Goal: Communication & Community: Answer question/provide support

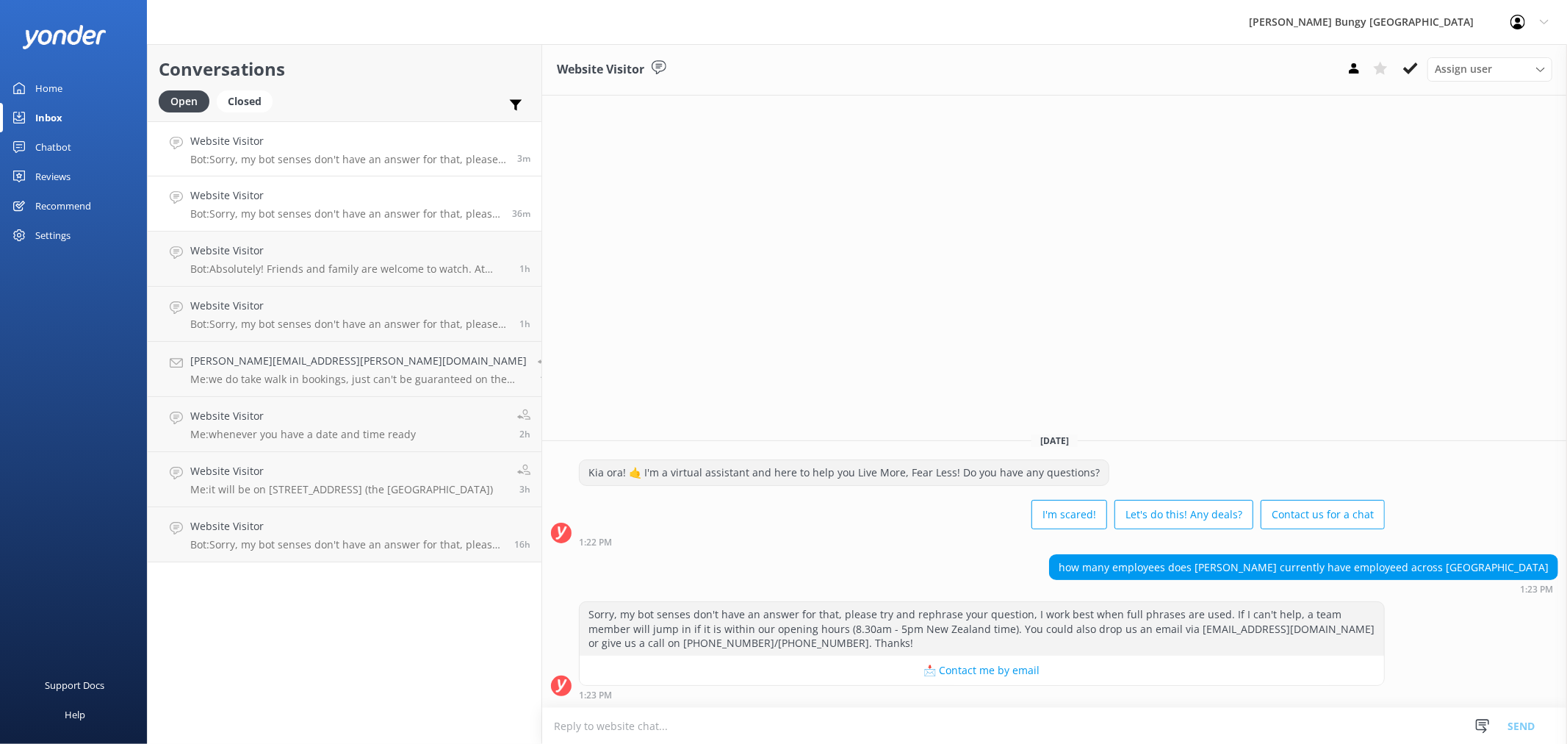
click at [319, 199] on h4 "Website Visitor" at bounding box center [345, 195] width 311 height 16
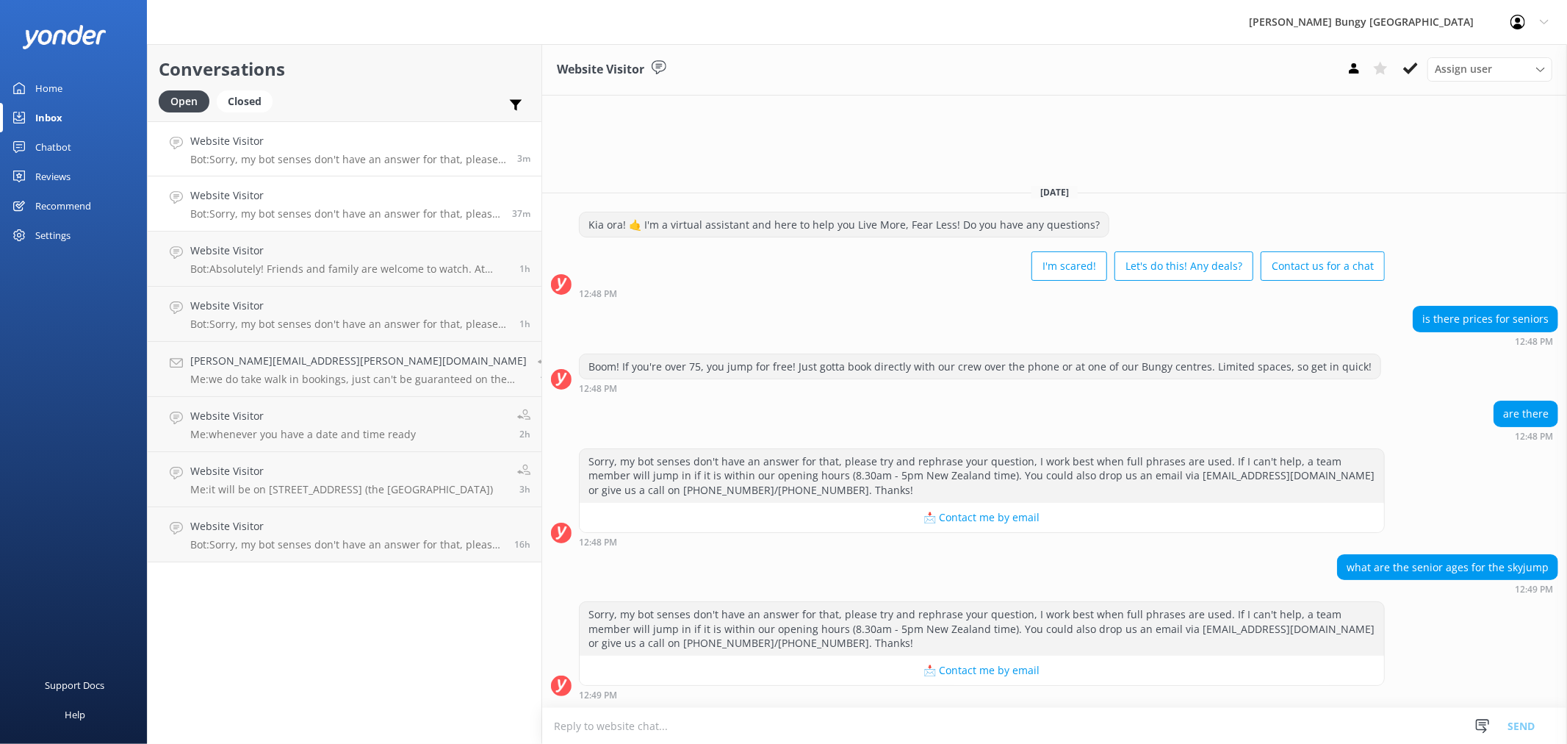
click at [354, 170] on link "Website Visitor Bot: Sorry, my bot senses don't have an answer for that, please…" at bounding box center [345, 148] width 394 height 55
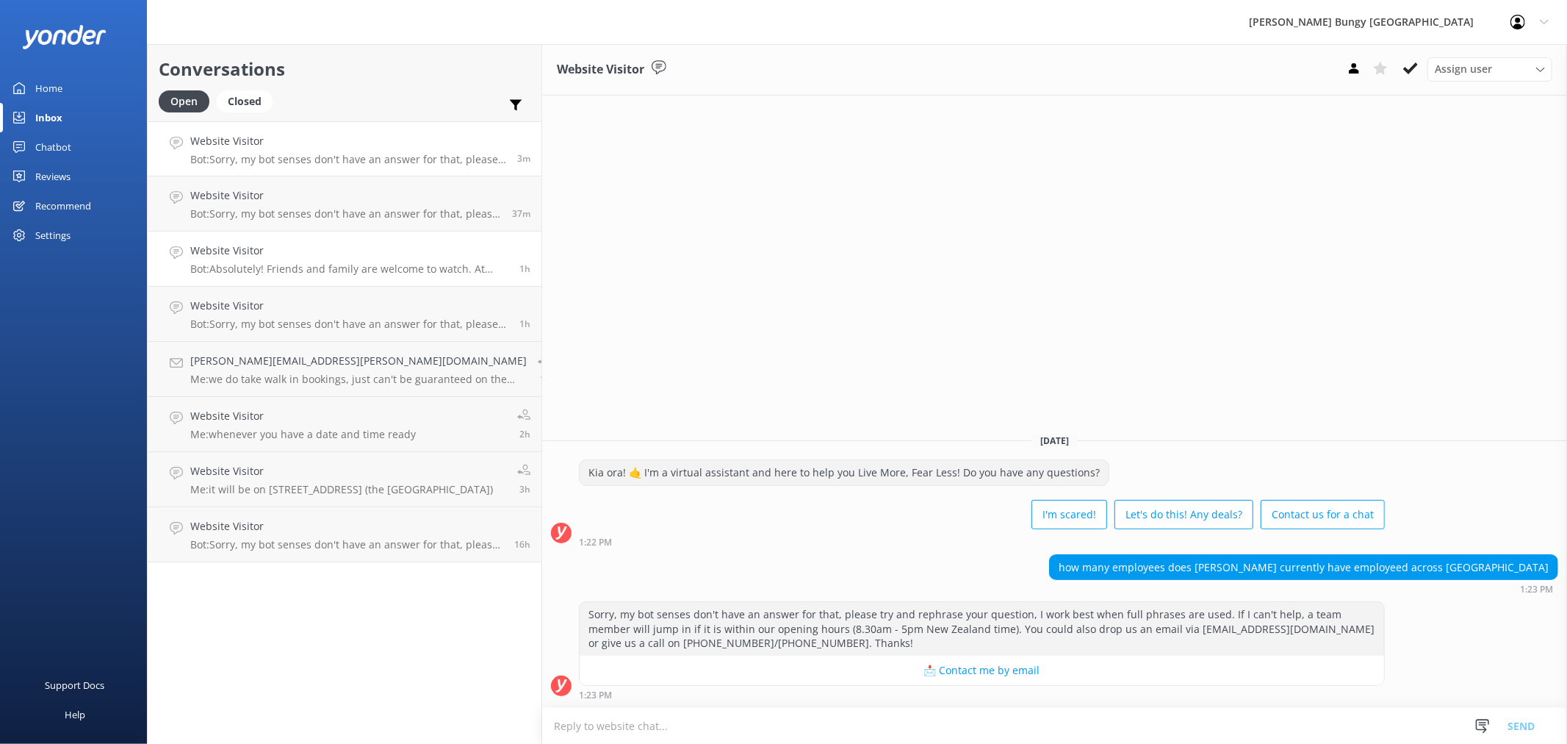
click at [296, 237] on link "Website Visitor Bot: Absolutely! Friends and family are welcome to watch. At Ne…" at bounding box center [345, 258] width 394 height 55
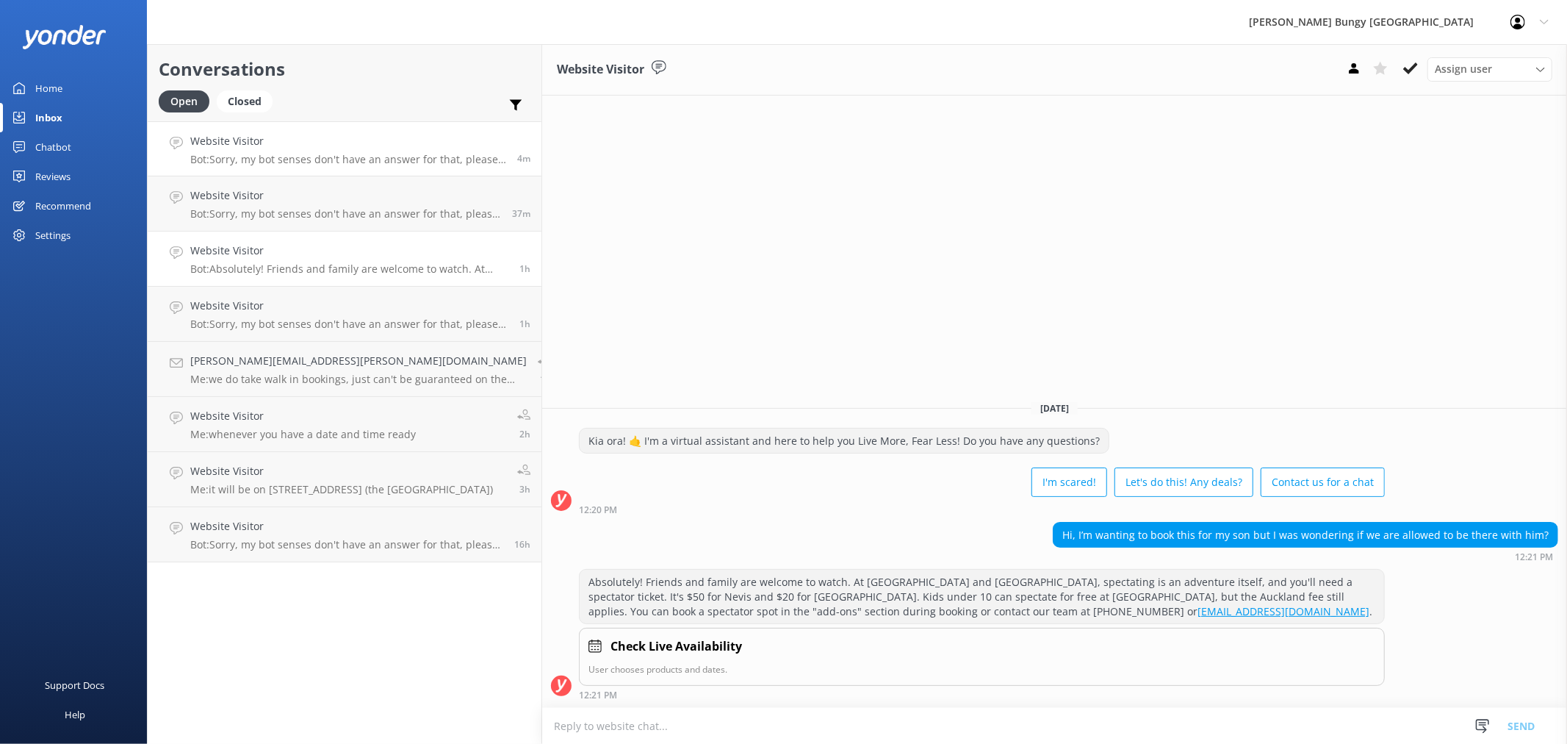
click at [285, 153] on p "Bot: Sorry, my bot senses don't have an answer for that, please try and rephras…" at bounding box center [348, 159] width 316 height 13
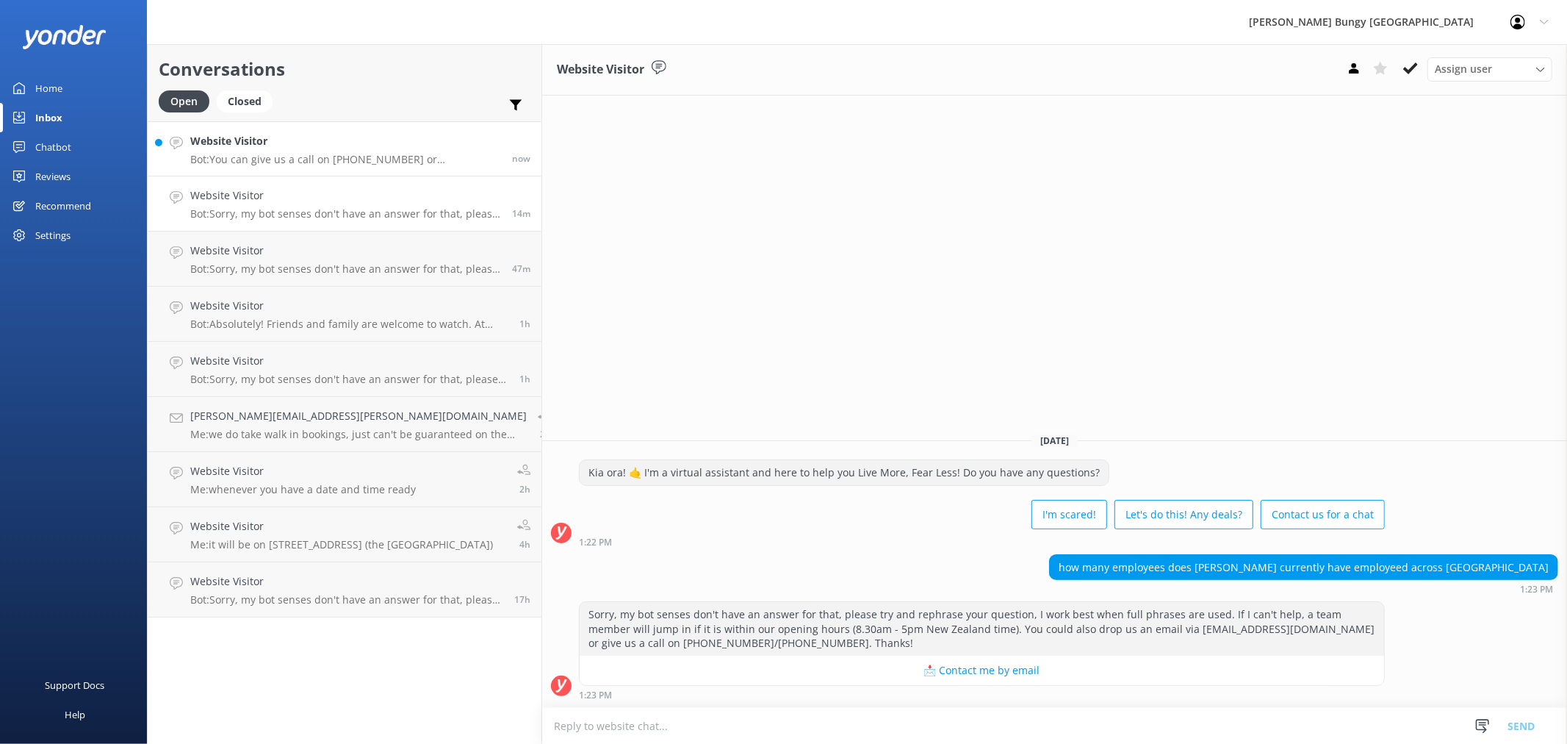
click at [226, 162] on p "Bot: You can give us a call on 0800 286 4958 or +64 3 450 1300 to chat with a c…" at bounding box center [345, 159] width 311 height 13
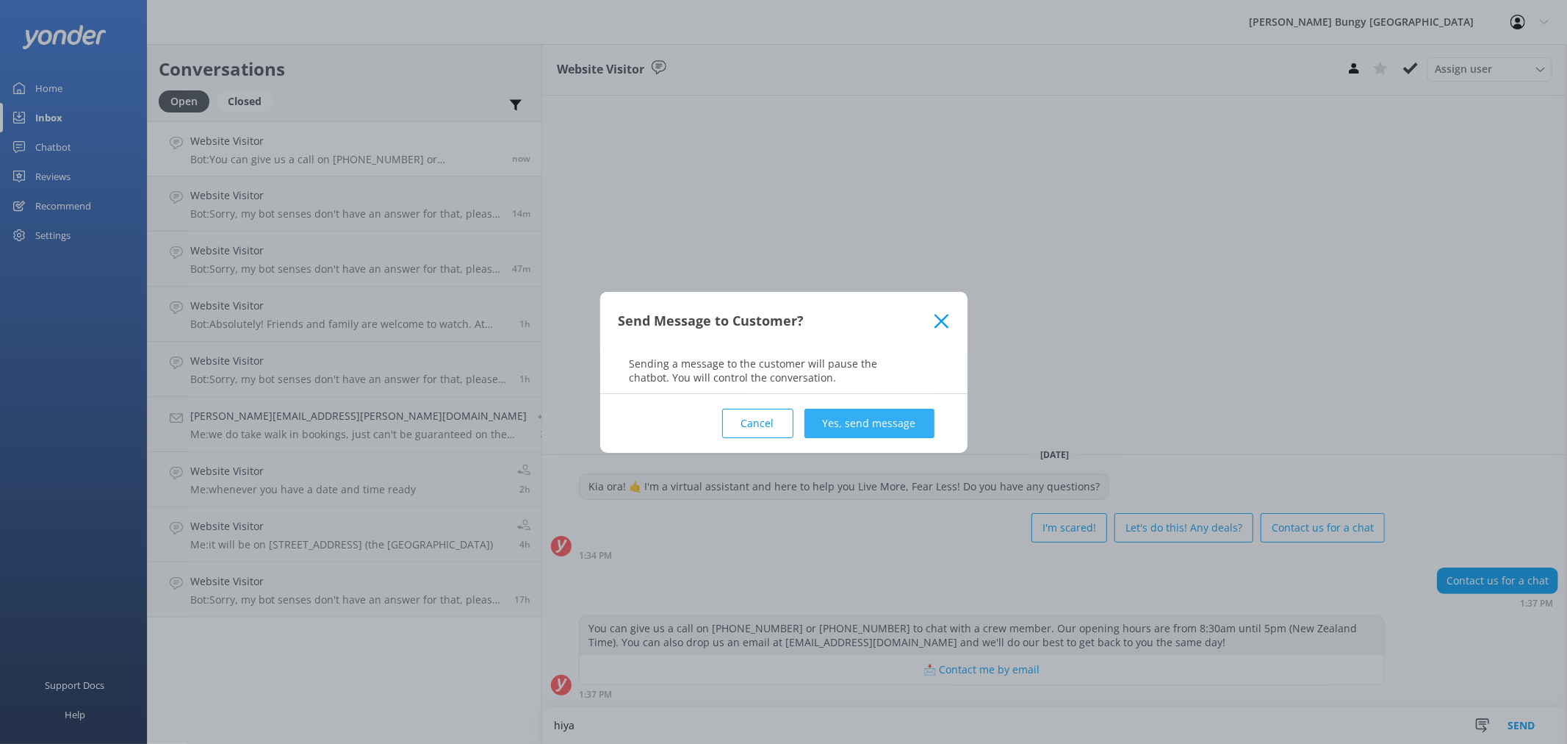
type textarea "hiya"
click at [901, 412] on button "Yes, send message" at bounding box center [870, 422] width 130 height 29
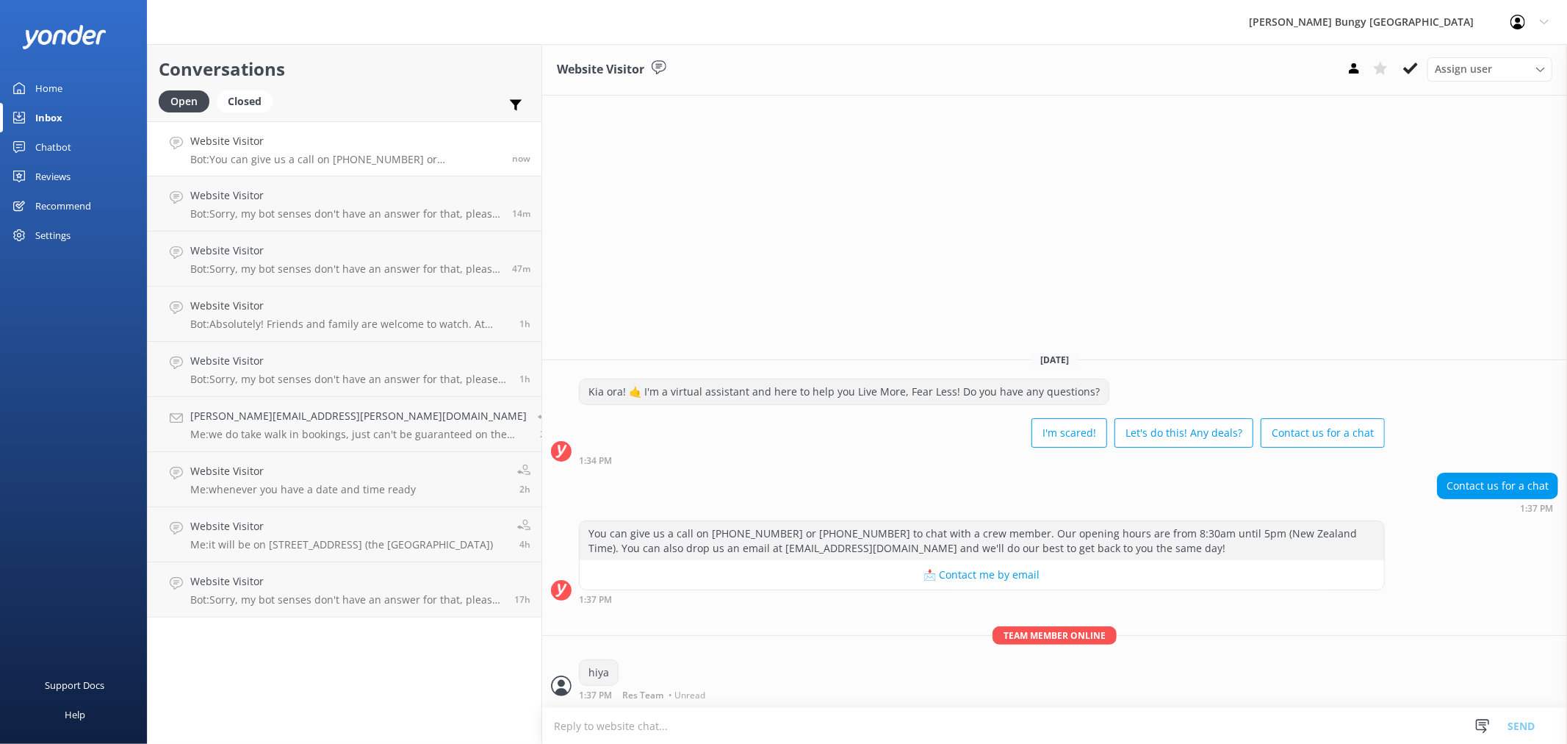
click at [774, 728] on textarea at bounding box center [1054, 726] width 1025 height 36
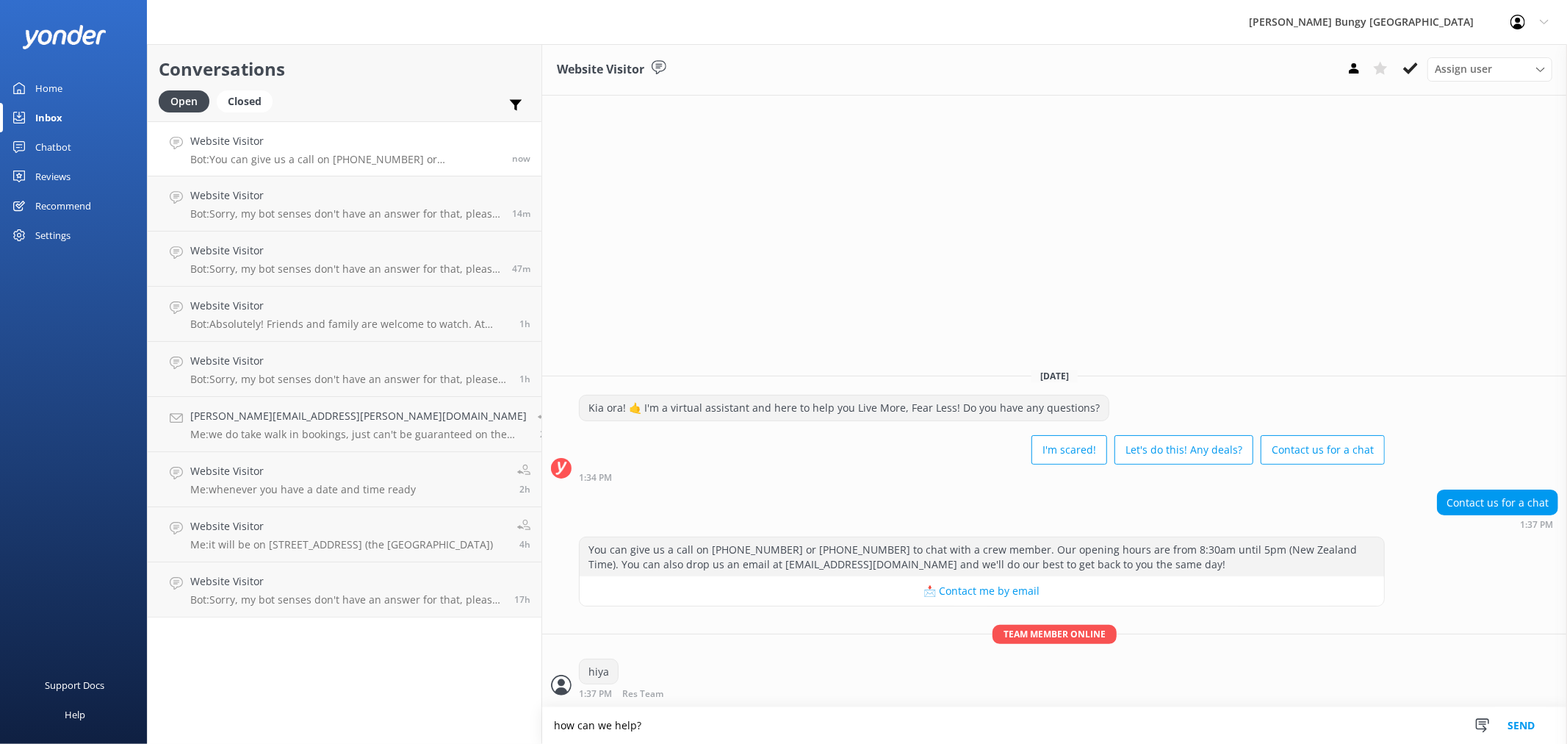
type textarea "how can we help?"
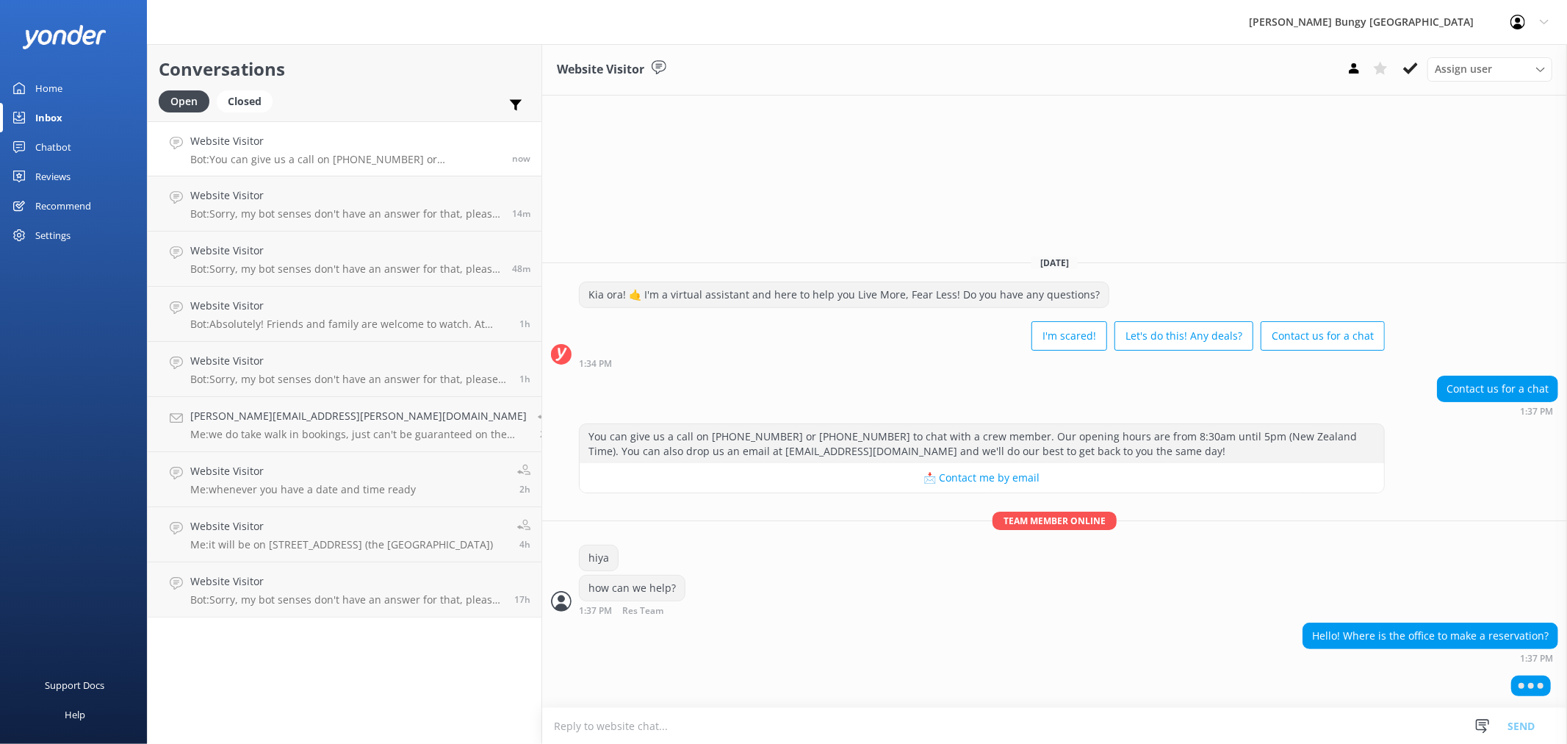
click at [637, 739] on textarea at bounding box center [1054, 726] width 1025 height 36
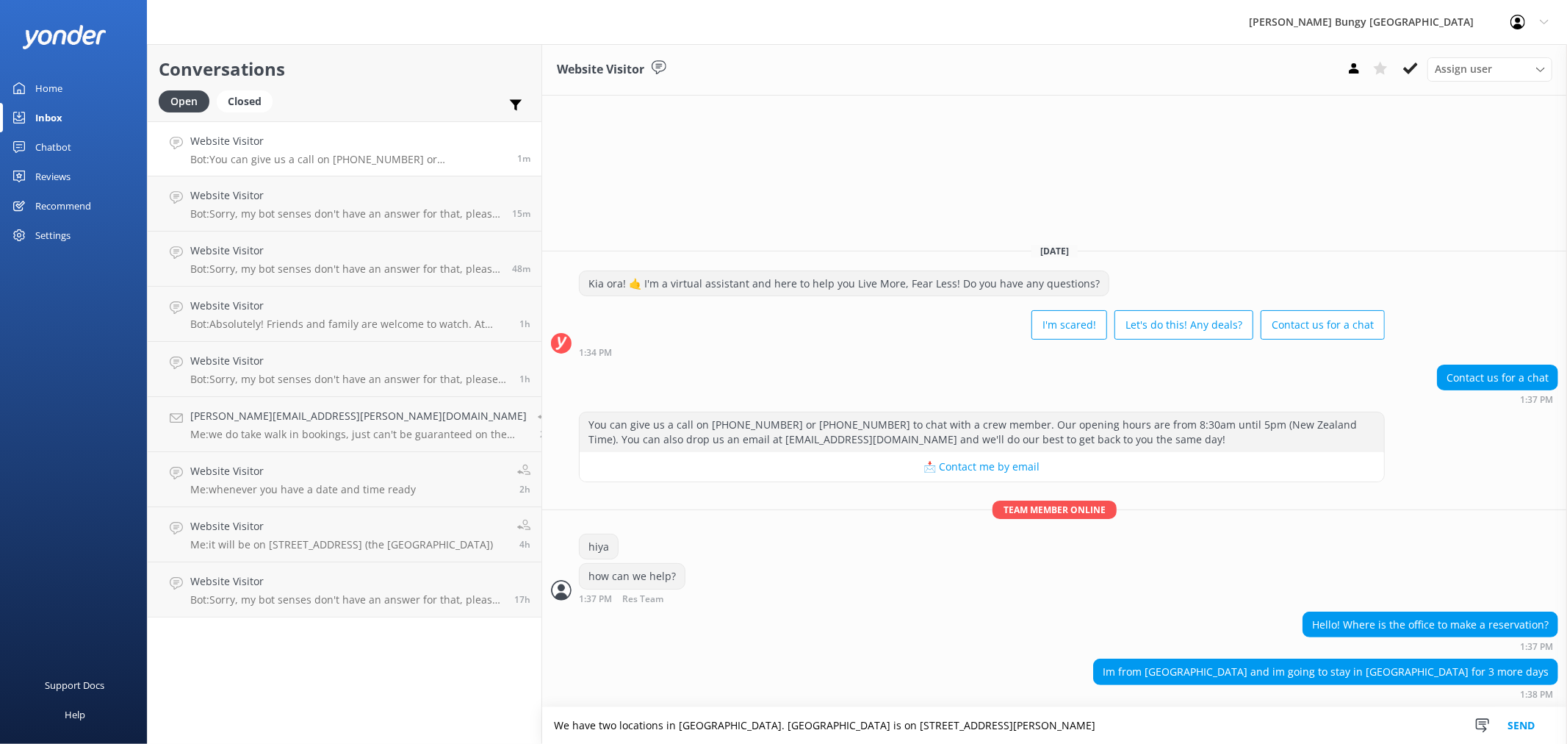
type textarea "We have two locations in Auckland. THe Auckland Bridge Centre is on 105 Curran …"
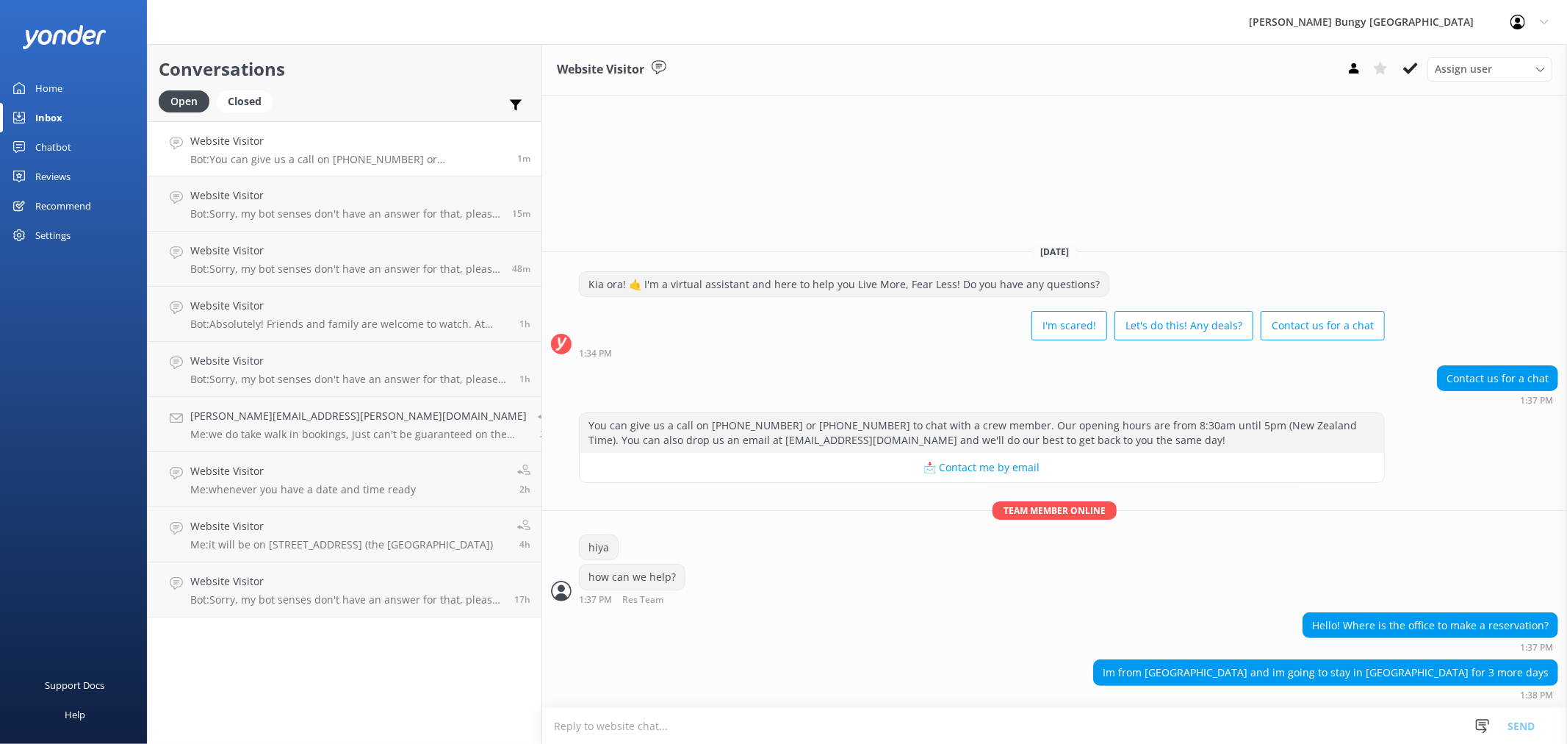
click at [637, 739] on textarea at bounding box center [1054, 726] width 1025 height 36
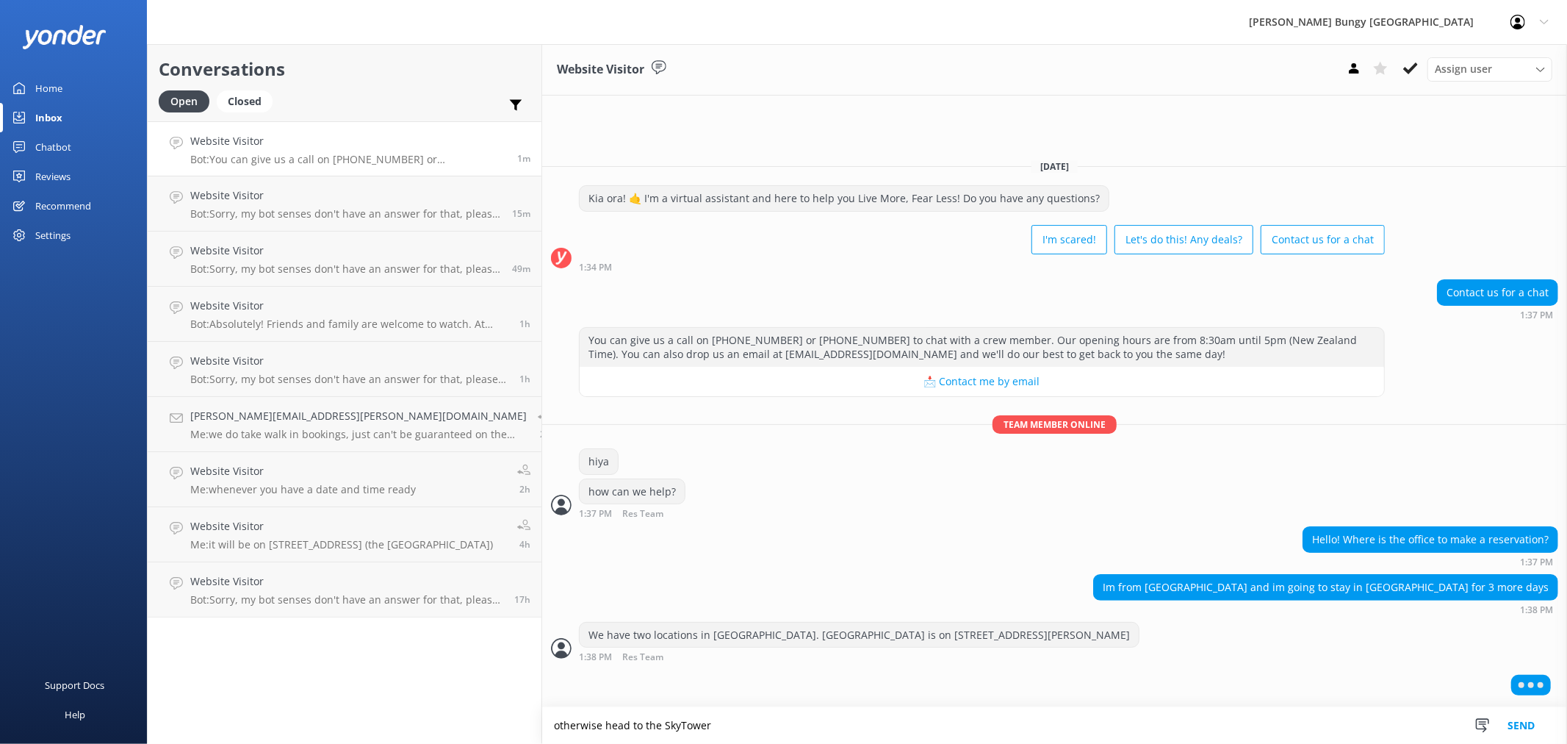
type textarea "otherwise head to the SkyTower"
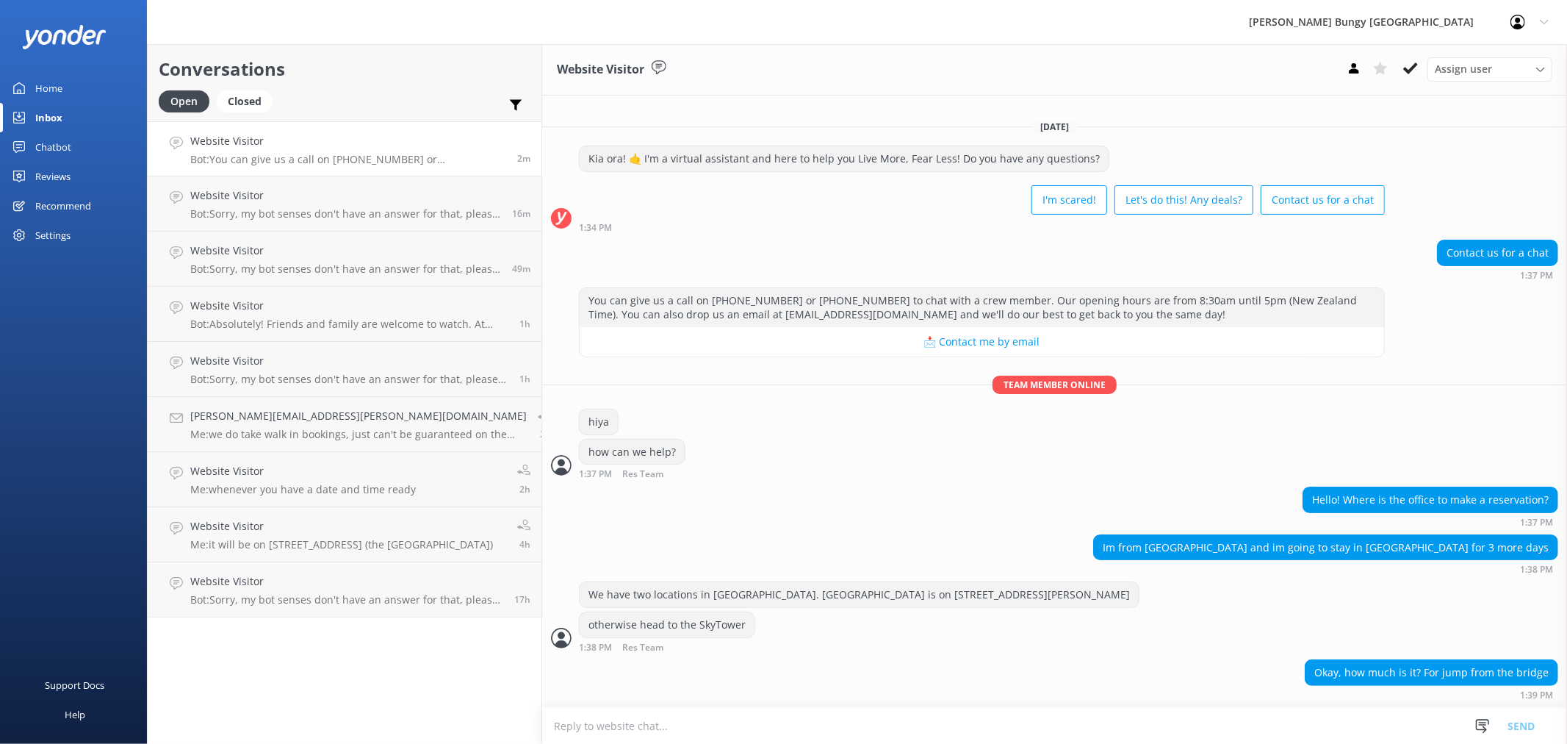
click at [1066, 727] on textarea at bounding box center [1054, 726] width 1025 height 36
type textarea "$260"
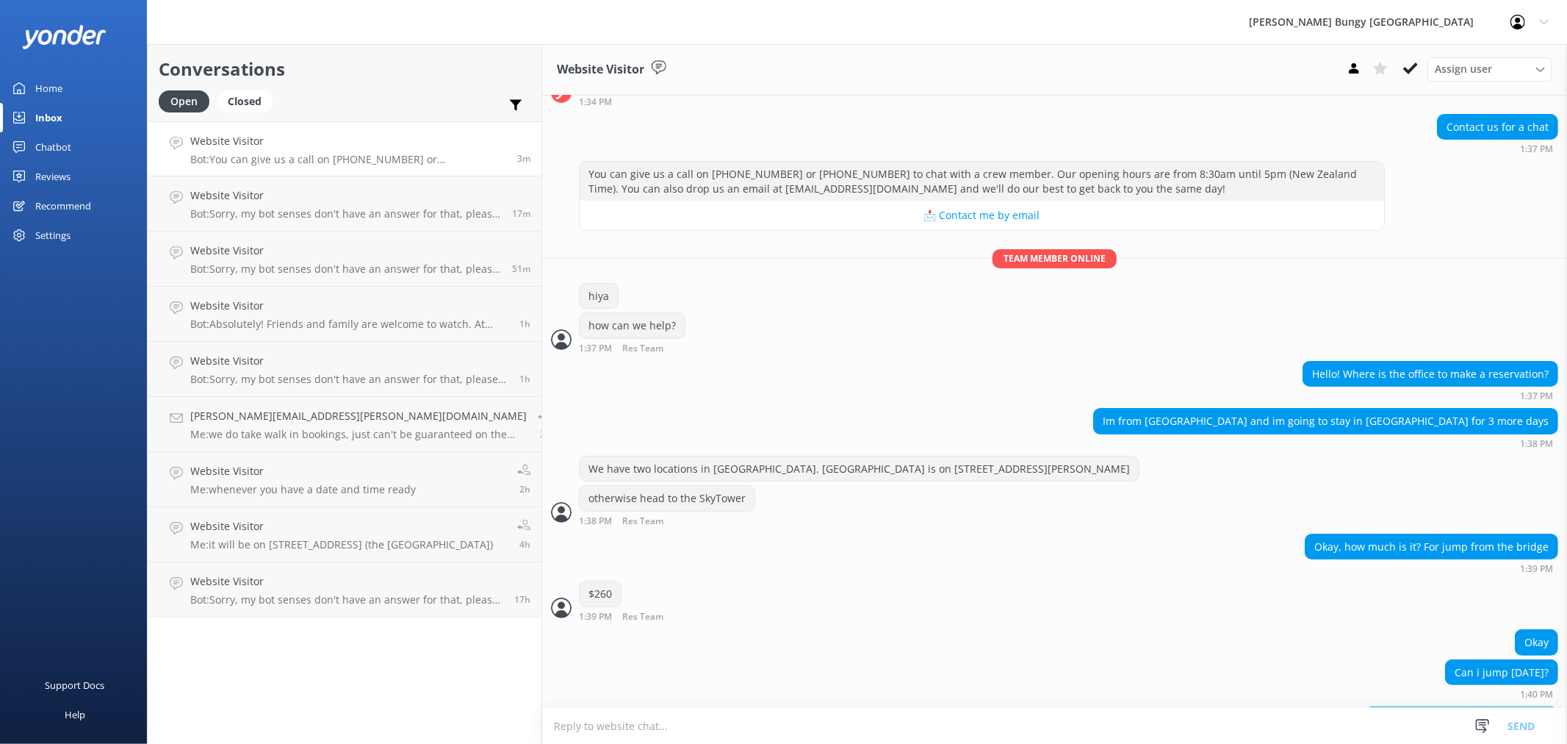
scroll to position [162, 0]
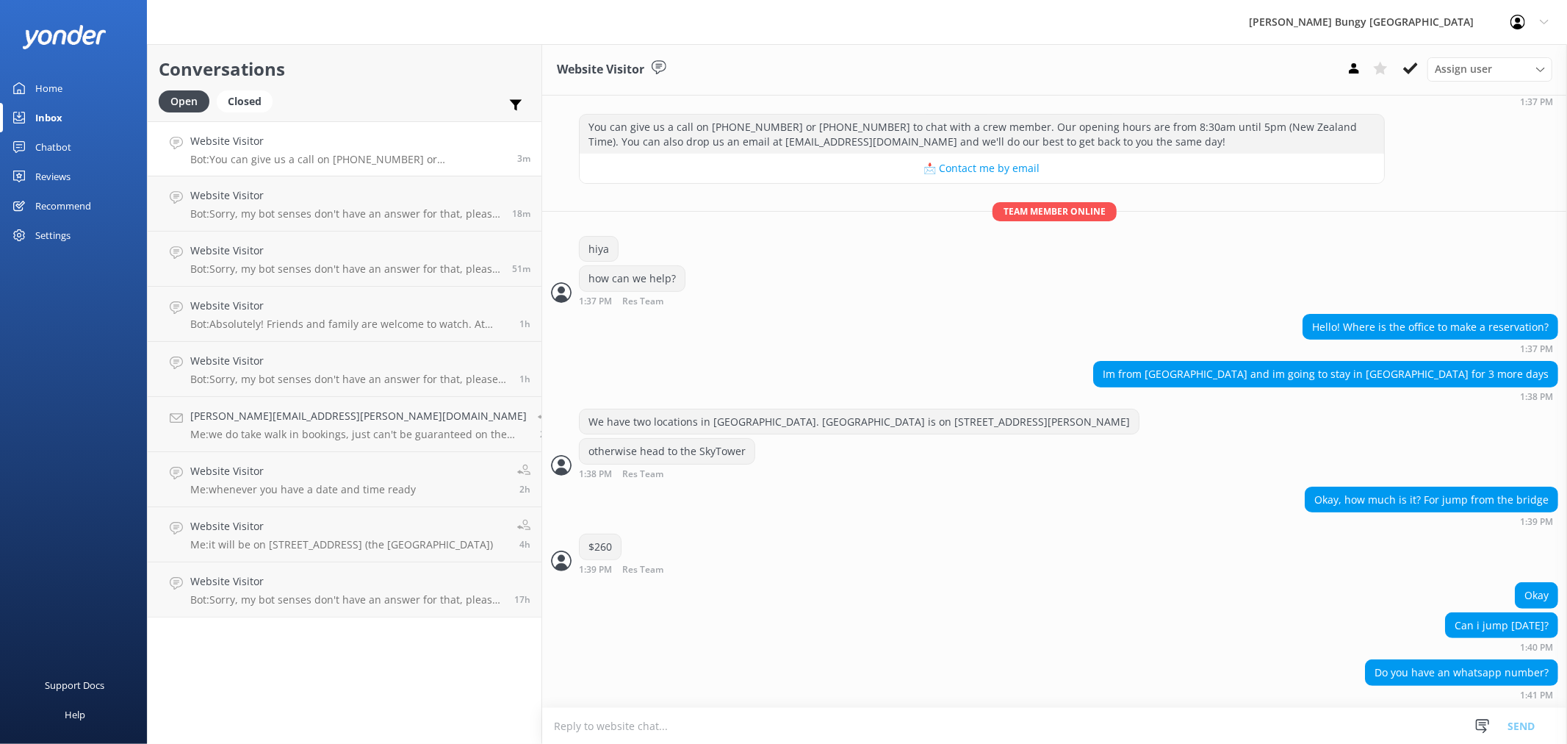
click at [542, 714] on textarea at bounding box center [1054, 726] width 1025 height 36
click at [677, 729] on textarea "we do not have a whatsapp number unfortunatley" at bounding box center [1054, 725] width 1025 height 37
type textarea "we do not have a whatsapp number unfortunately"
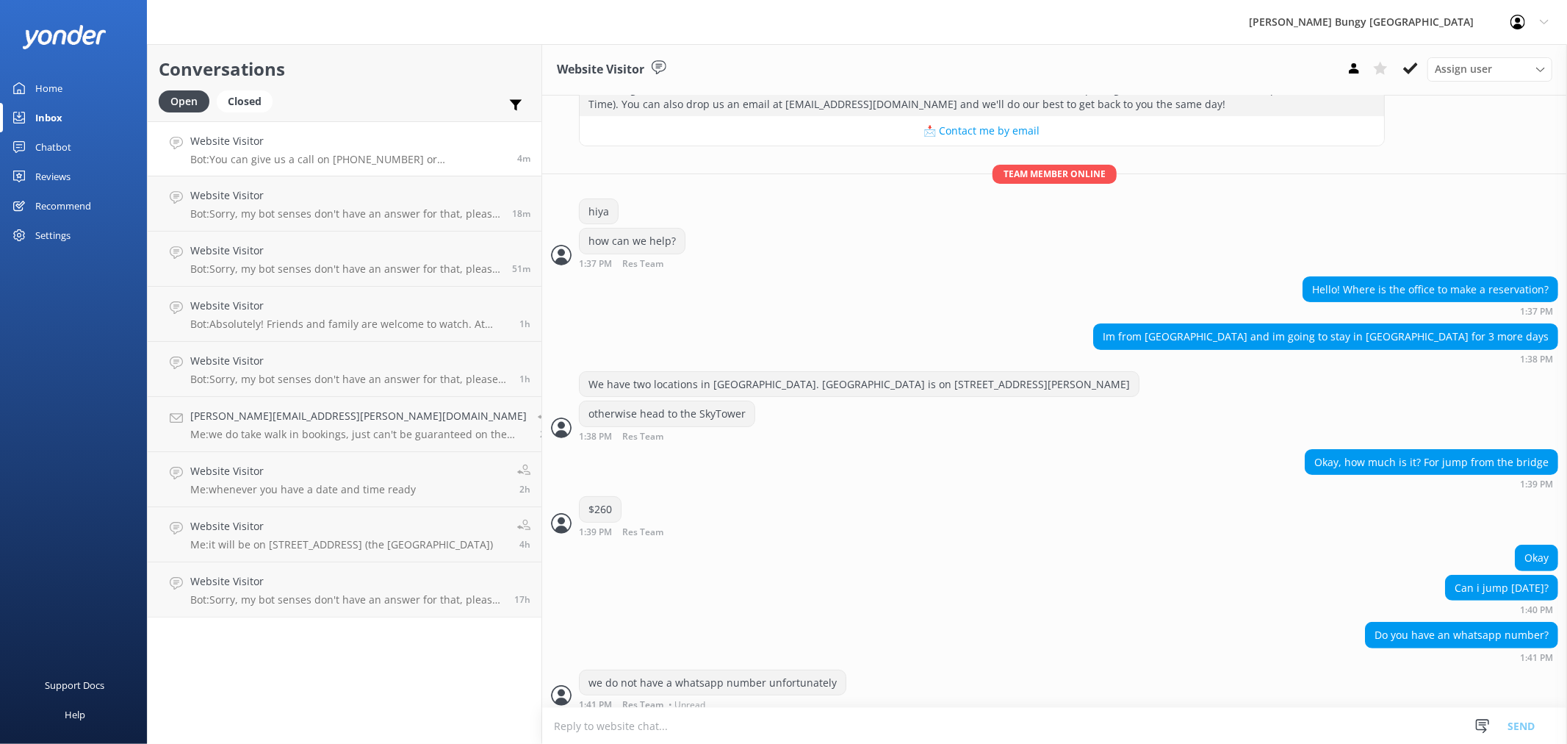
scroll to position [210, 0]
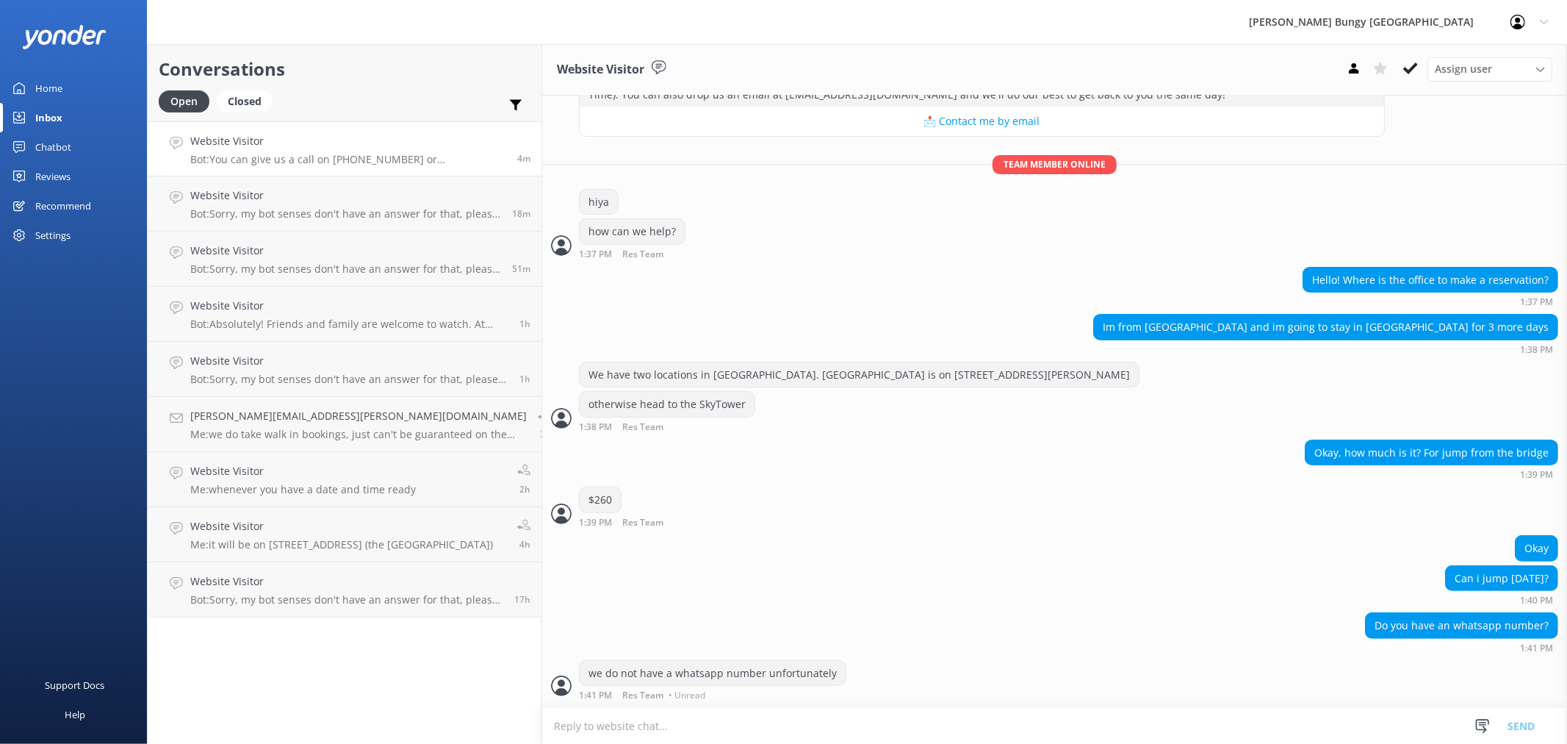
click at [741, 722] on textarea at bounding box center [1054, 726] width 1025 height 36
type textarea "we can make a booking over the chat"
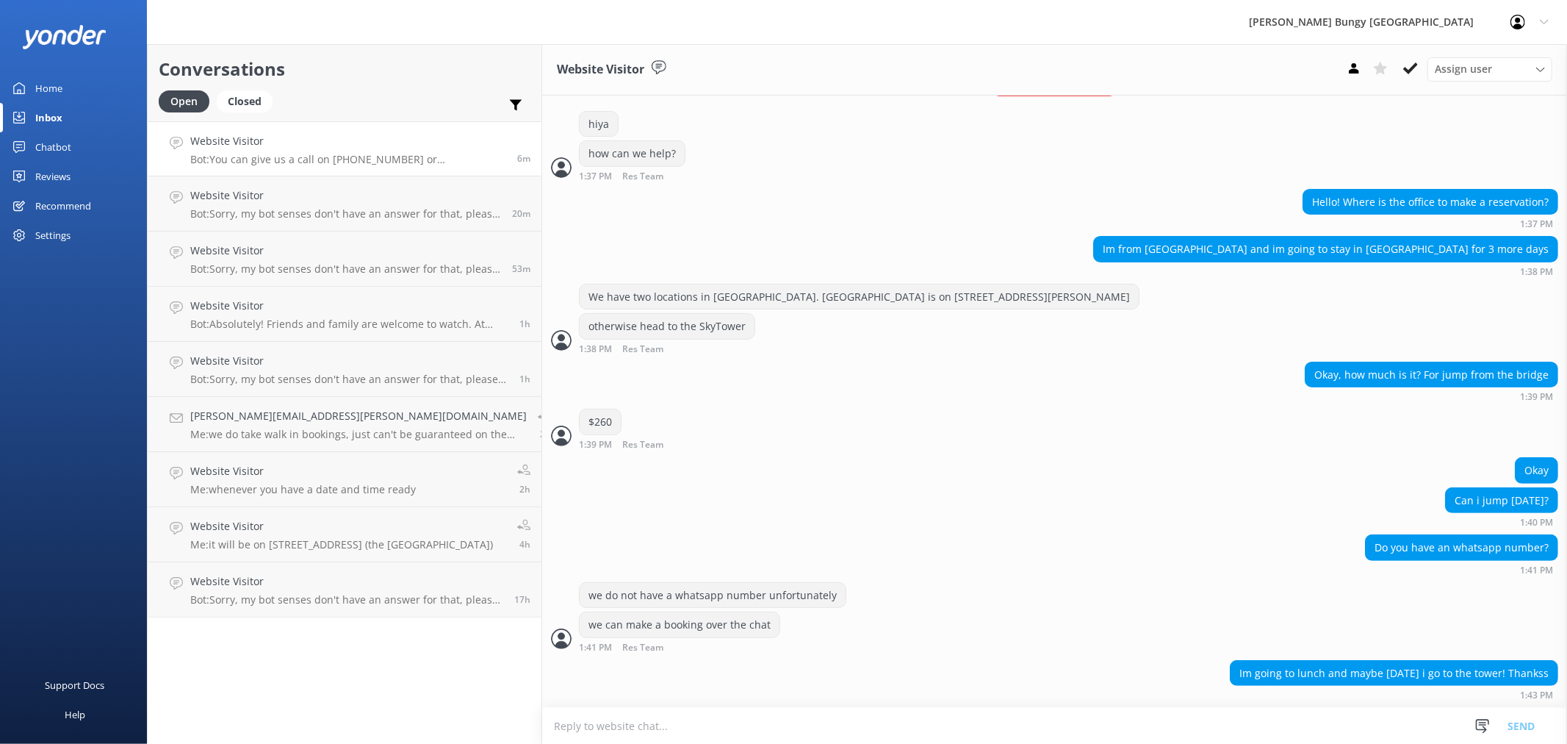
scroll to position [288, 0]
click at [1401, 65] on button at bounding box center [1410, 68] width 26 height 22
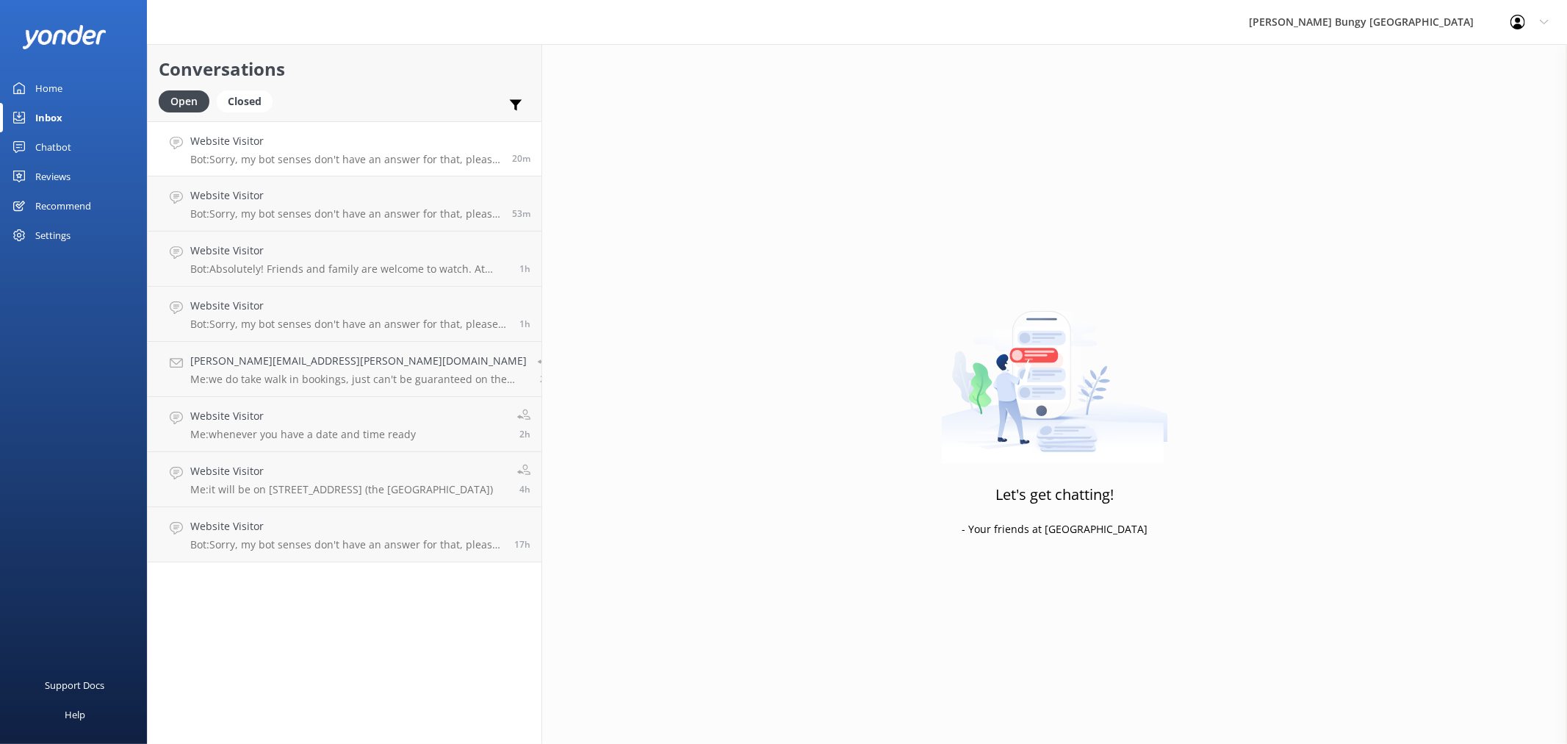
click at [342, 162] on p "Bot: Sorry, my bot senses don't have an answer for that, please try and rephras…" at bounding box center [345, 159] width 311 height 13
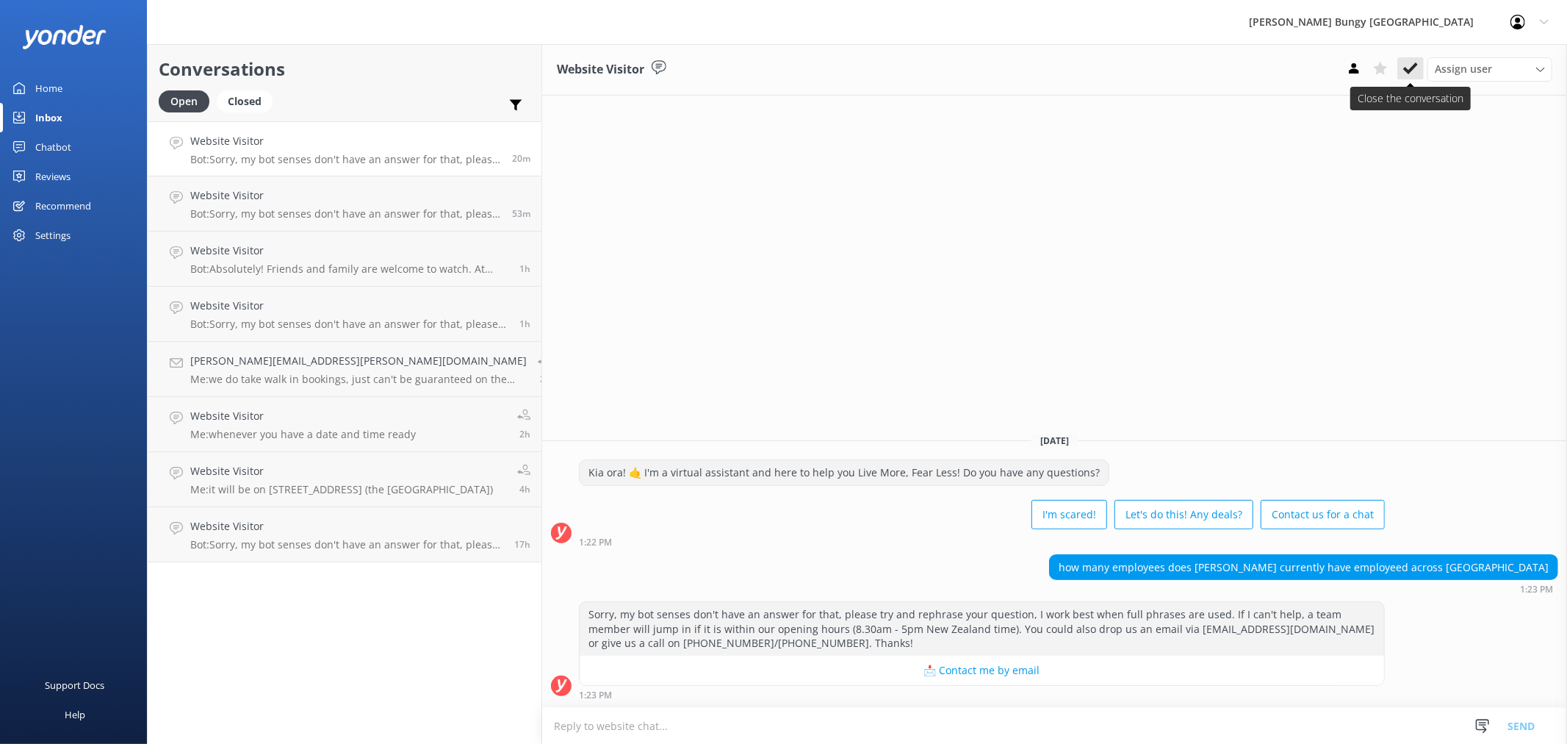
click at [1408, 79] on button at bounding box center [1410, 68] width 26 height 22
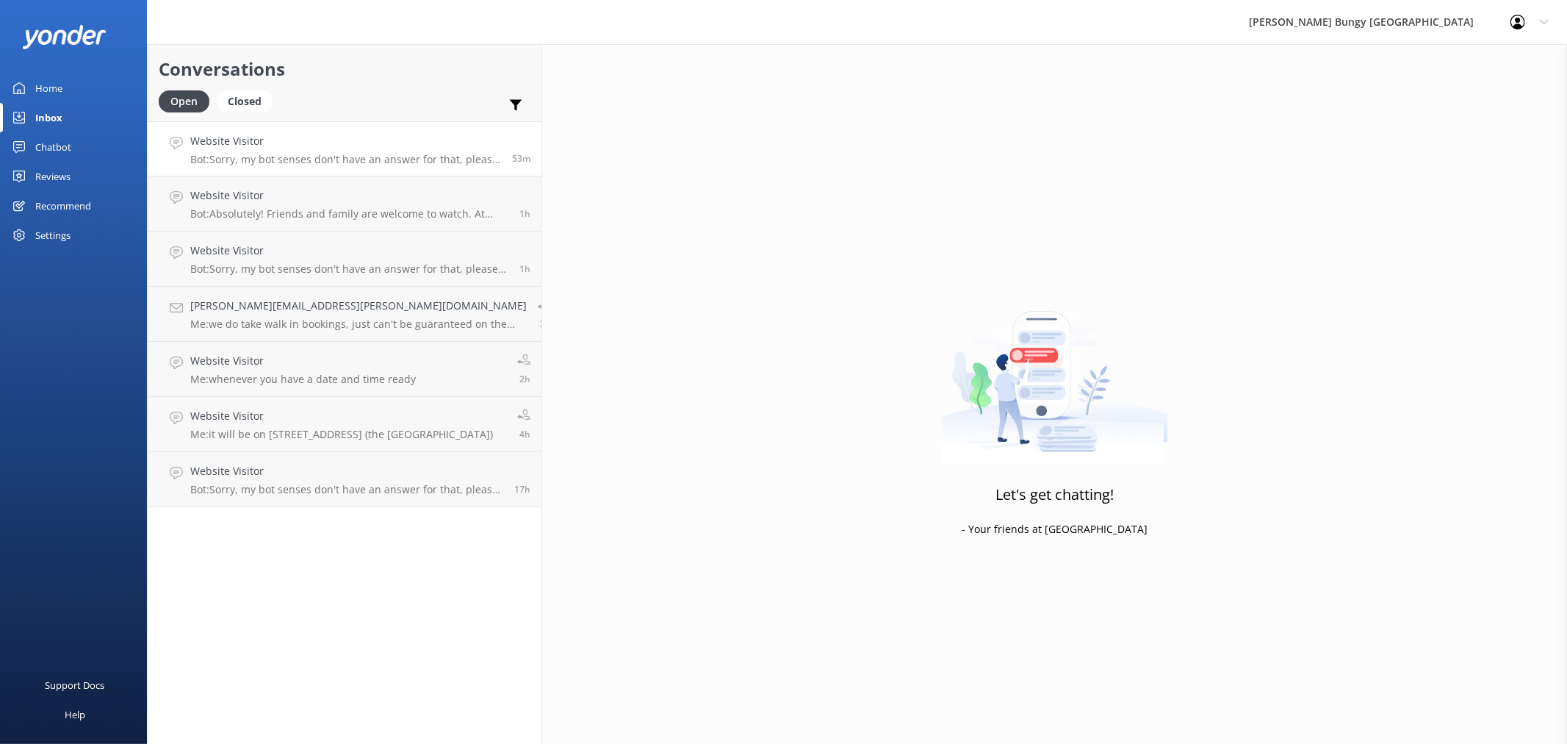
click at [305, 151] on div "Website Visitor Bot: Sorry, my bot senses don't have an answer for that, please…" at bounding box center [345, 149] width 311 height 32
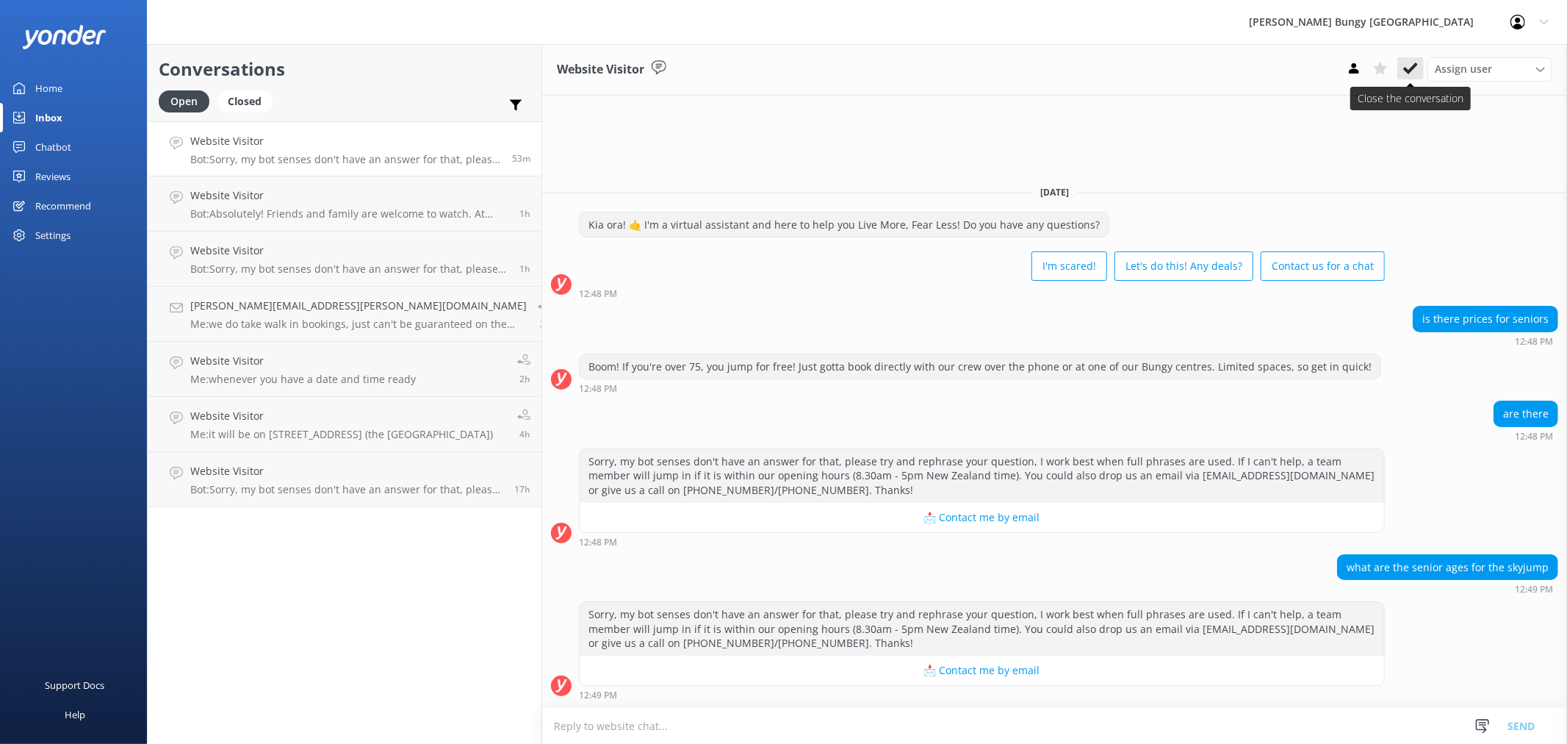
click at [1406, 71] on use at bounding box center [1410, 68] width 15 height 12
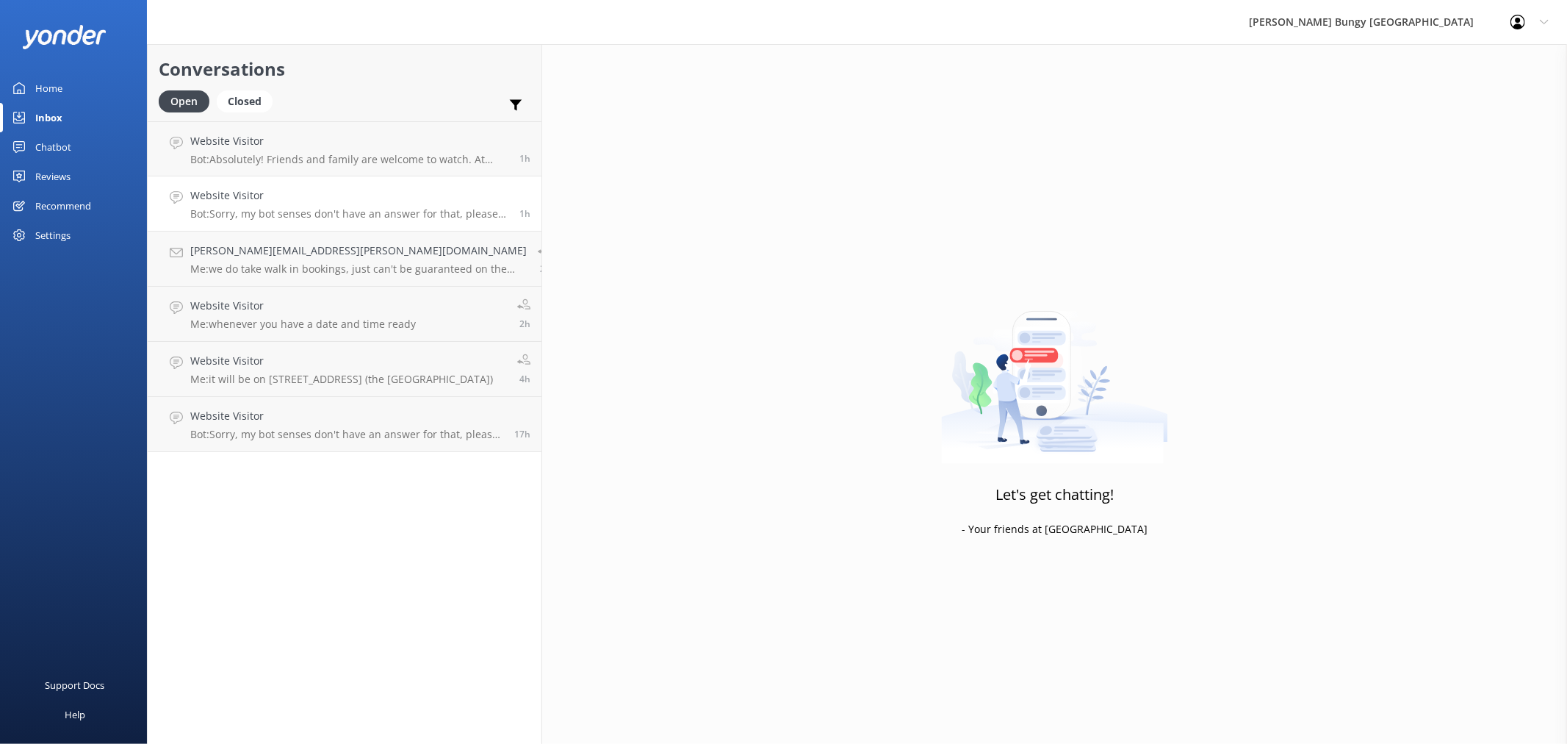
click at [268, 191] on h4 "Website Visitor" at bounding box center [349, 195] width 318 height 16
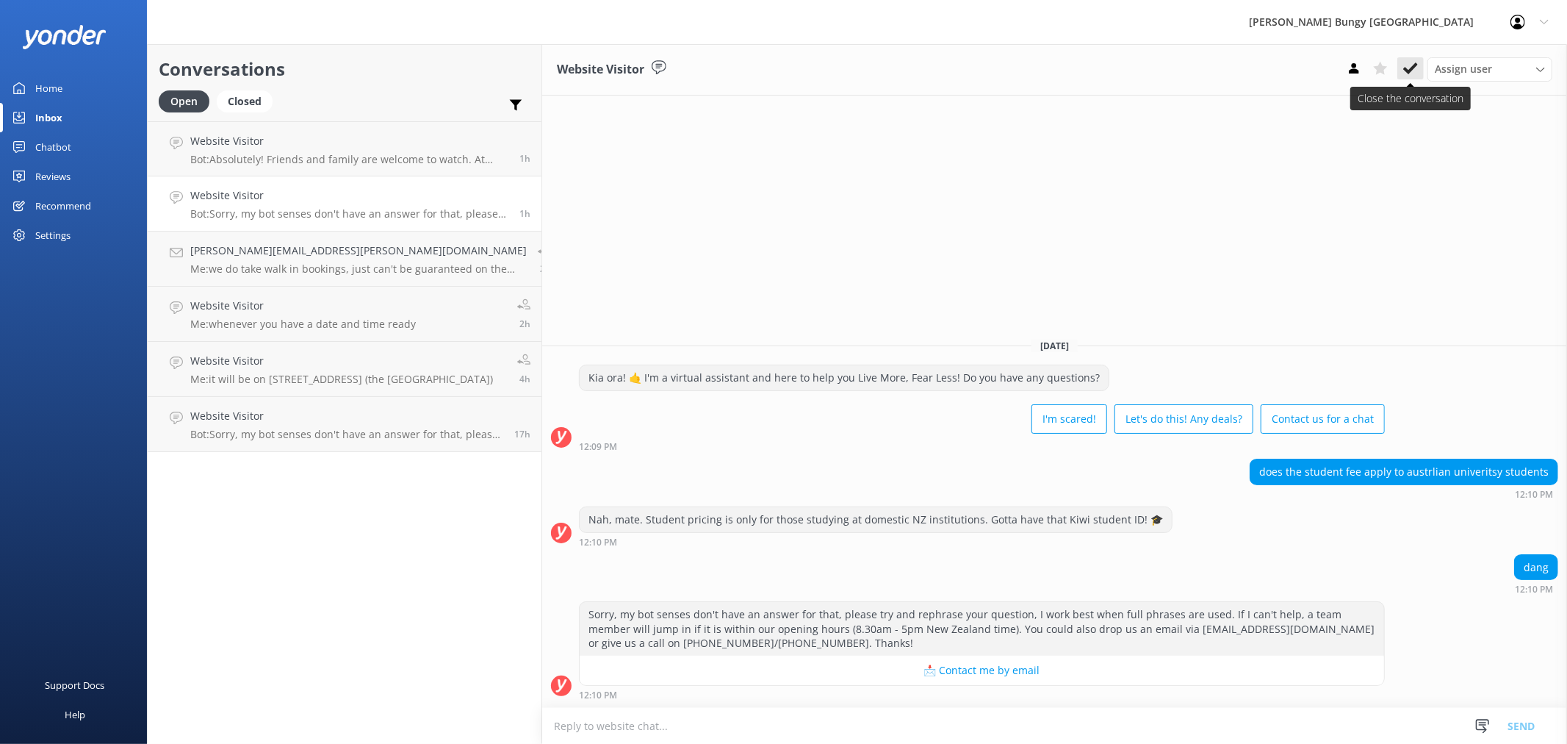
click at [1408, 76] on button at bounding box center [1410, 68] width 26 height 22
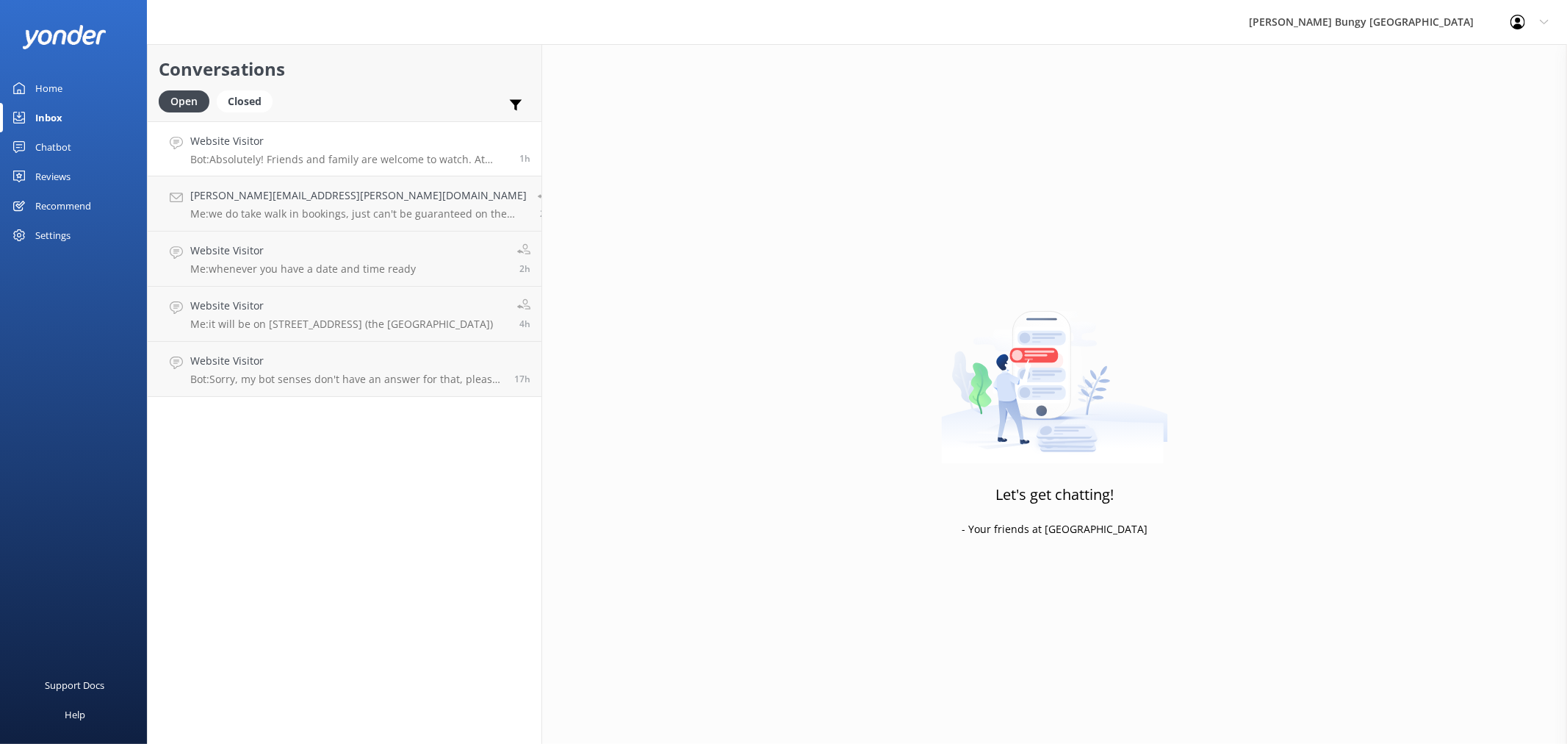
click at [354, 159] on p "Bot: Absolutely! Friends and family are welcome to watch. At Nevis and Auckland…" at bounding box center [349, 159] width 318 height 13
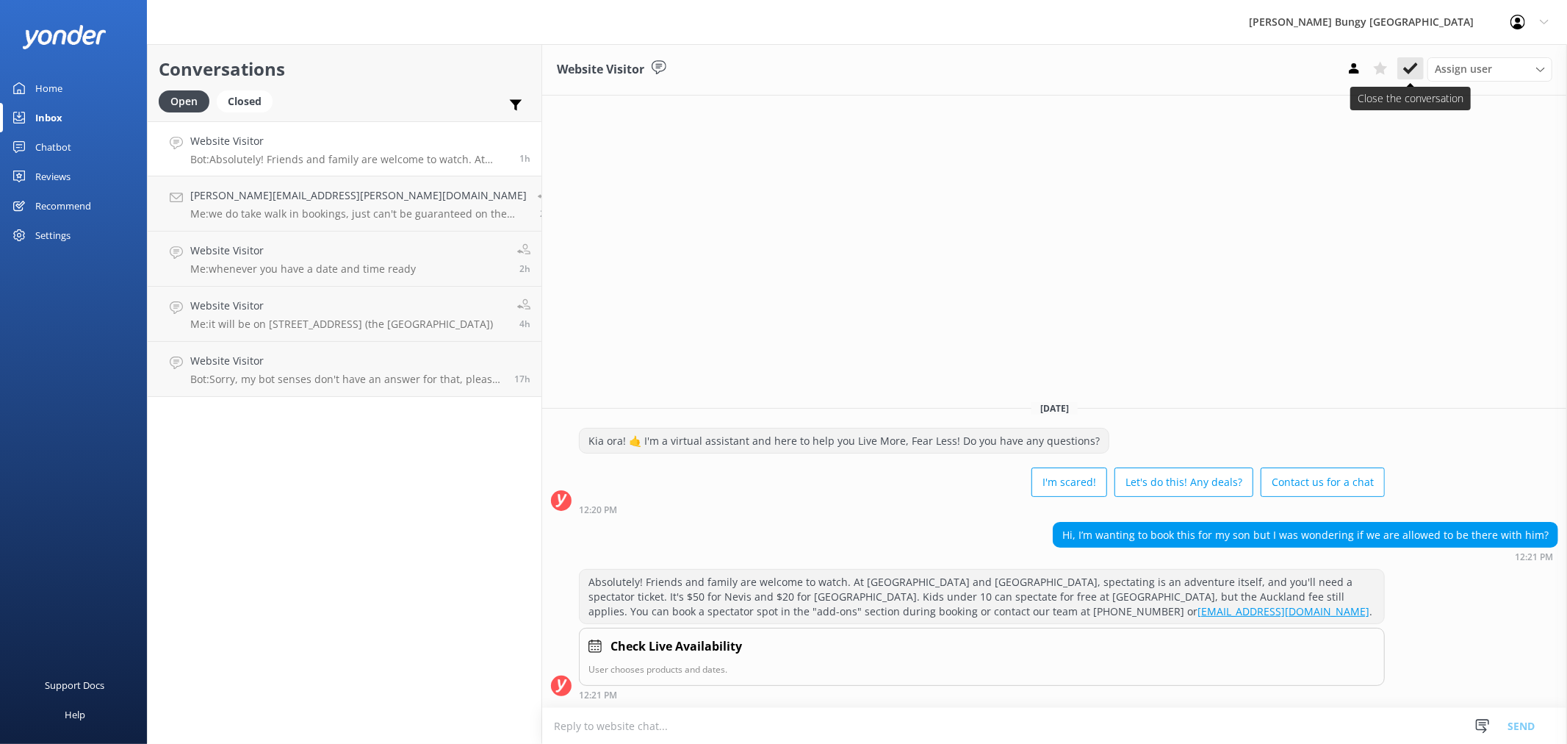
click at [1408, 71] on use at bounding box center [1410, 68] width 15 height 12
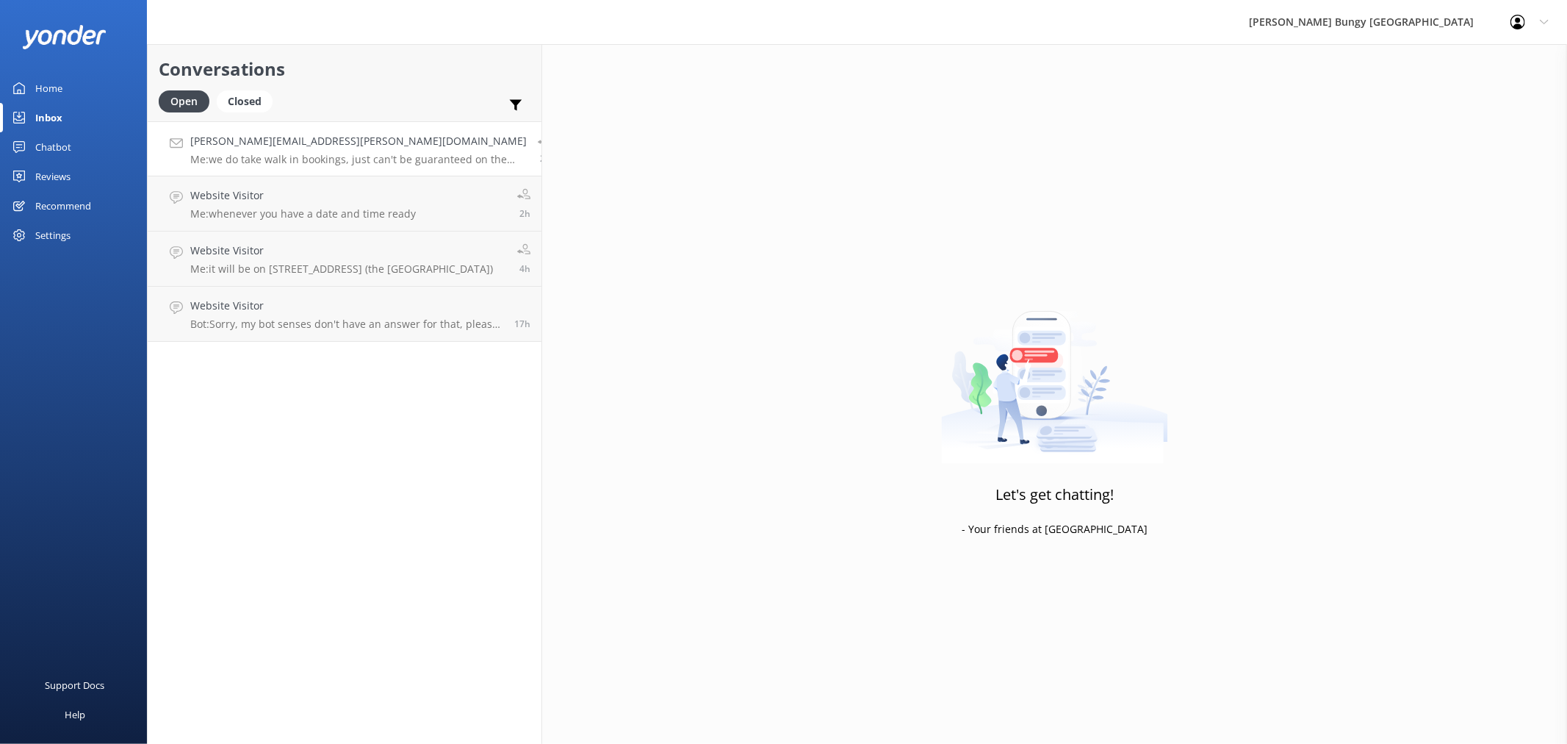
click at [289, 171] on link "tom.carraway@comcast.net Me: we do take walk in bookings, just can't be guarant…" at bounding box center [345, 148] width 394 height 55
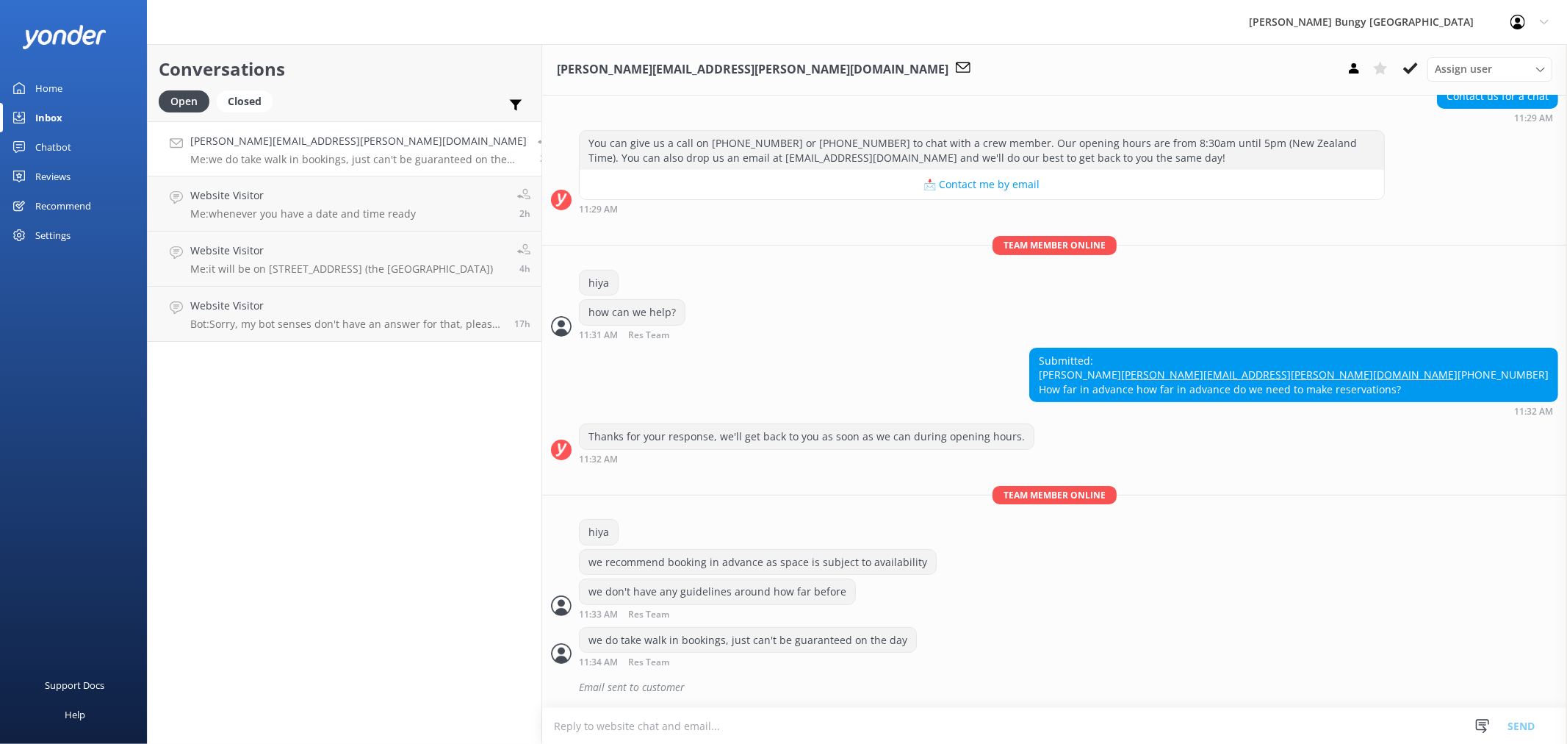
scroll to position [174, 0]
click at [1411, 72] on icon at bounding box center [1410, 68] width 15 height 15
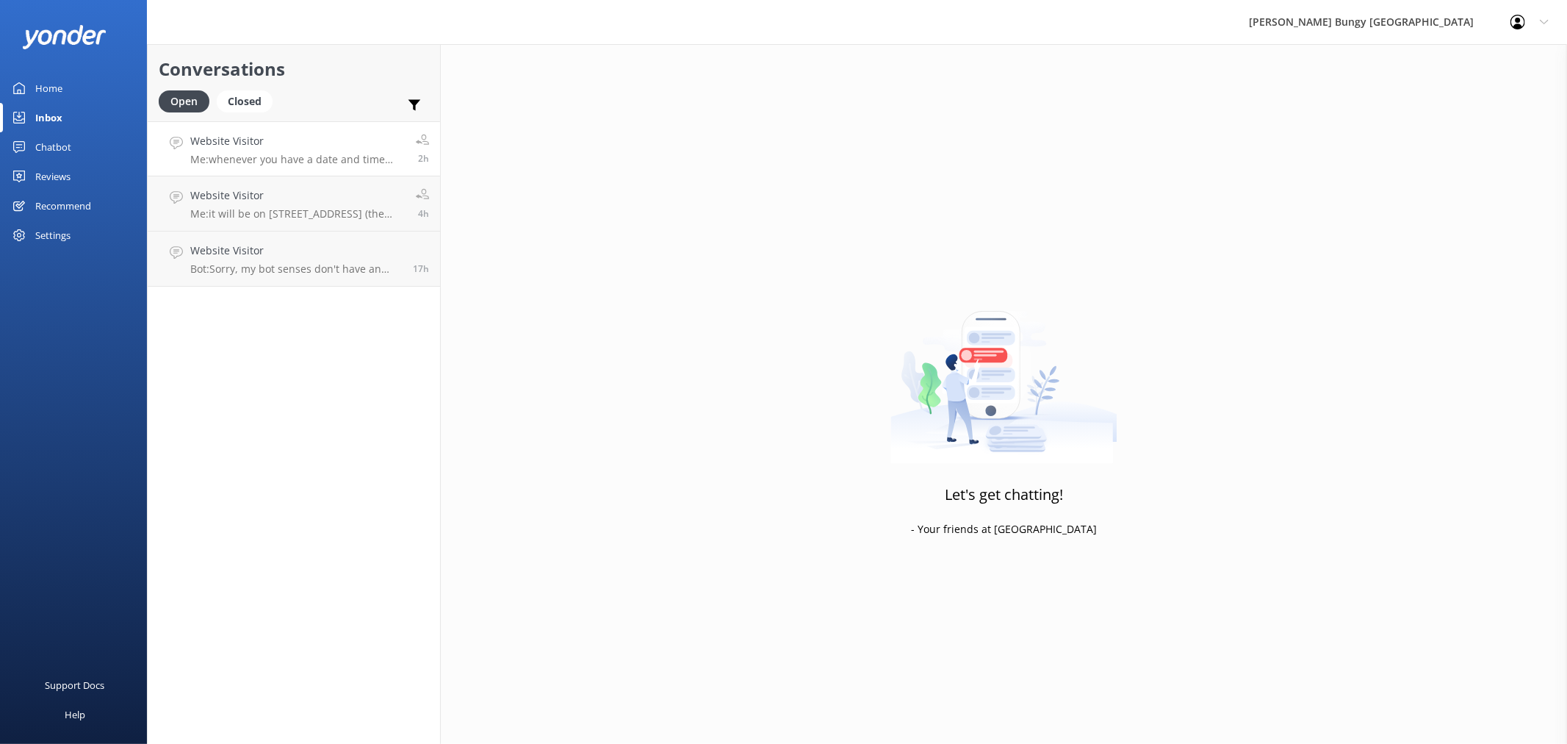
click at [317, 157] on p "Me: whenever you have a date and time ready" at bounding box center [297, 159] width 215 height 13
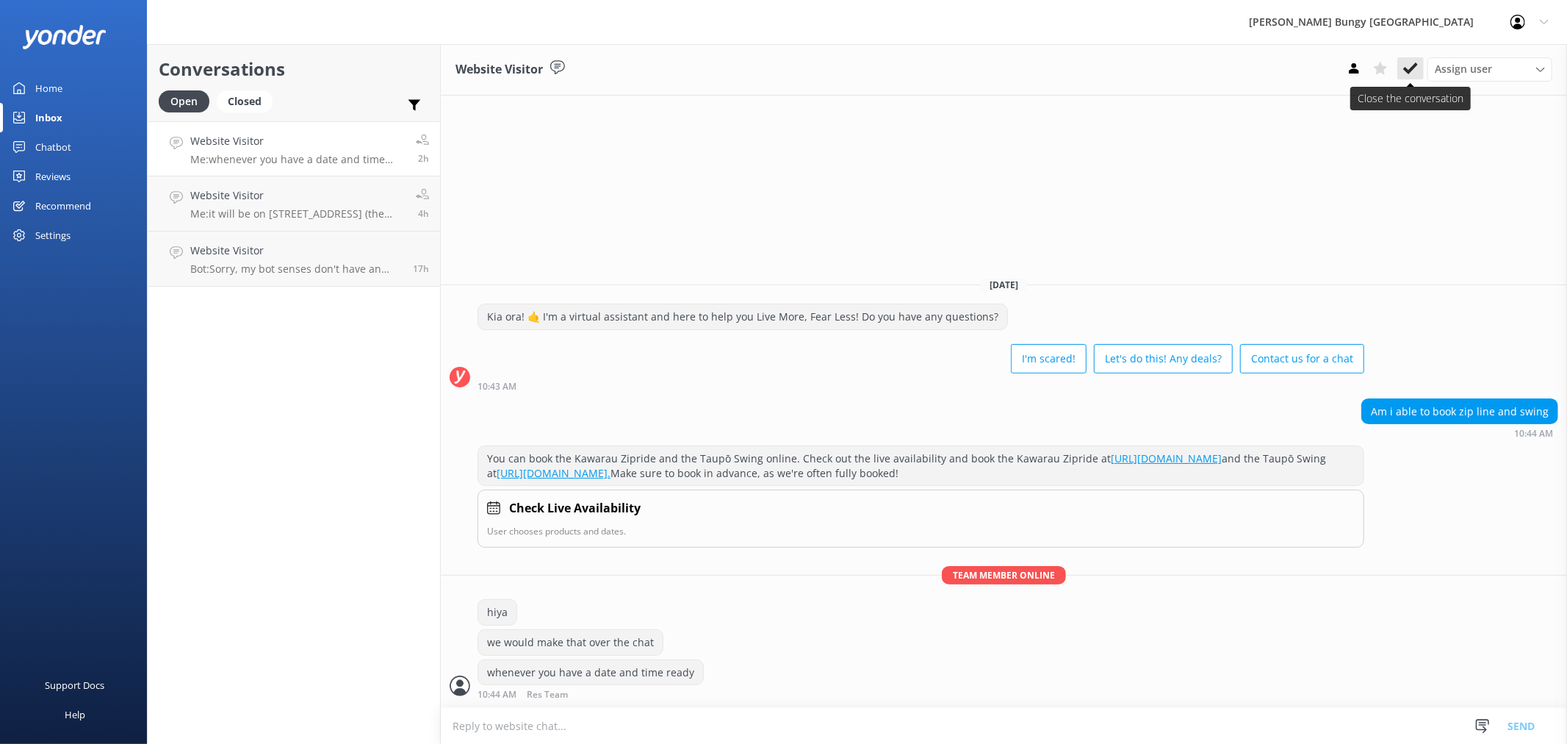
click at [1419, 73] on button at bounding box center [1410, 68] width 26 height 22
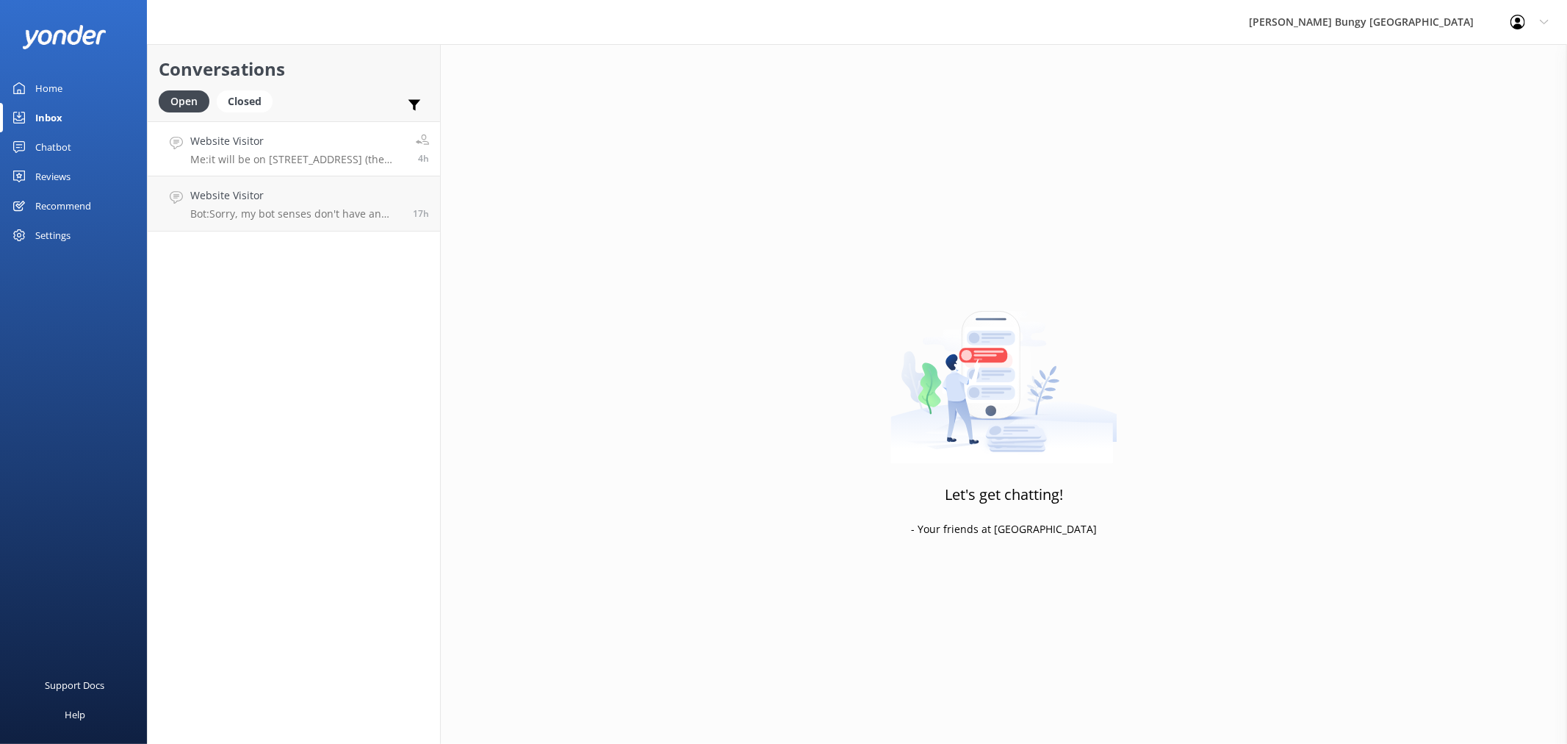
click at [213, 166] on link "Website Visitor Me: it will be on 25 Shotover Street (the Station Building) 4h" at bounding box center [294, 148] width 292 height 55
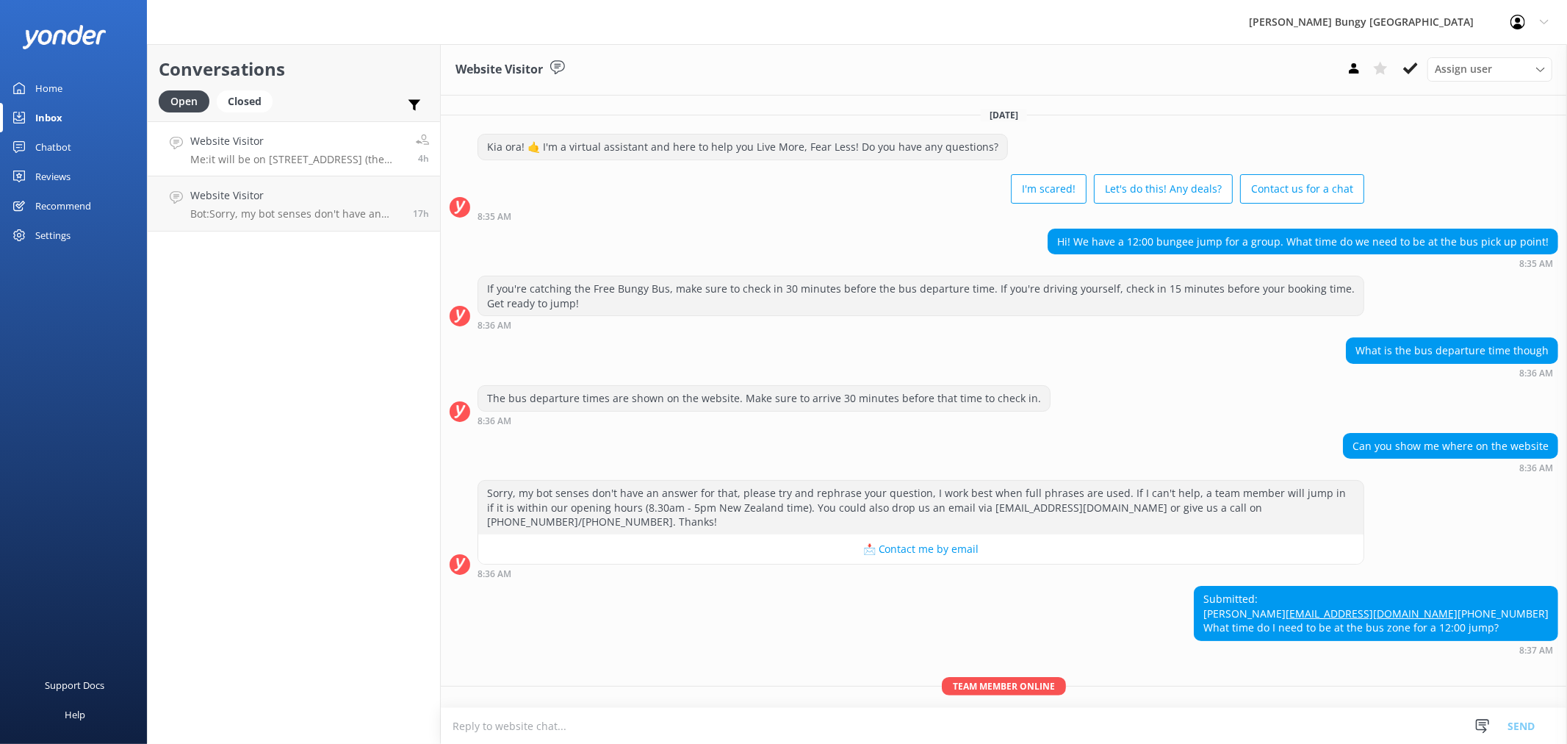
scroll to position [112, 0]
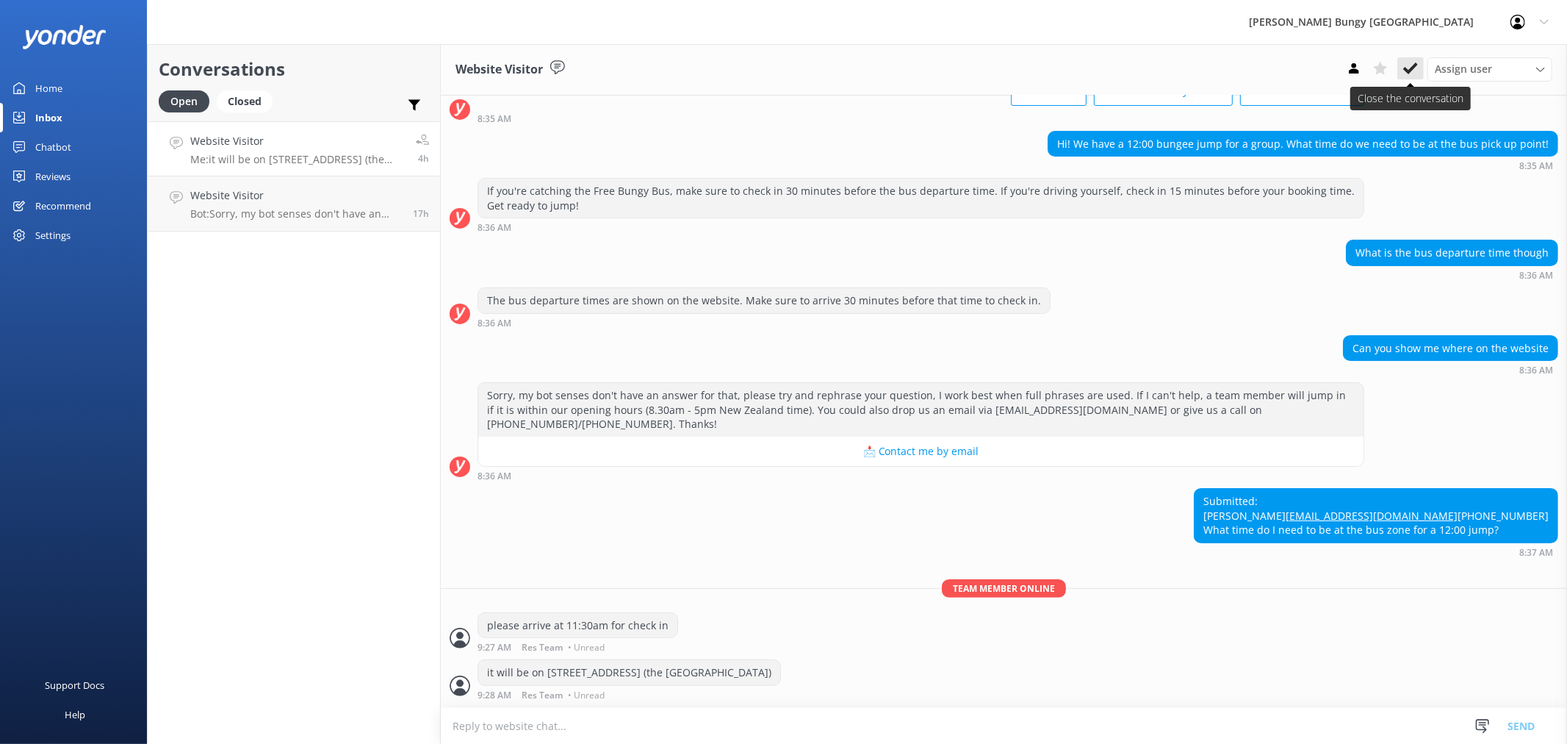
click at [1412, 69] on use at bounding box center [1410, 68] width 15 height 12
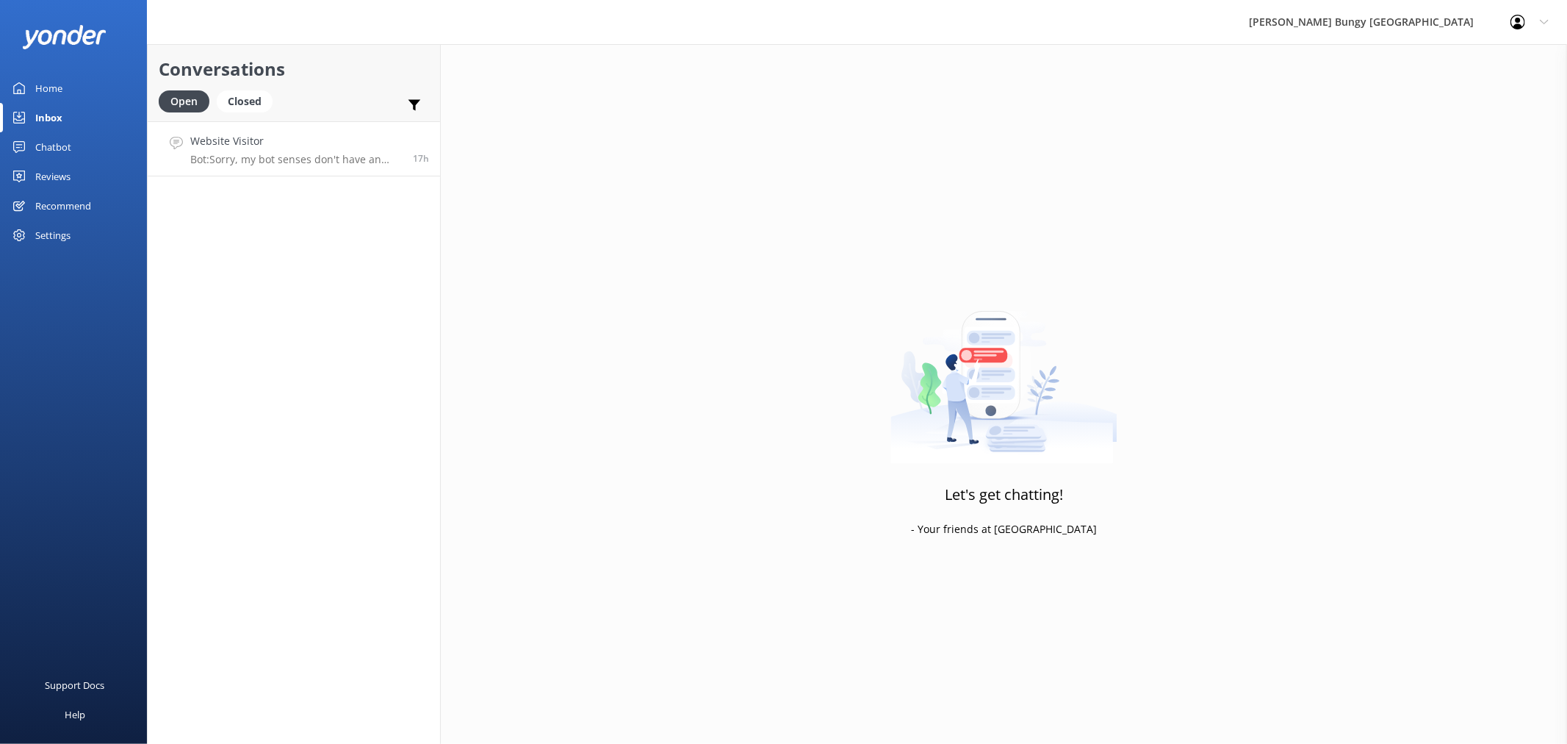
click at [383, 125] on link "Website Visitor Bot: Sorry, my bot senses don't have an answer for that, please…" at bounding box center [294, 148] width 292 height 55
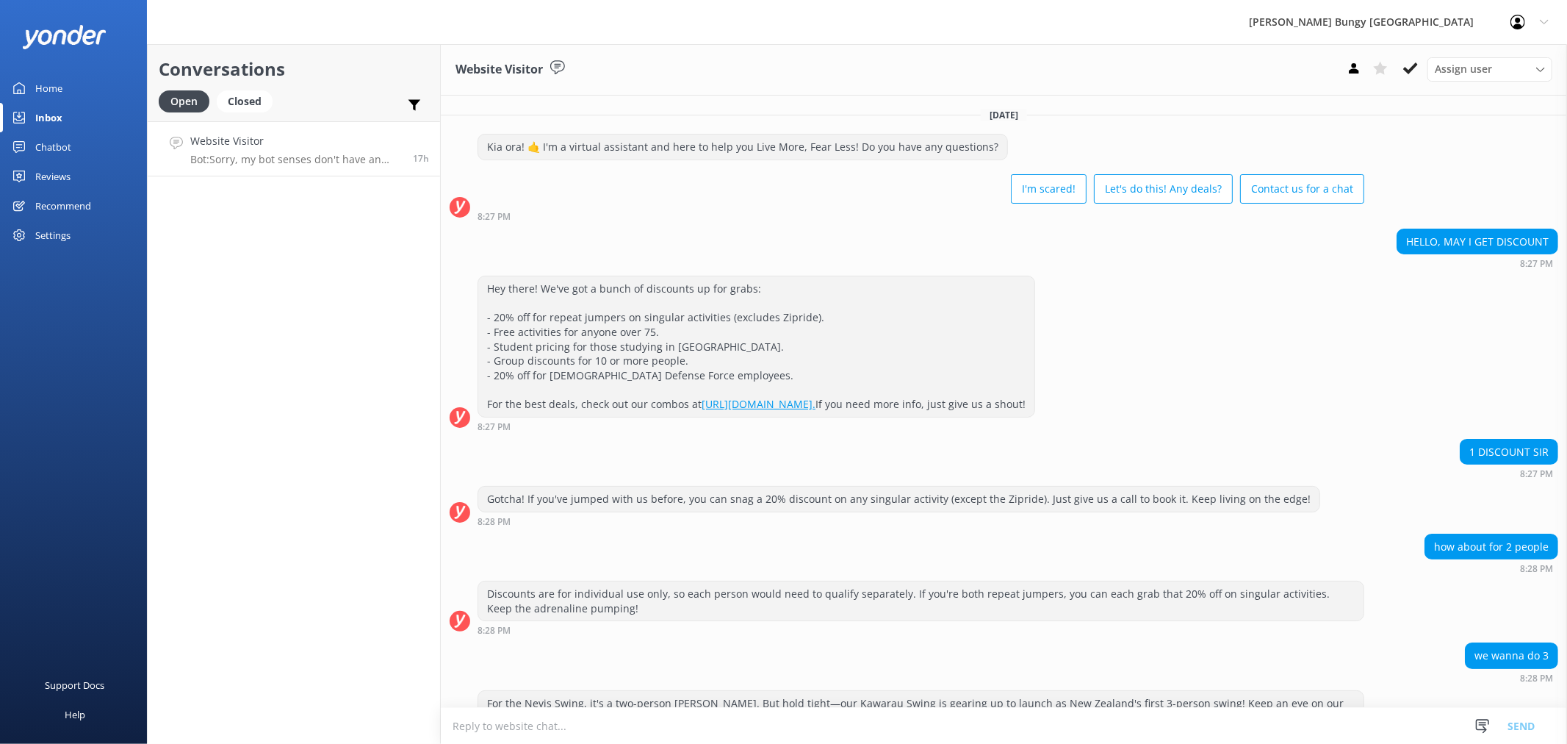
scroll to position [184, 0]
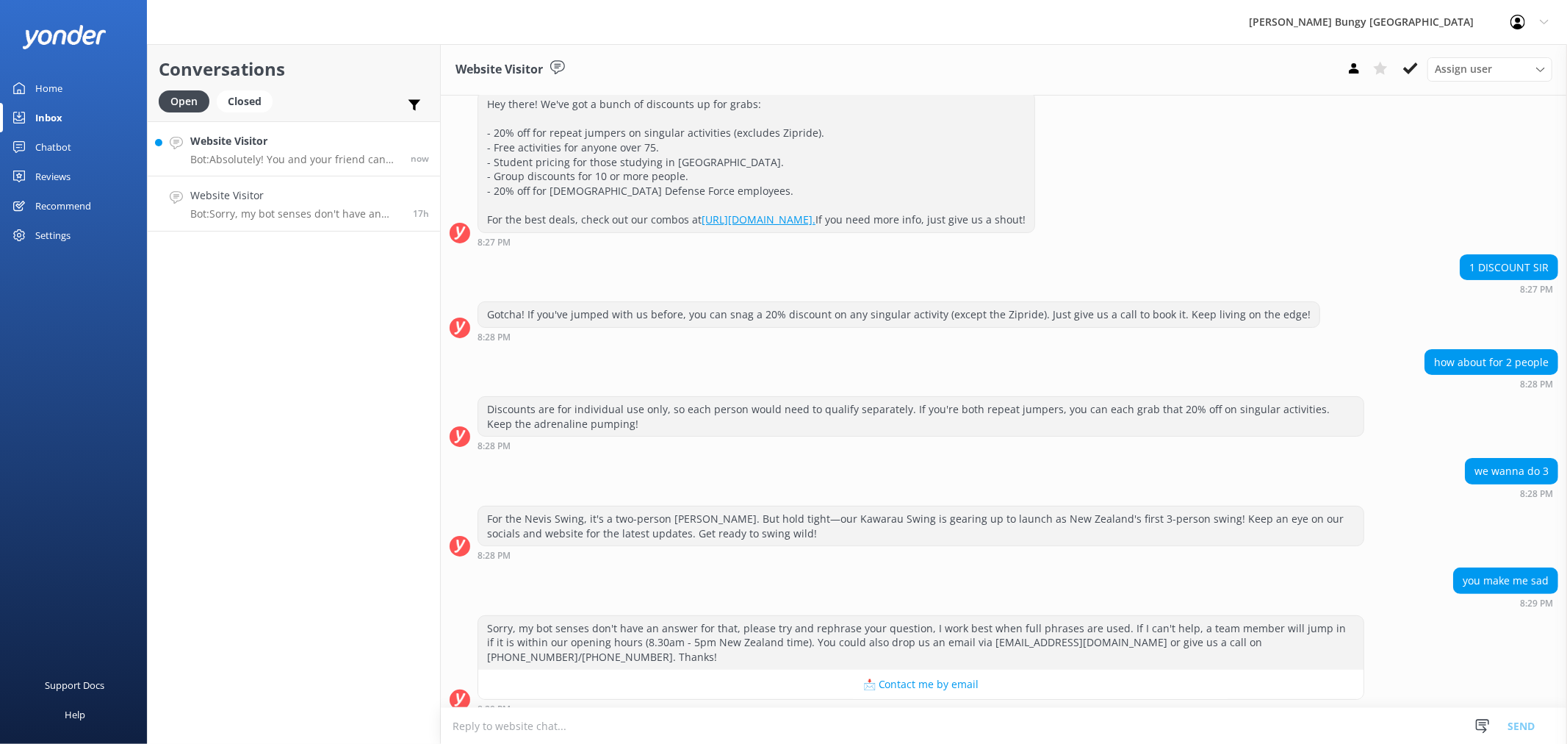
click at [367, 129] on link "Website Visitor Bot: Absolutely! You and your friend can stick together. Just b…" at bounding box center [294, 148] width 292 height 55
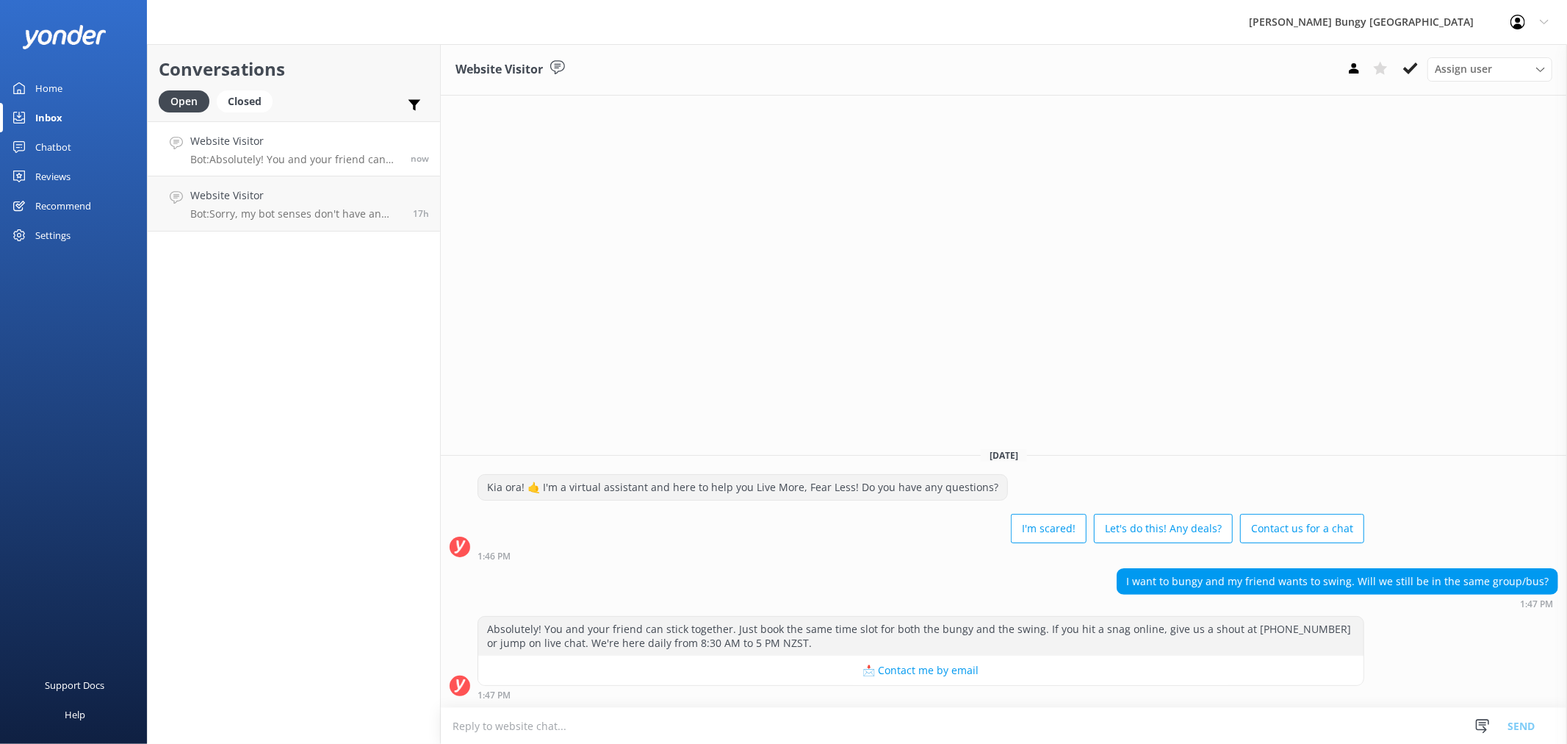
click at [1106, 710] on textarea at bounding box center [1004, 726] width 1126 height 36
click at [959, 533] on div "I'm scared! Let's do this! Any deals? Contact us for a chat" at bounding box center [921, 529] width 887 height 41
click at [297, 149] on h4 "Website Visitor" at bounding box center [294, 141] width 209 height 16
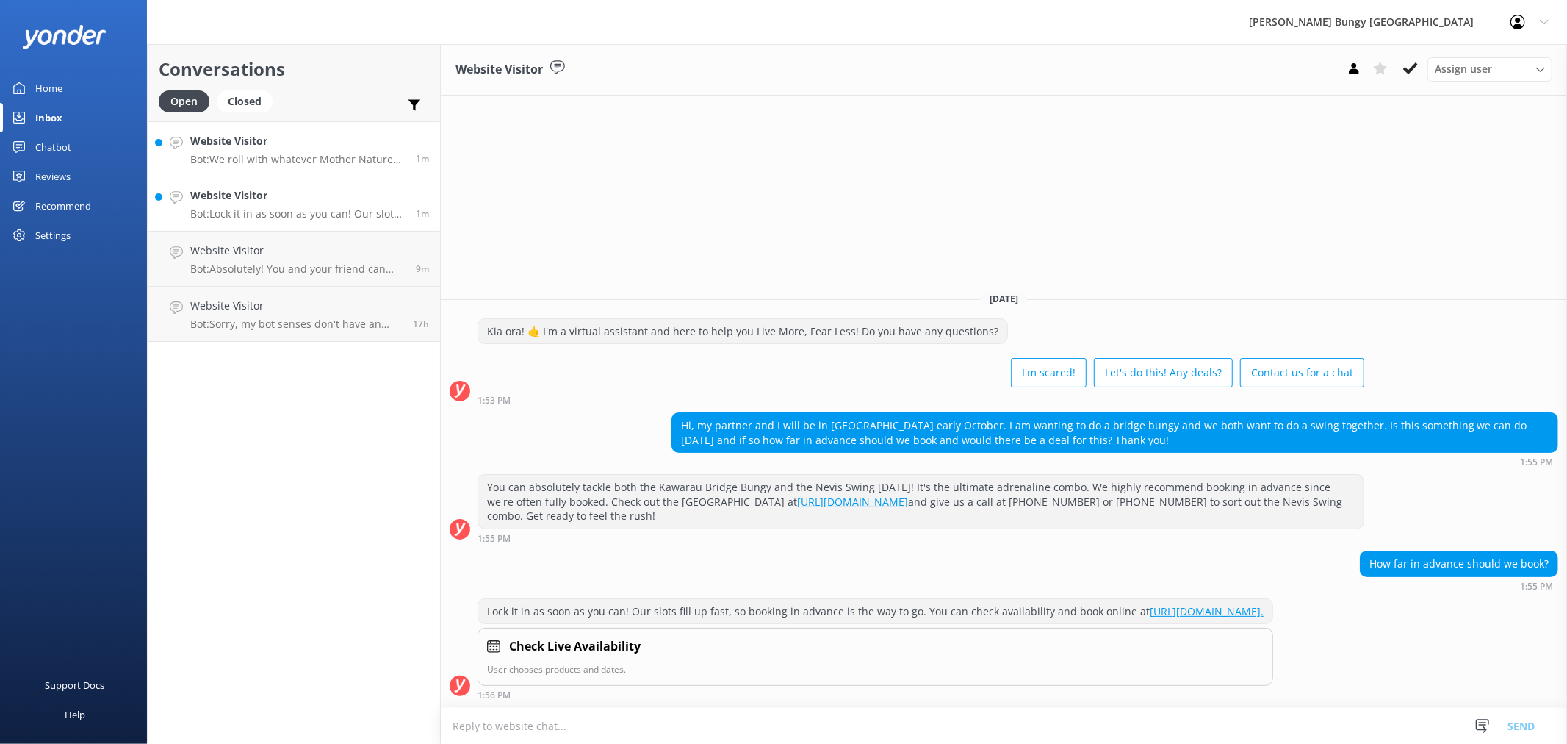
click at [338, 163] on p "Bot: We roll with whatever Mother Nature throws at us—rain, sun, or snow! If we…" at bounding box center [297, 159] width 215 height 13
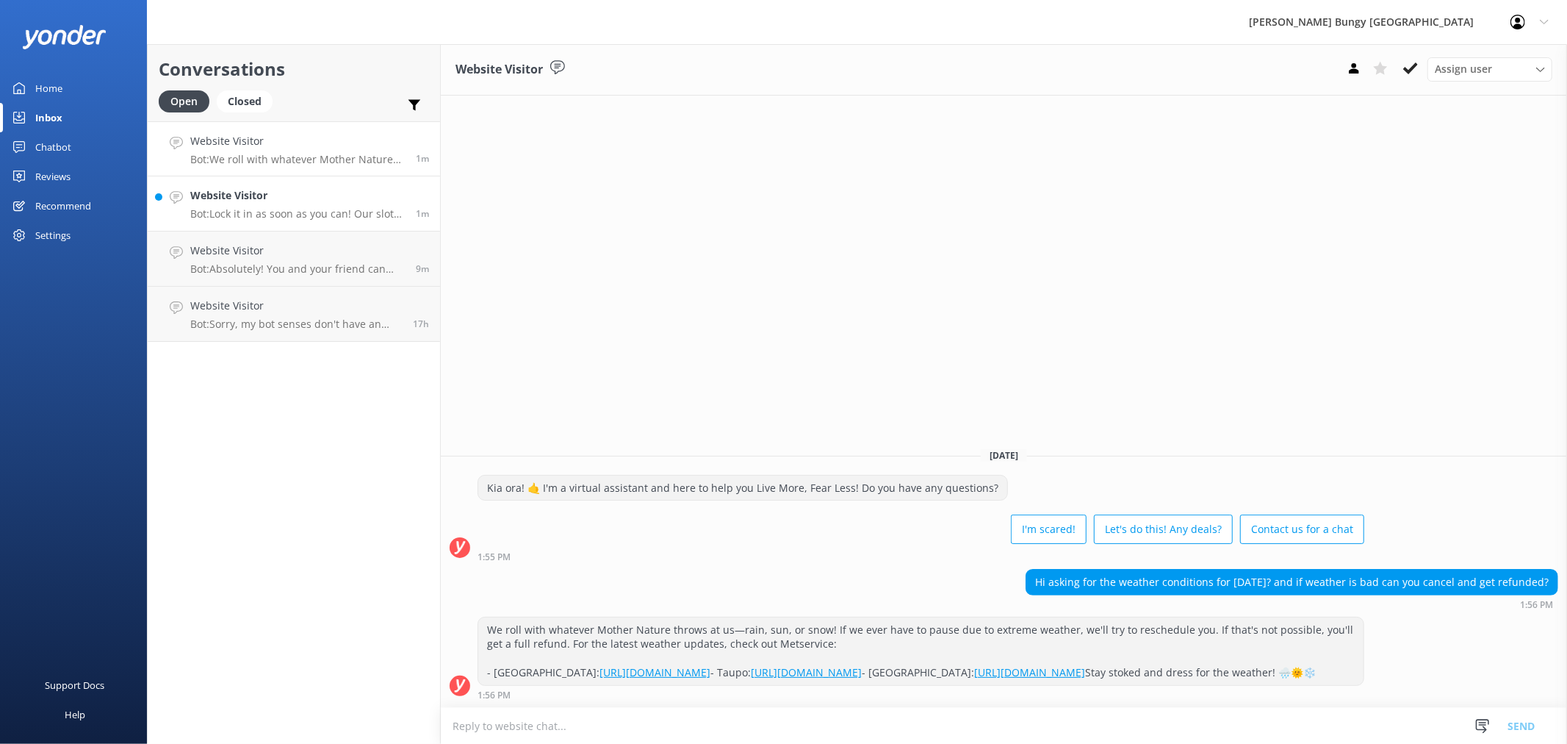
click at [354, 190] on h4 "Website Visitor" at bounding box center [297, 195] width 215 height 16
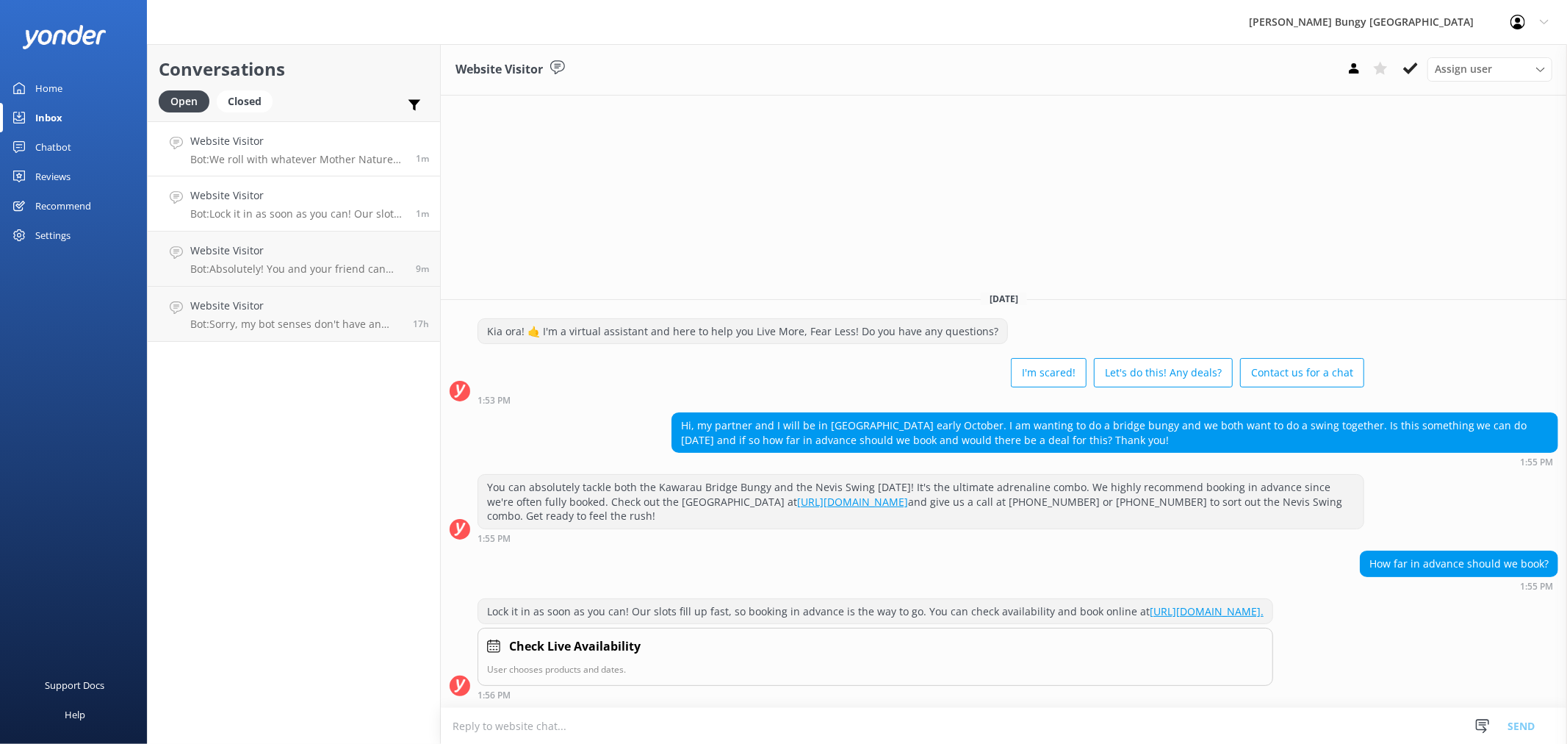
click at [326, 128] on link "Website Visitor Bot: We roll with whatever Mother Nature throws at us—rain, sun…" at bounding box center [294, 148] width 292 height 55
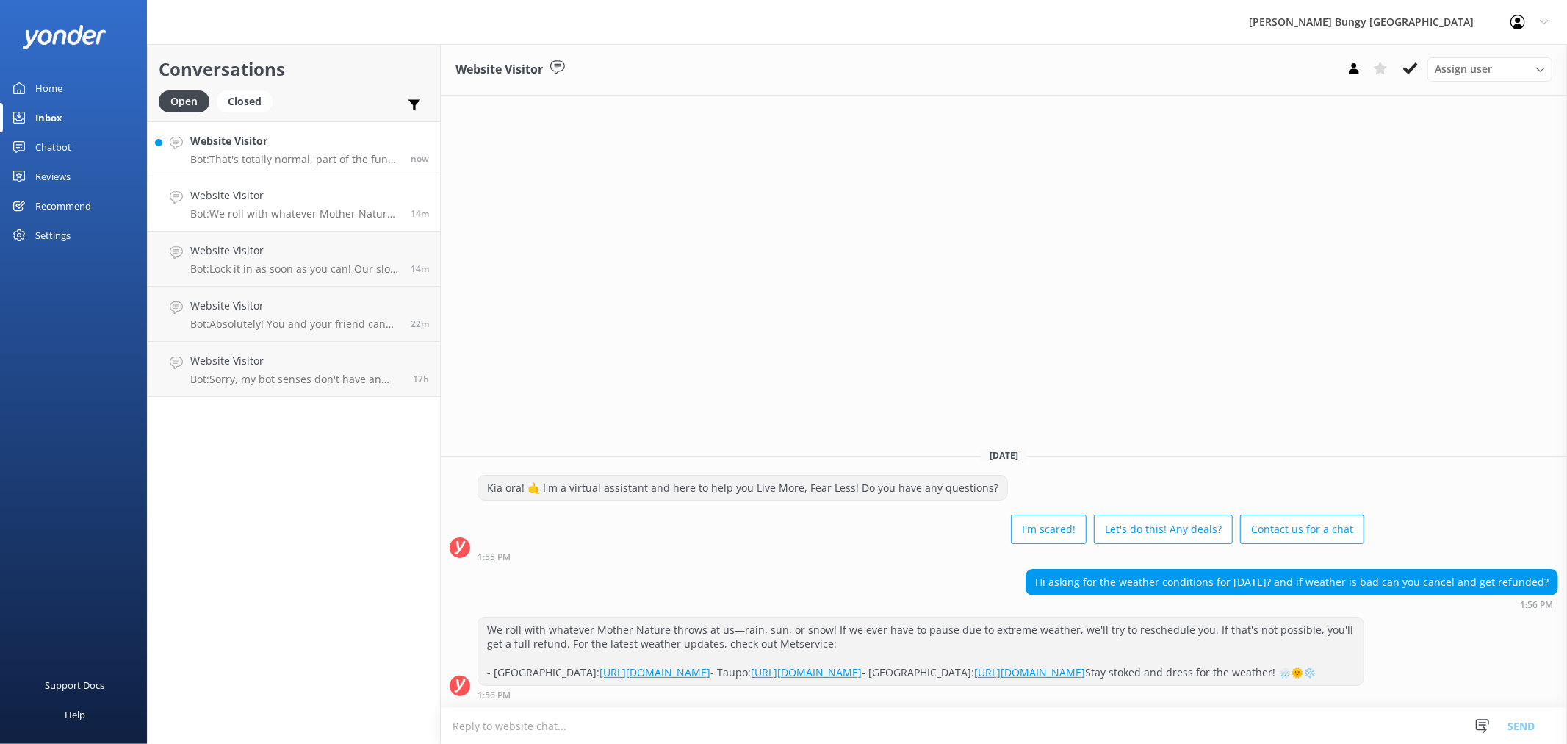
click at [353, 133] on h4 "Website Visitor" at bounding box center [294, 141] width 209 height 16
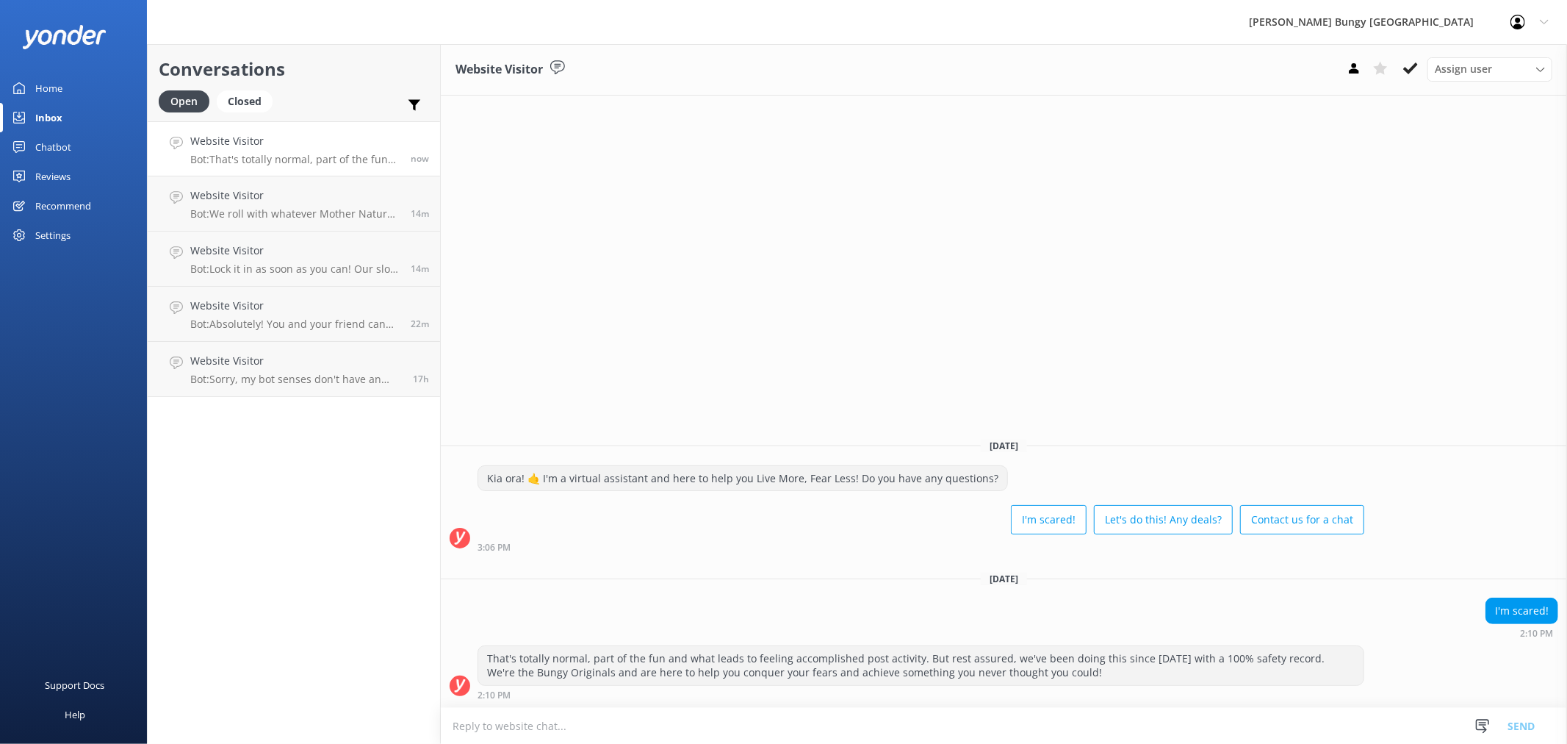
click at [726, 248] on div "Website Visitor Assign user Mike Voyce Michelle Gillard Tech Admin Dan Waugh Re…" at bounding box center [1004, 393] width 1126 height 699
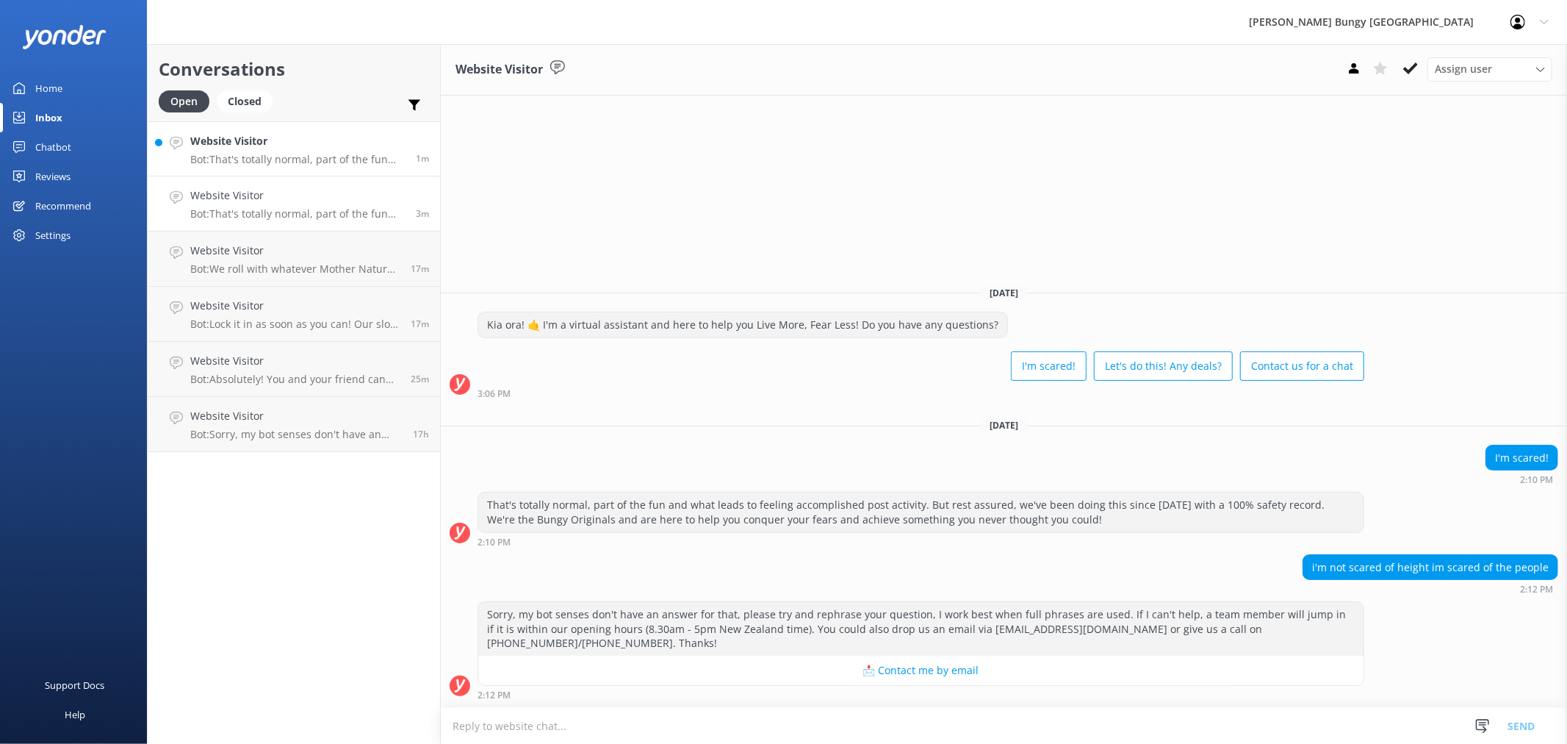
click at [298, 151] on div "Website Visitor Bot: That's totally normal, part of the fun and what leads to f…" at bounding box center [297, 149] width 215 height 32
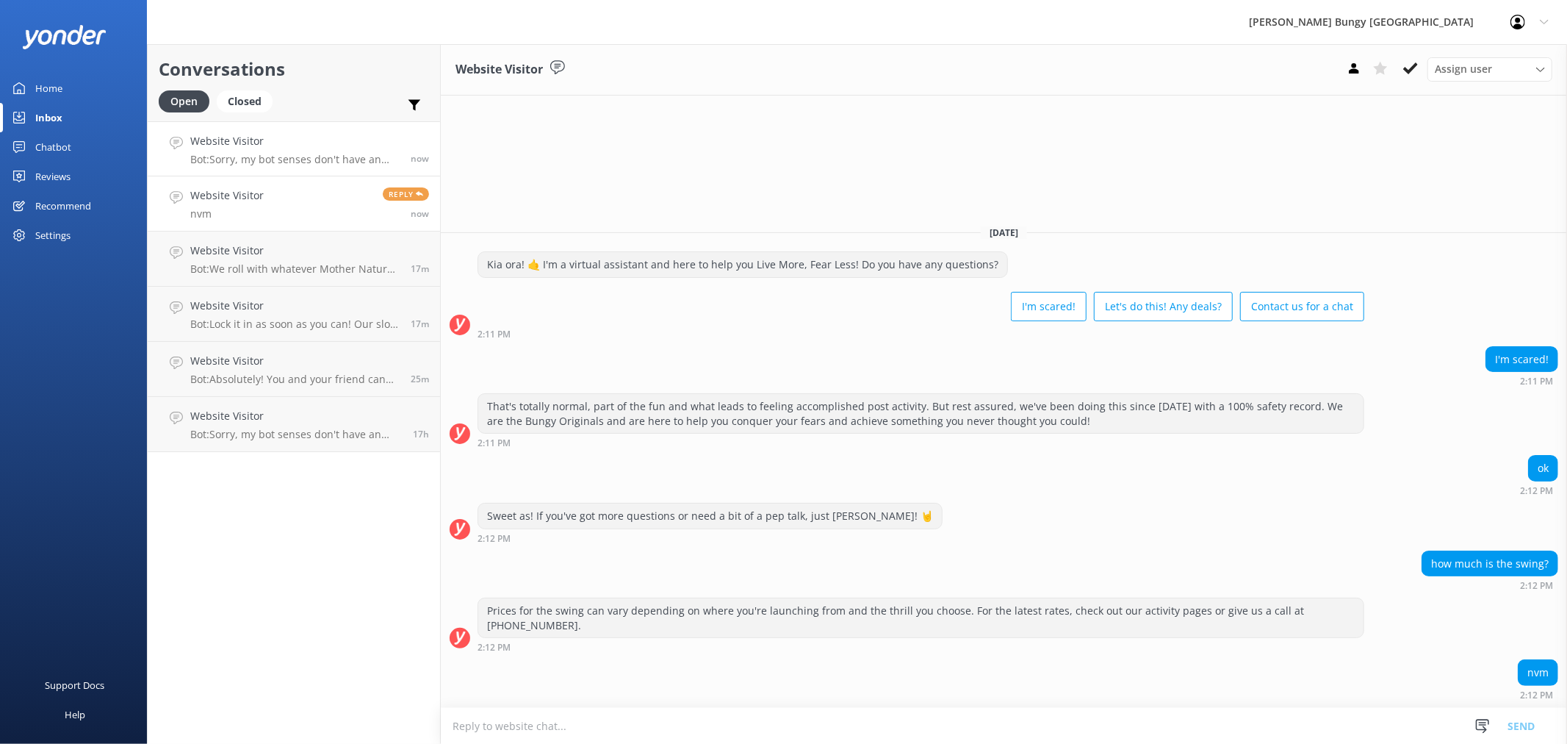
click at [312, 129] on link "Website Visitor Bot: Sorry, my bot senses don't have an answer for that, please…" at bounding box center [294, 148] width 292 height 55
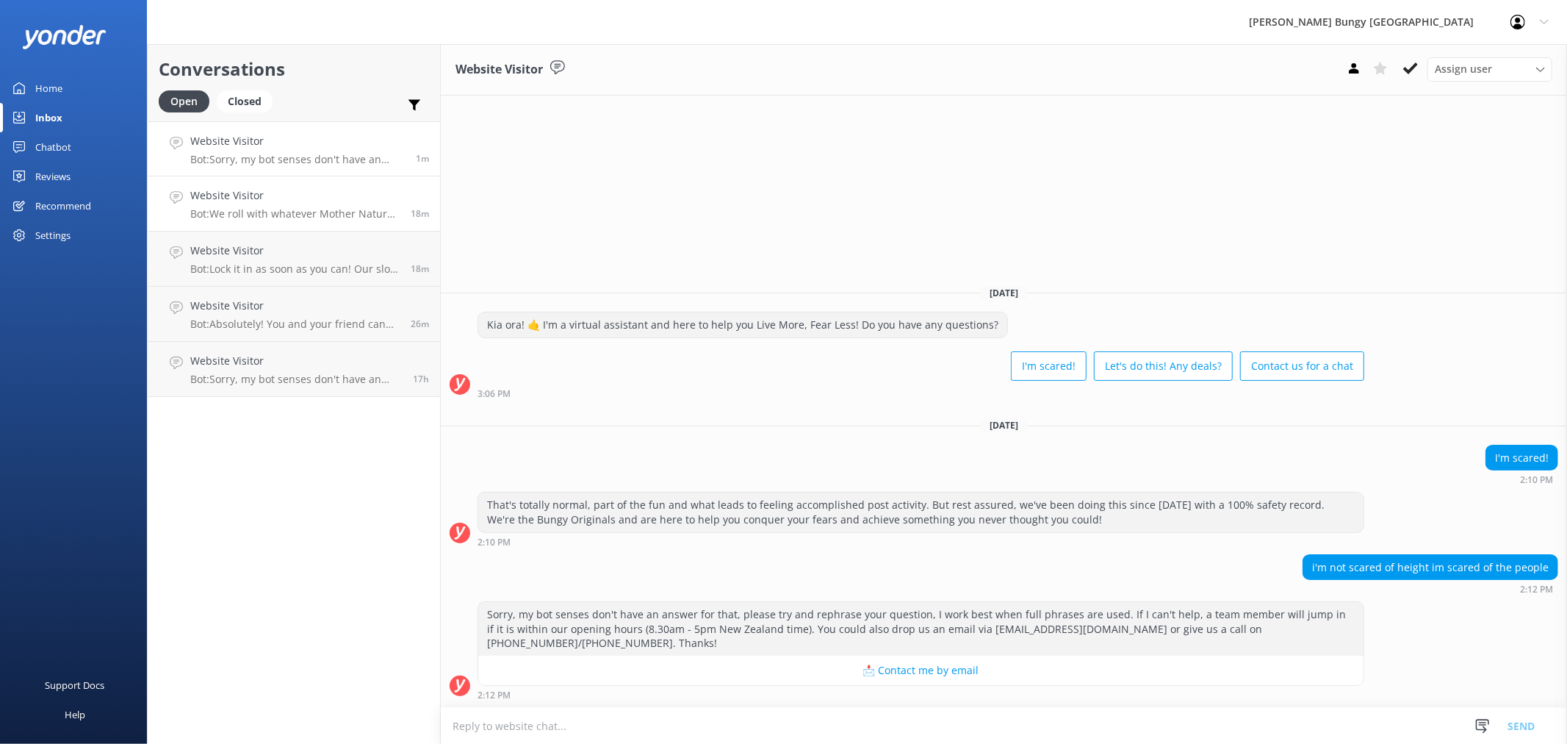
click at [325, 215] on p "Bot: We roll with whatever Mother Nature throws at us—rain, sun, or snow! If we…" at bounding box center [294, 213] width 209 height 13
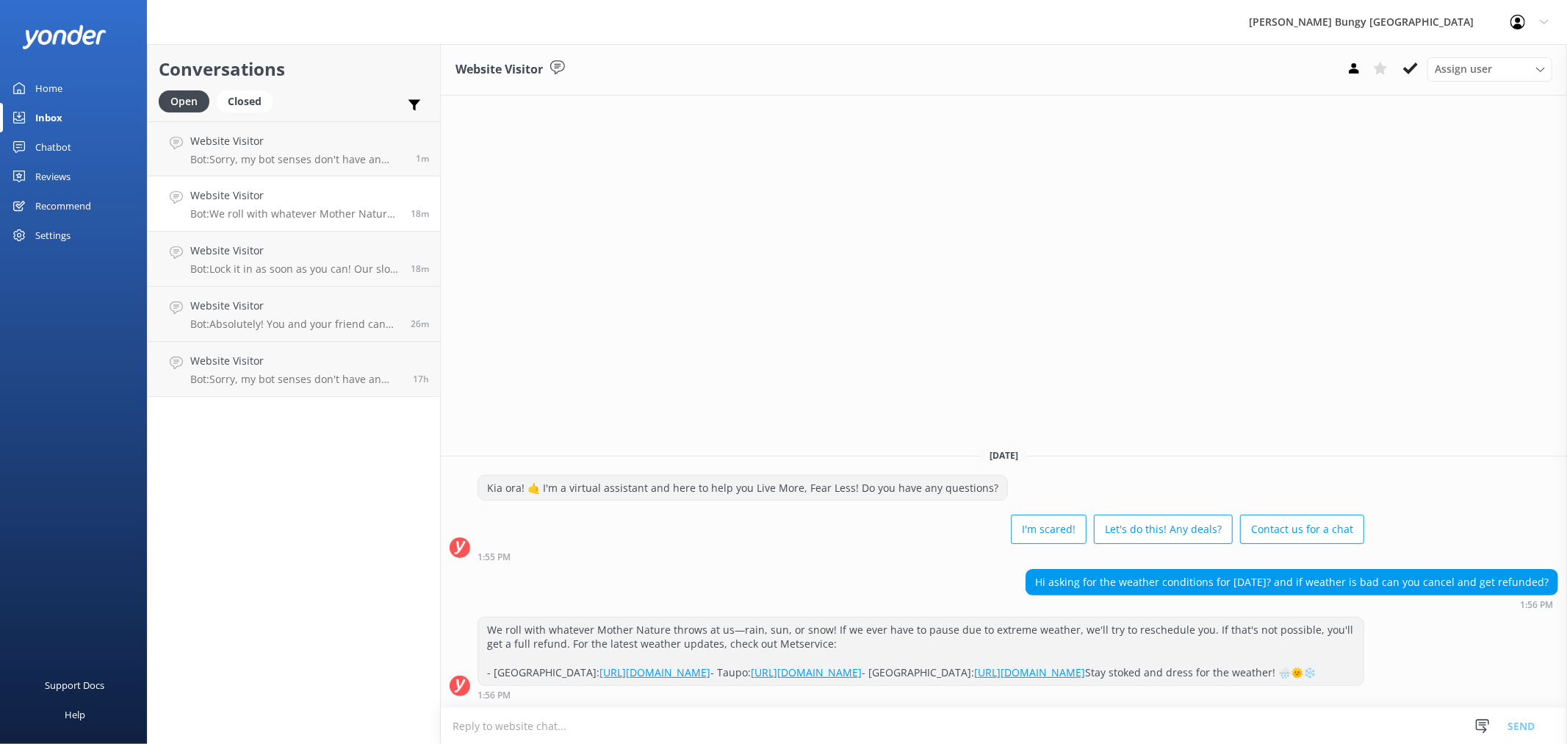
click at [359, 177] on link "Website Visitor Bot: We roll with whatever Mother Nature throws at us—rain, sun…" at bounding box center [294, 203] width 292 height 55
click at [356, 159] on p "Bot: Sorry, my bot senses don't have an answer for that, please try and rephras…" at bounding box center [297, 159] width 215 height 13
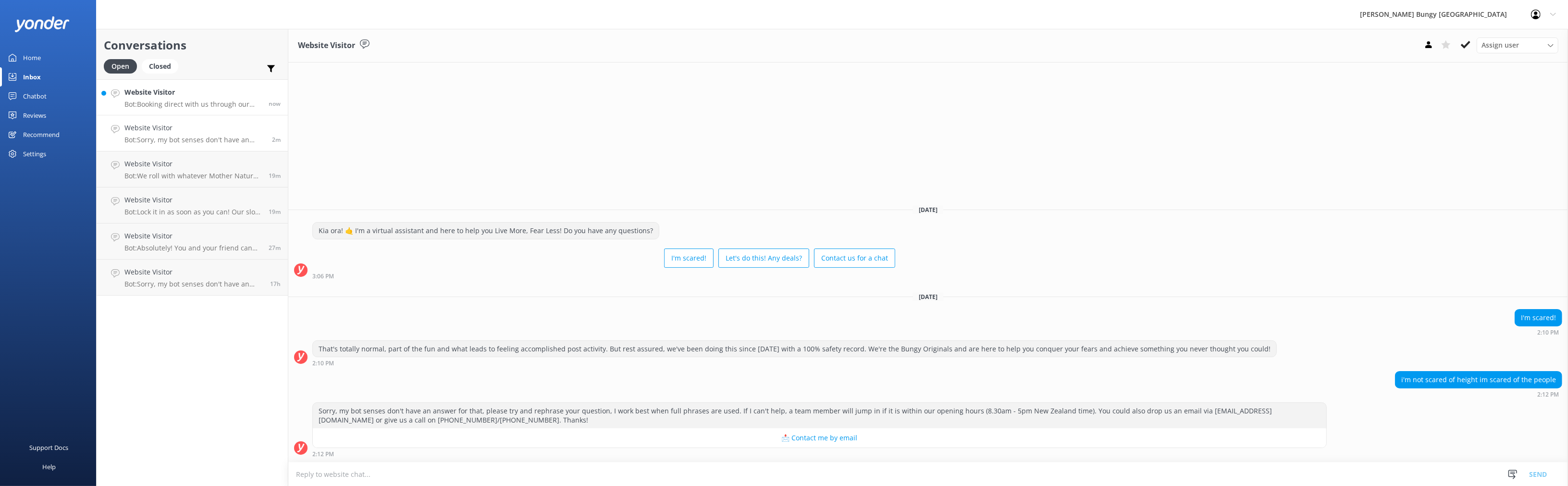
click at [186, 97] on h4 "Website Visitor" at bounding box center [192, 92] width 137 height 10
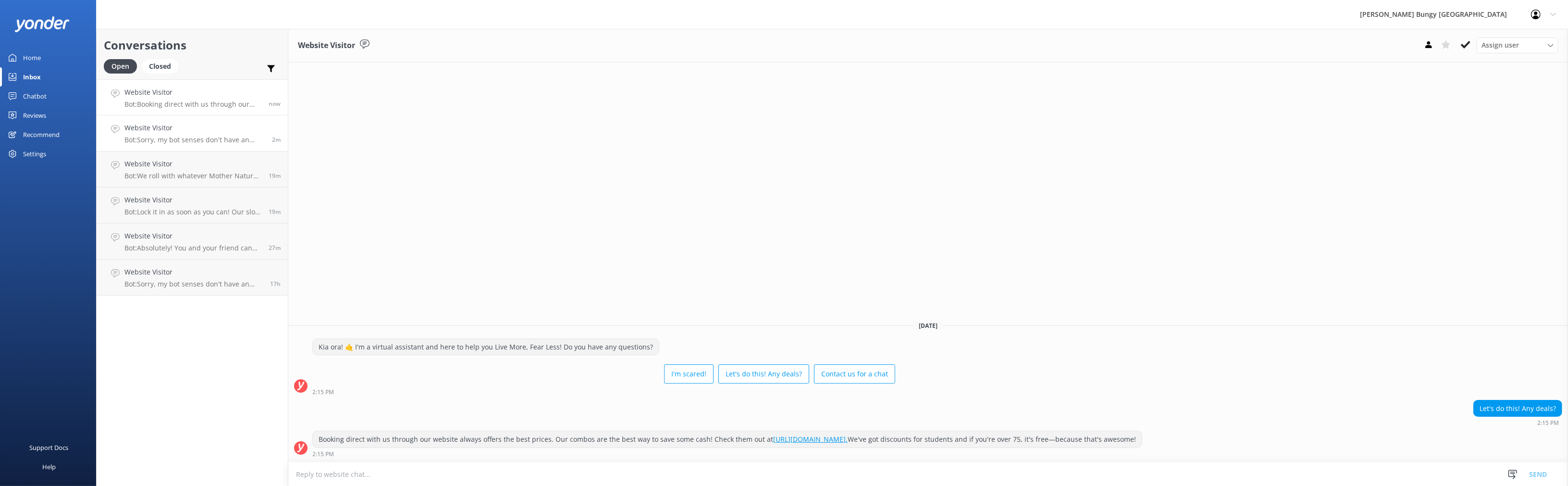
click at [205, 143] on p "Bot: Sorry, my bot senses don't have an answer for that, please try and rephras…" at bounding box center [194, 139] width 141 height 9
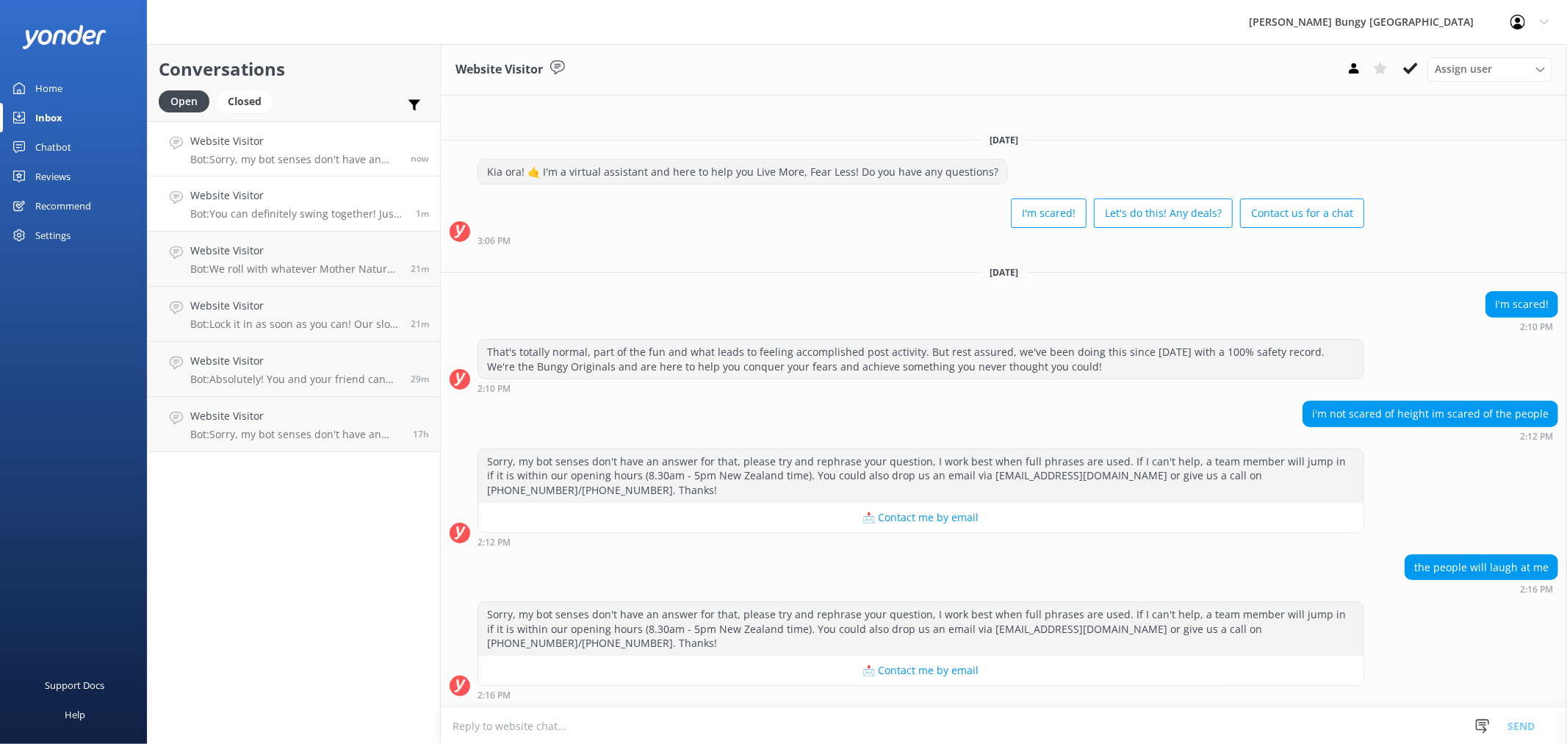
click at [370, 180] on link "Website Visitor Bot: You can definitely swing together! Just book two individua…" at bounding box center [294, 203] width 292 height 55
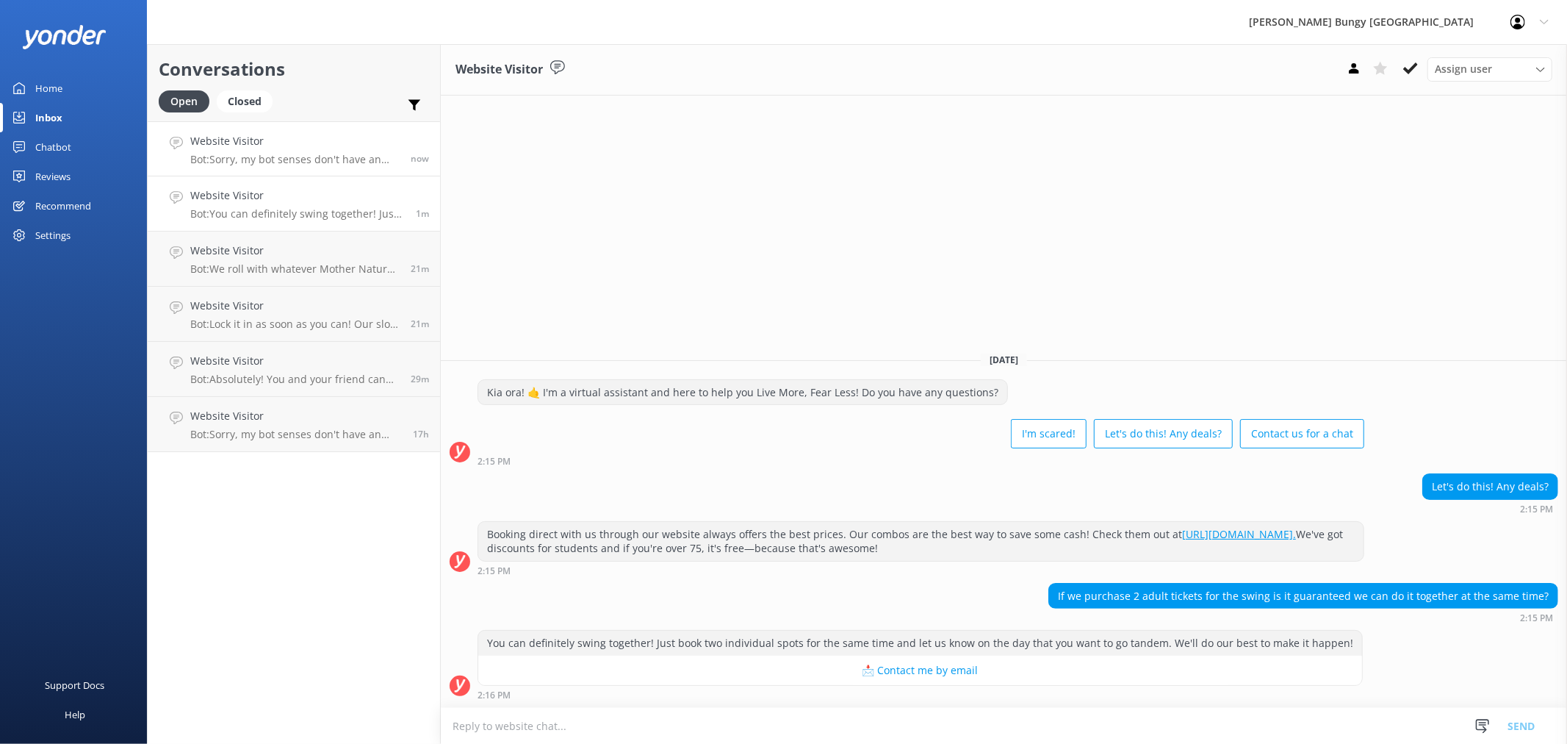
click at [364, 145] on h4 "Website Visitor" at bounding box center [294, 141] width 209 height 16
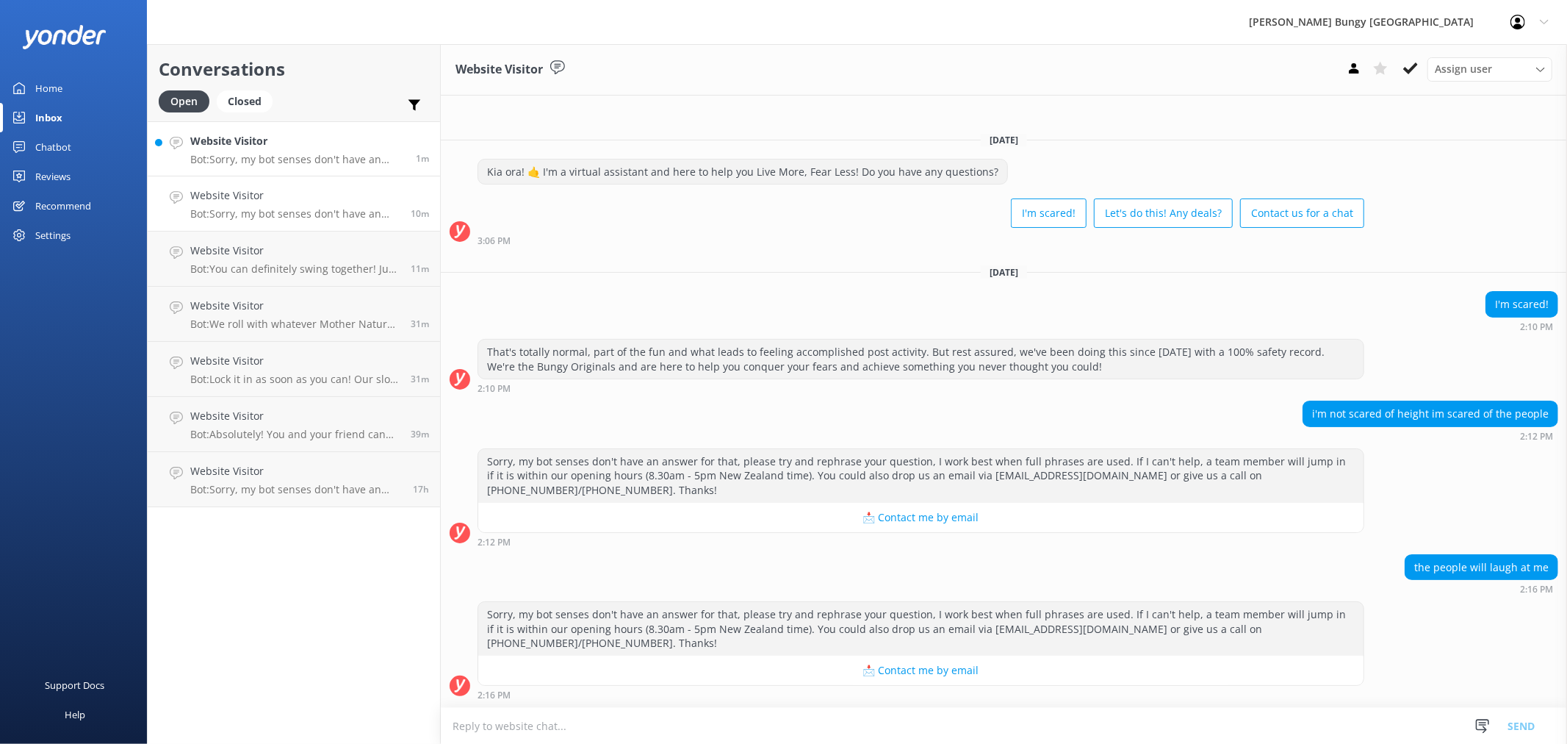
click at [414, 148] on div "1m" at bounding box center [417, 149] width 24 height 32
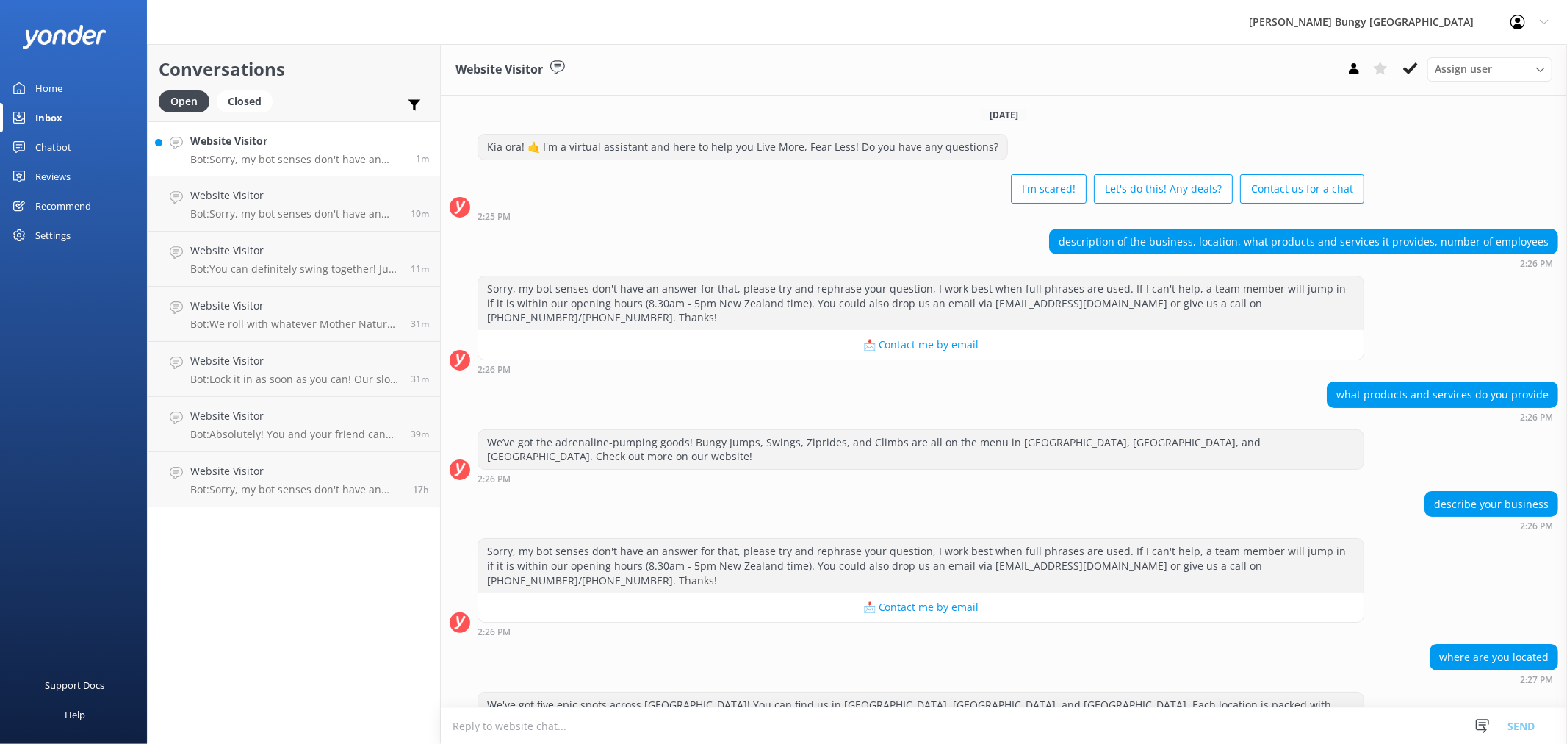
scroll to position [128, 0]
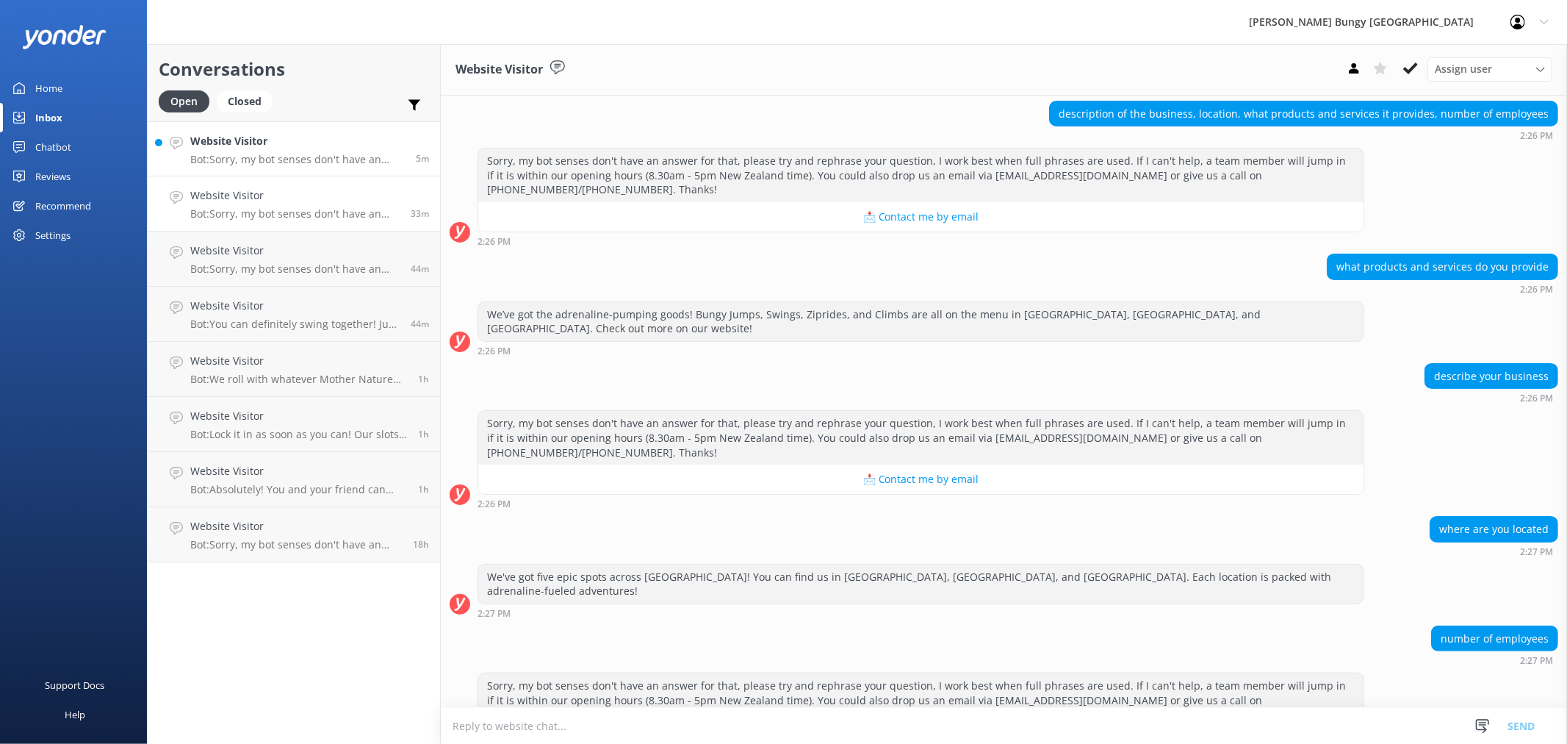
click at [252, 141] on h4 "Website Visitor" at bounding box center [297, 141] width 215 height 16
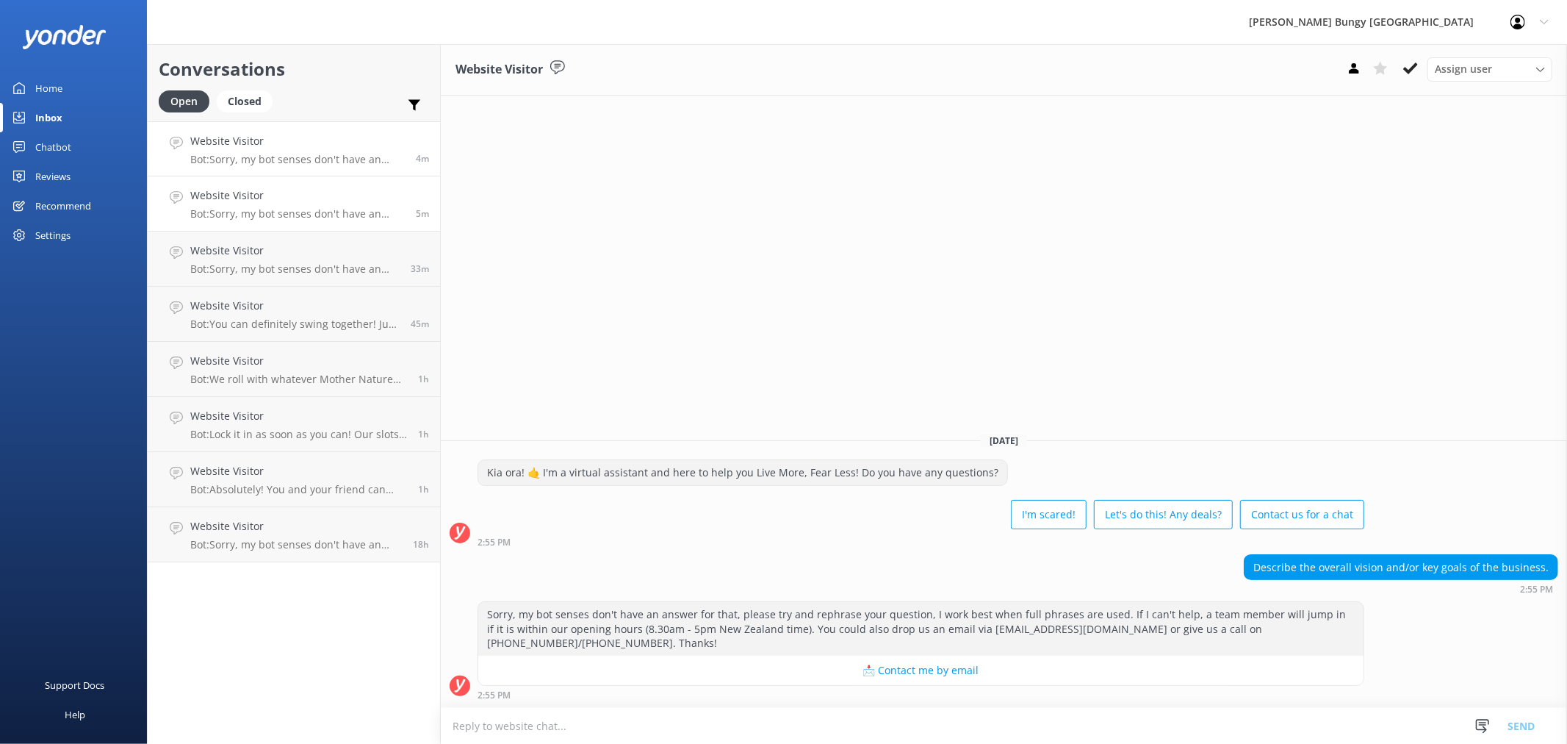
click at [287, 159] on p "Bot: Sorry, my bot senses don't have an answer for that, please try and rephras…" at bounding box center [297, 159] width 215 height 13
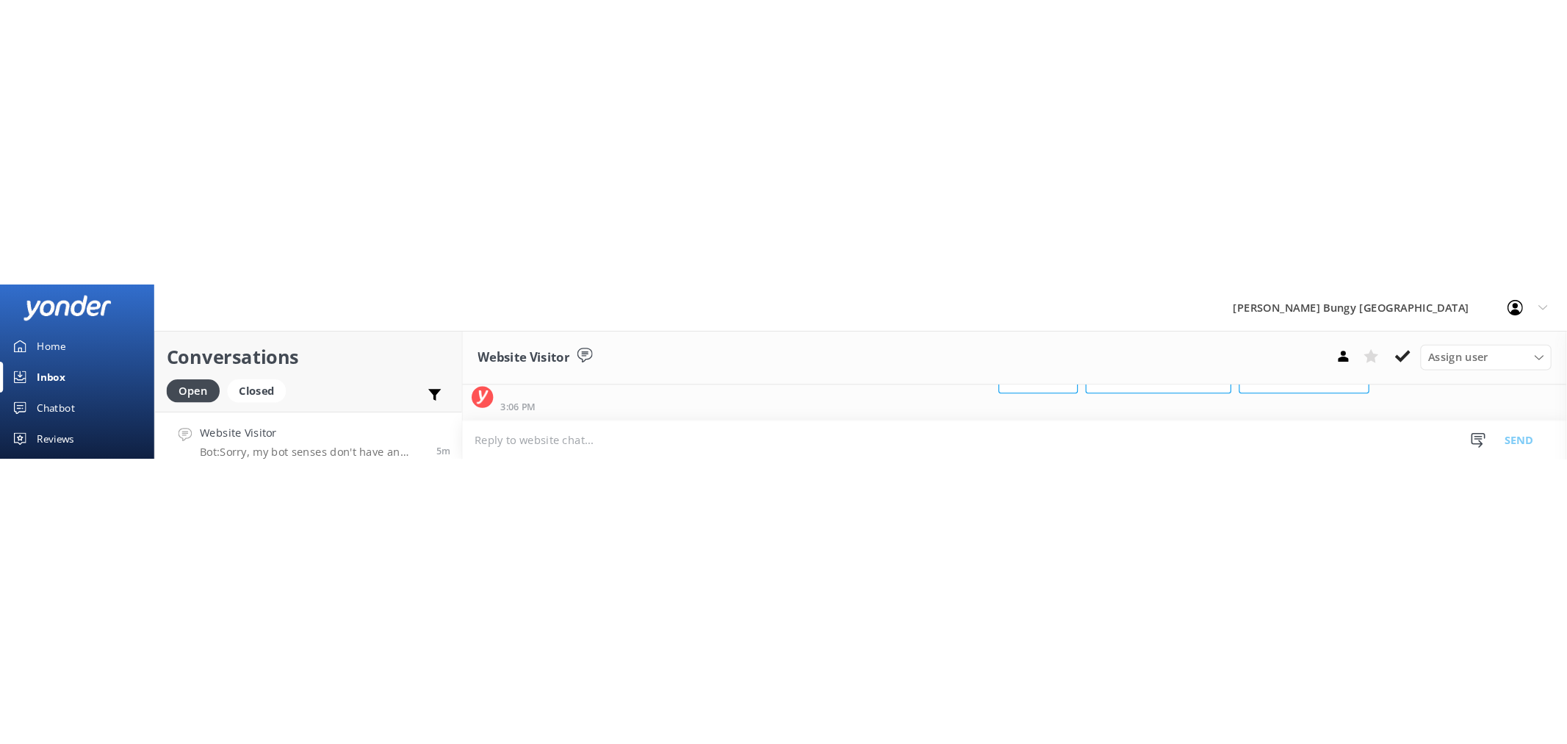
scroll to position [85, 0]
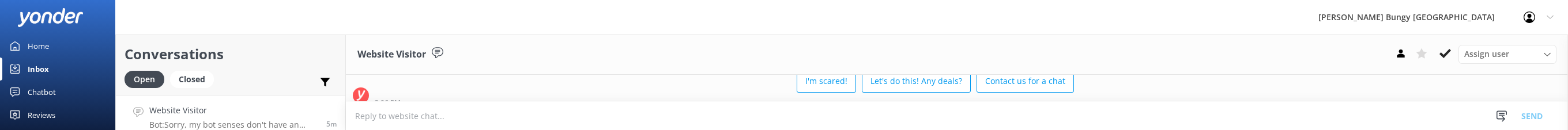
drag, startPoint x: 1396, startPoint y: 123, endPoint x: 1403, endPoint y: 305, distance: 182.1
click at [1229, 130] on html "AJ Hackett Bungy New Zealand Profile Settings Logout Home Inbox Chatbot Content…" at bounding box center [784, 65] width 1568 height 130
drag, startPoint x: 1369, startPoint y: 127, endPoint x: 1369, endPoint y: 132, distance: 5.0
click at [1229, 130] on html "AJ Hackett Bungy New Zealand Profile Settings Logout Home Inbox Chatbot Content…" at bounding box center [784, 65] width 1568 height 130
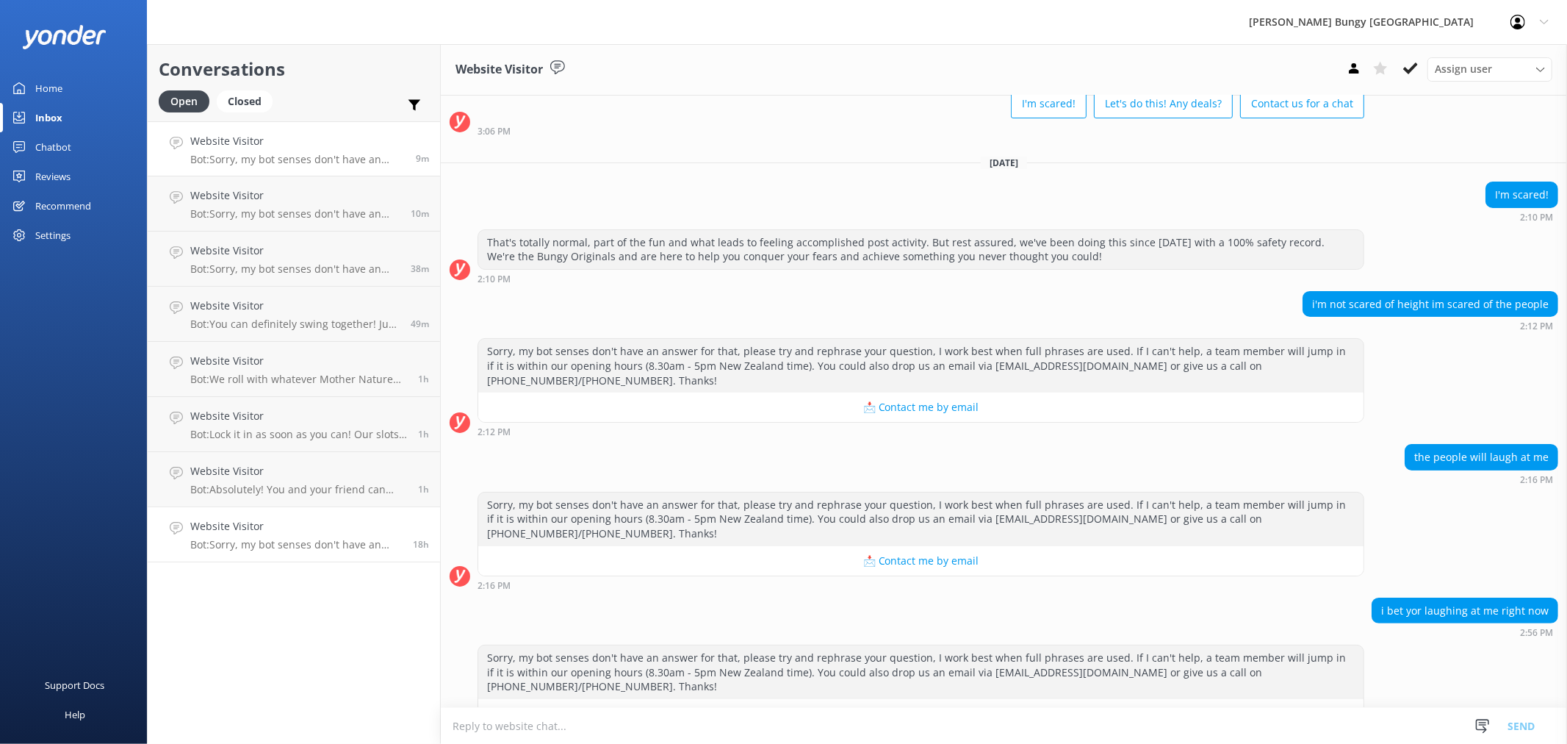
click at [291, 522] on h4 "Website Visitor" at bounding box center [296, 526] width 212 height 16
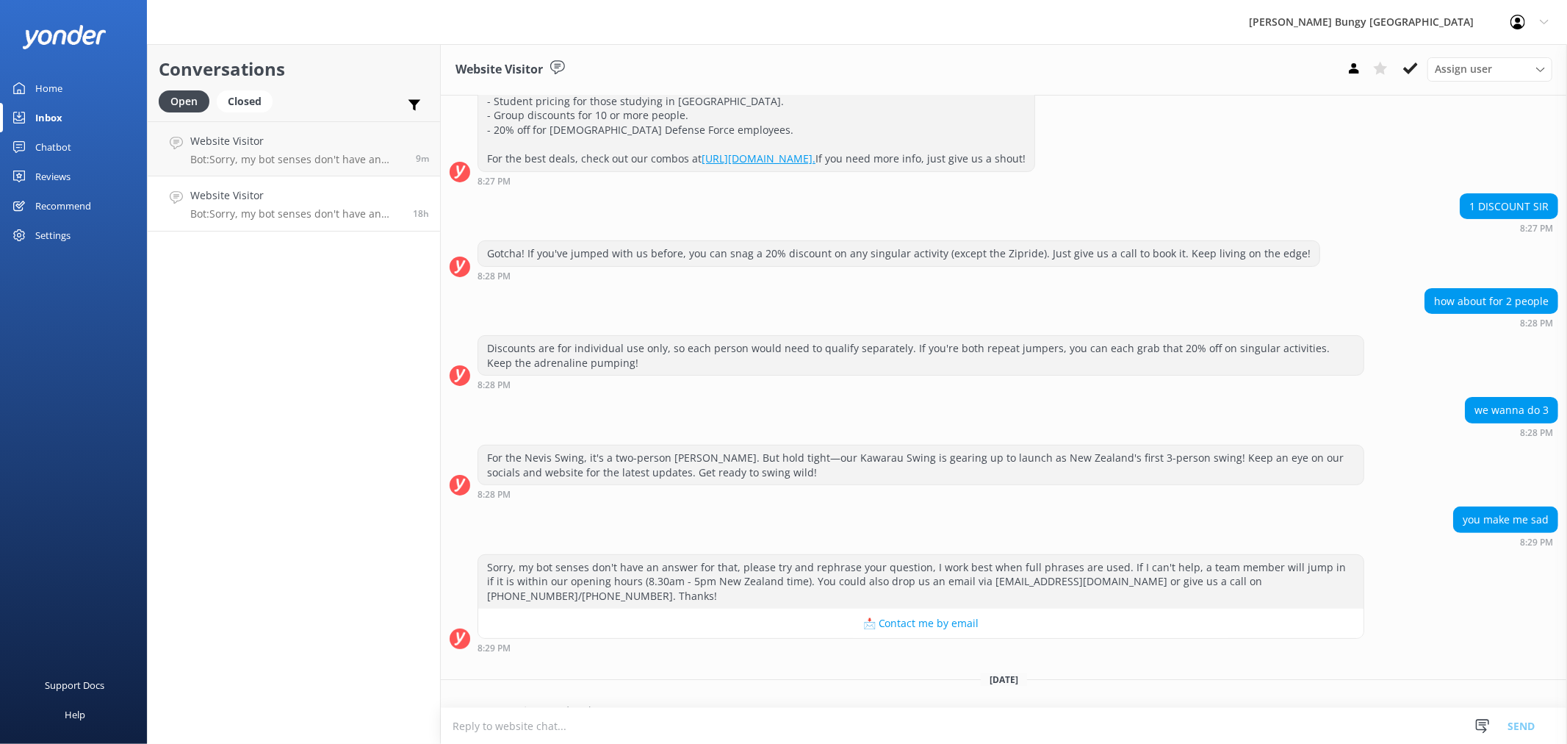
scroll to position [254, 0]
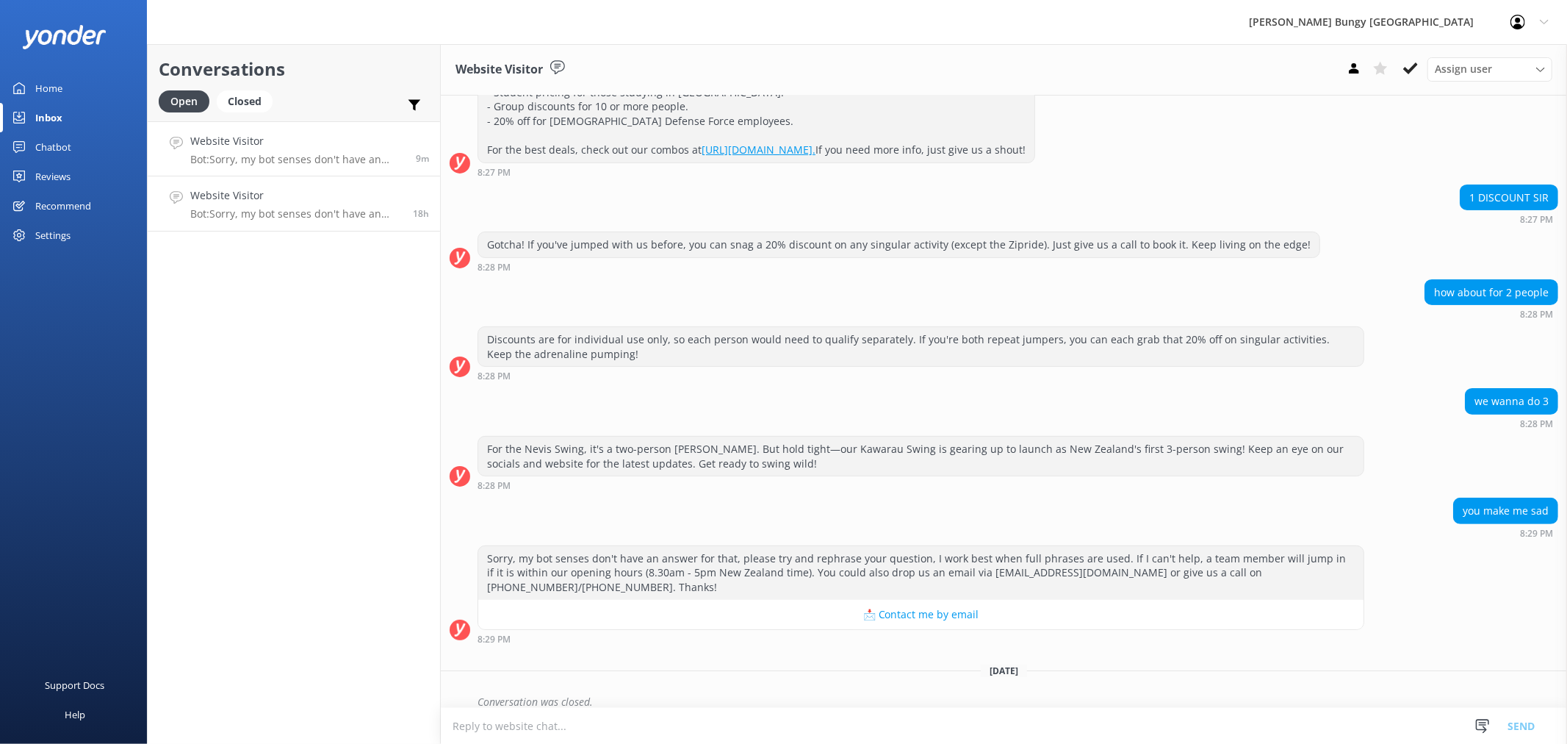
click at [369, 149] on h4 "Website Visitor" at bounding box center [297, 141] width 215 height 16
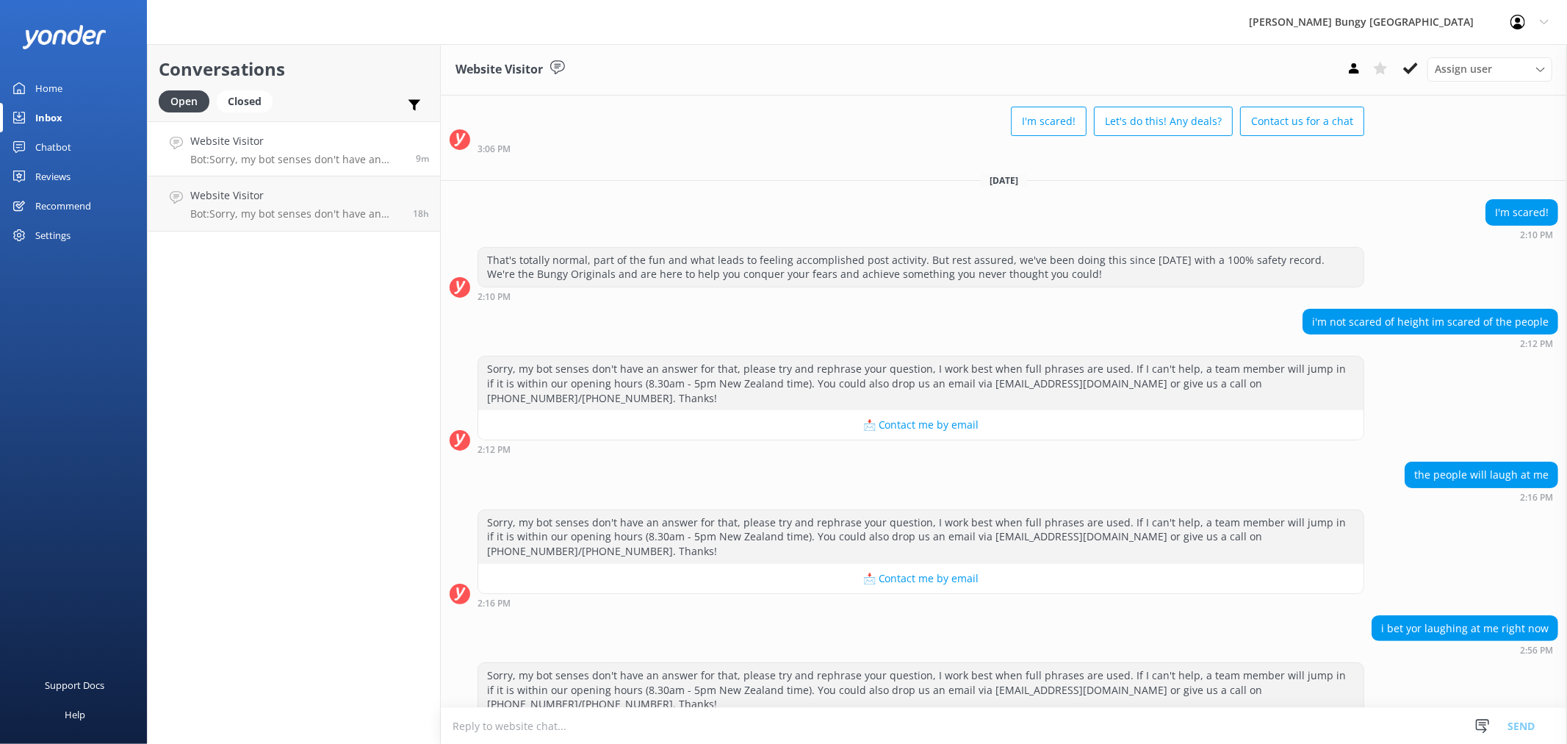
scroll to position [85, 0]
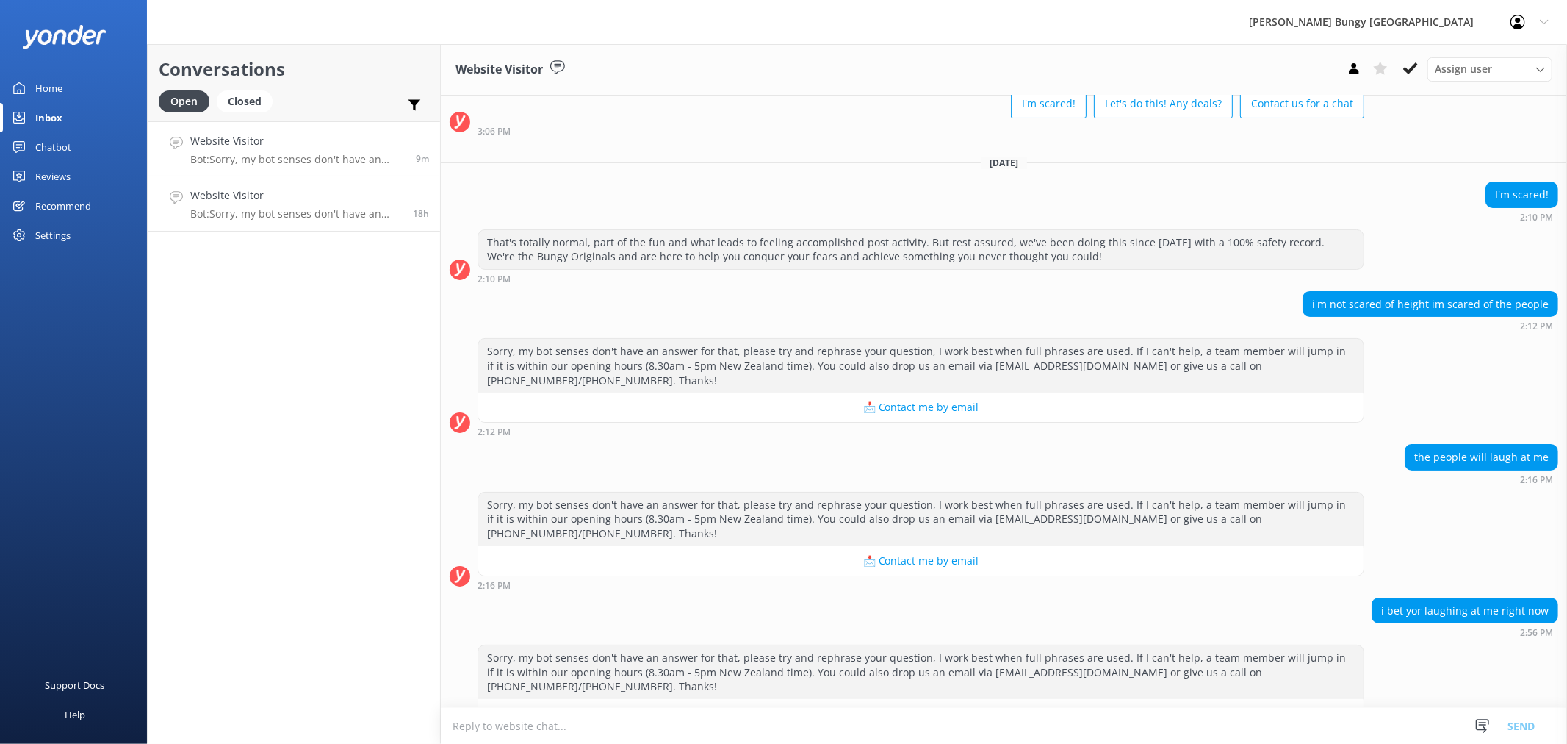
click at [357, 185] on link "Website Visitor Bot: Sorry, my bot senses don't have an answer for that, please…" at bounding box center [294, 203] width 292 height 55
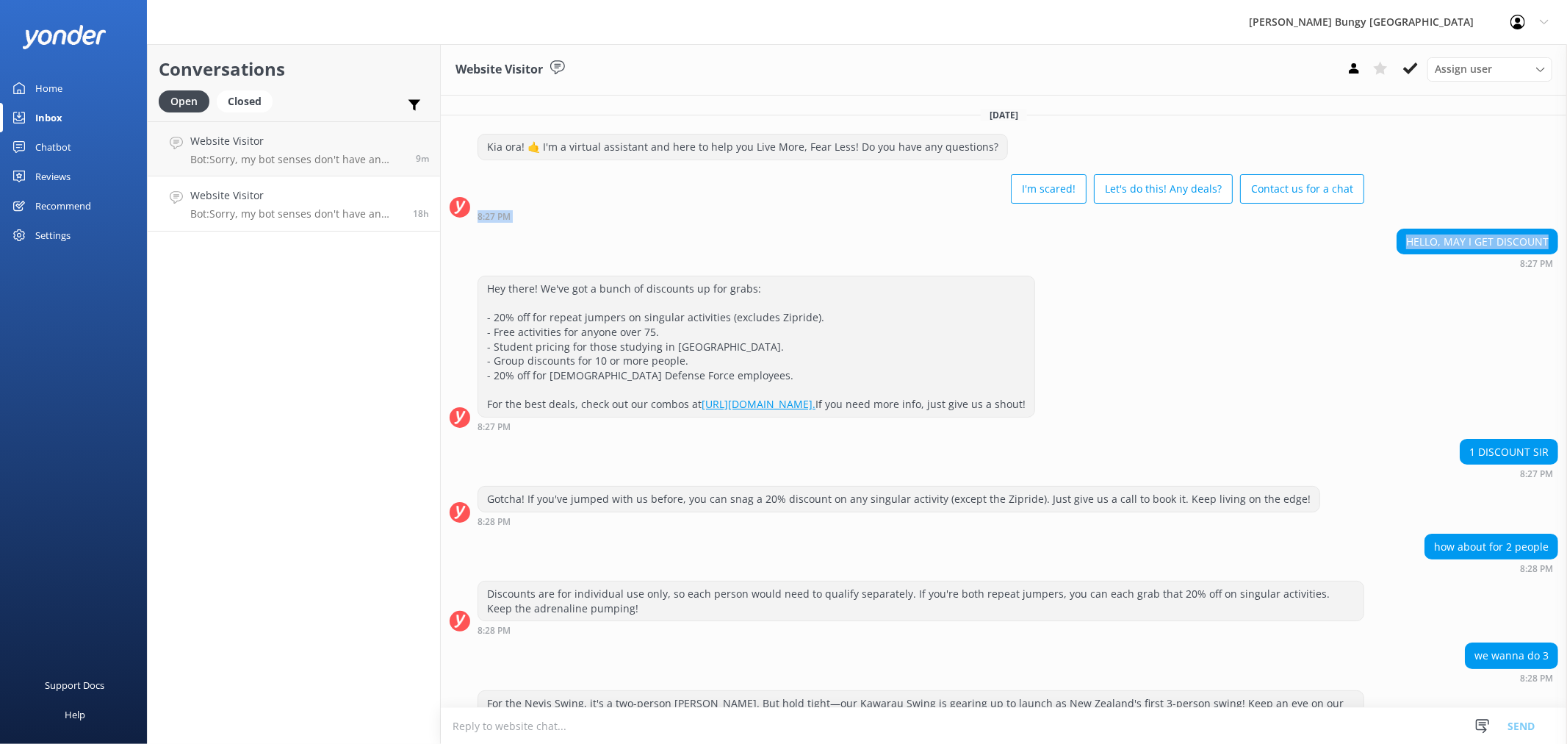
drag, startPoint x: 1534, startPoint y: 248, endPoint x: 1369, endPoint y: 203, distance: 170.6
click at [1369, 203] on div "Yesterday Kia ora! 🤙 I'm a virtual assistant and here to help you Live More, Fe…" at bounding box center [1004, 536] width 1126 height 880
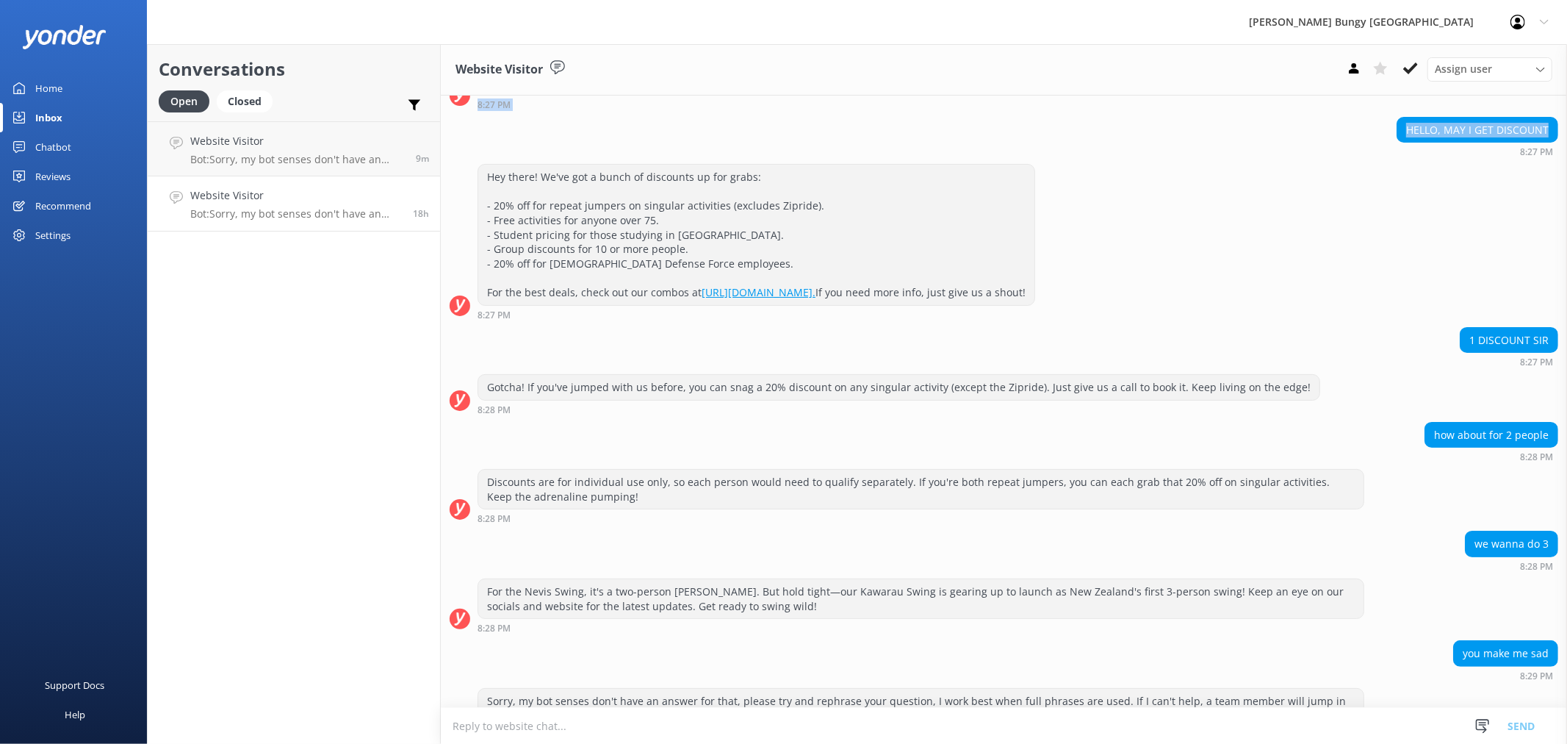
scroll to position [254, 0]
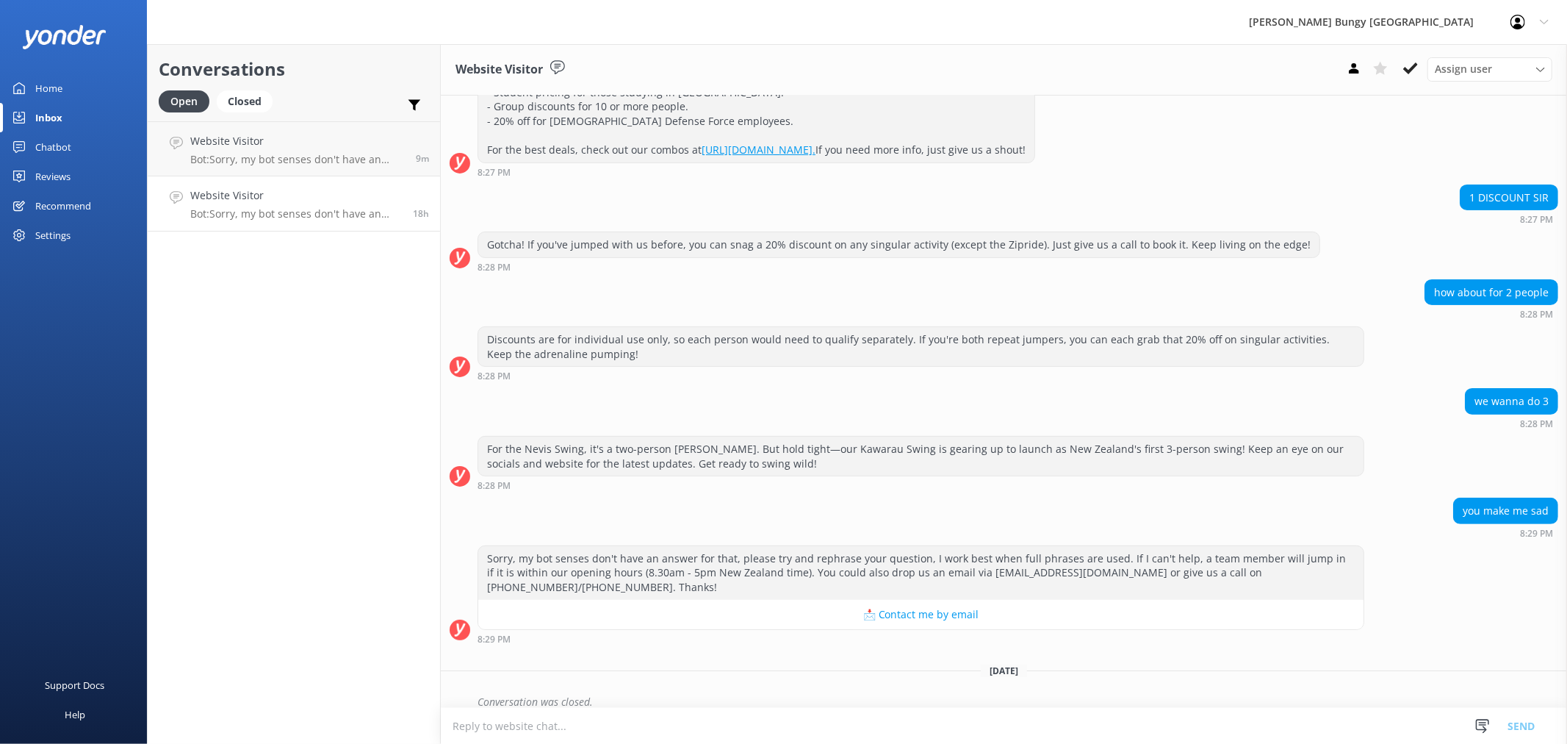
click at [1348, 295] on div "how about for 2 people 8:28 PM" at bounding box center [1004, 299] width 1126 height 40
click at [270, 170] on link "Website Visitor Bot: Sorry, my bot senses don't have an answer for that, please…" at bounding box center [294, 148] width 292 height 55
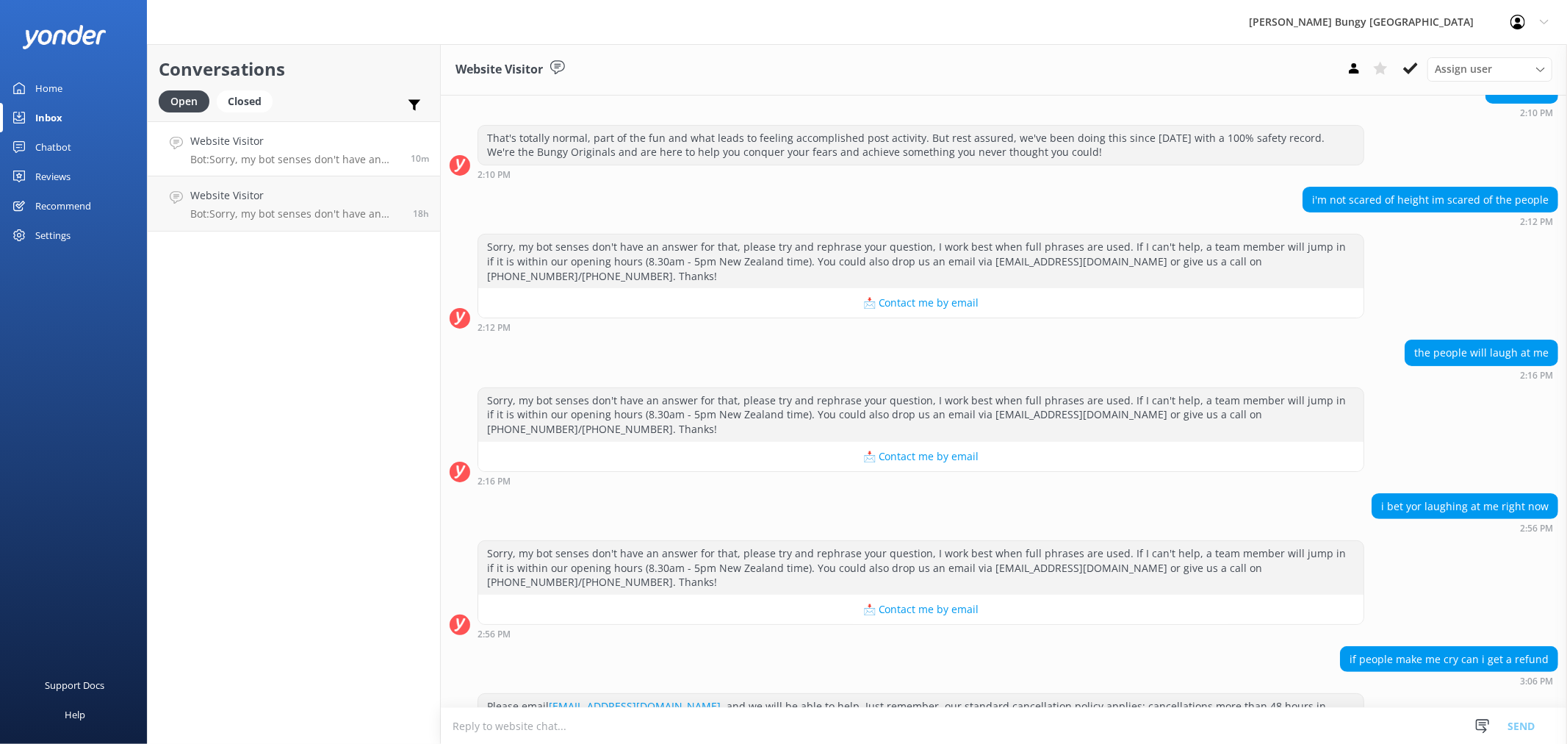
scroll to position [195, 0]
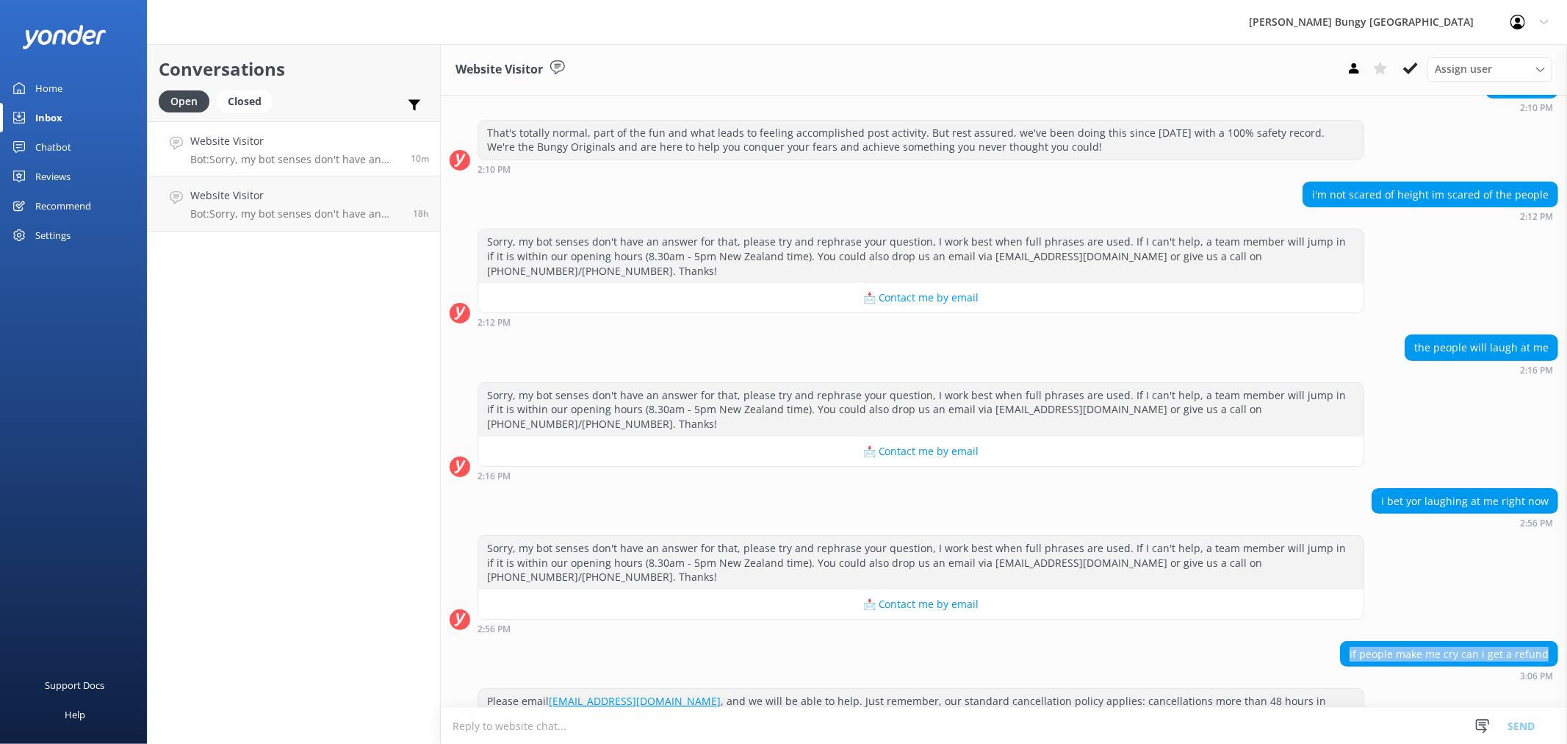
drag, startPoint x: 1336, startPoint y: 616, endPoint x: 1552, endPoint y: 625, distance: 216.9
click at [1552, 641] on div "if people make me cry can i get a refund 3:06 PM" at bounding box center [1004, 661] width 1126 height 40
click at [1531, 688] on div "Please email info@bungy.co.nz , and we will be able to help. Just remember, our…" at bounding box center [1004, 715] width 1126 height 54
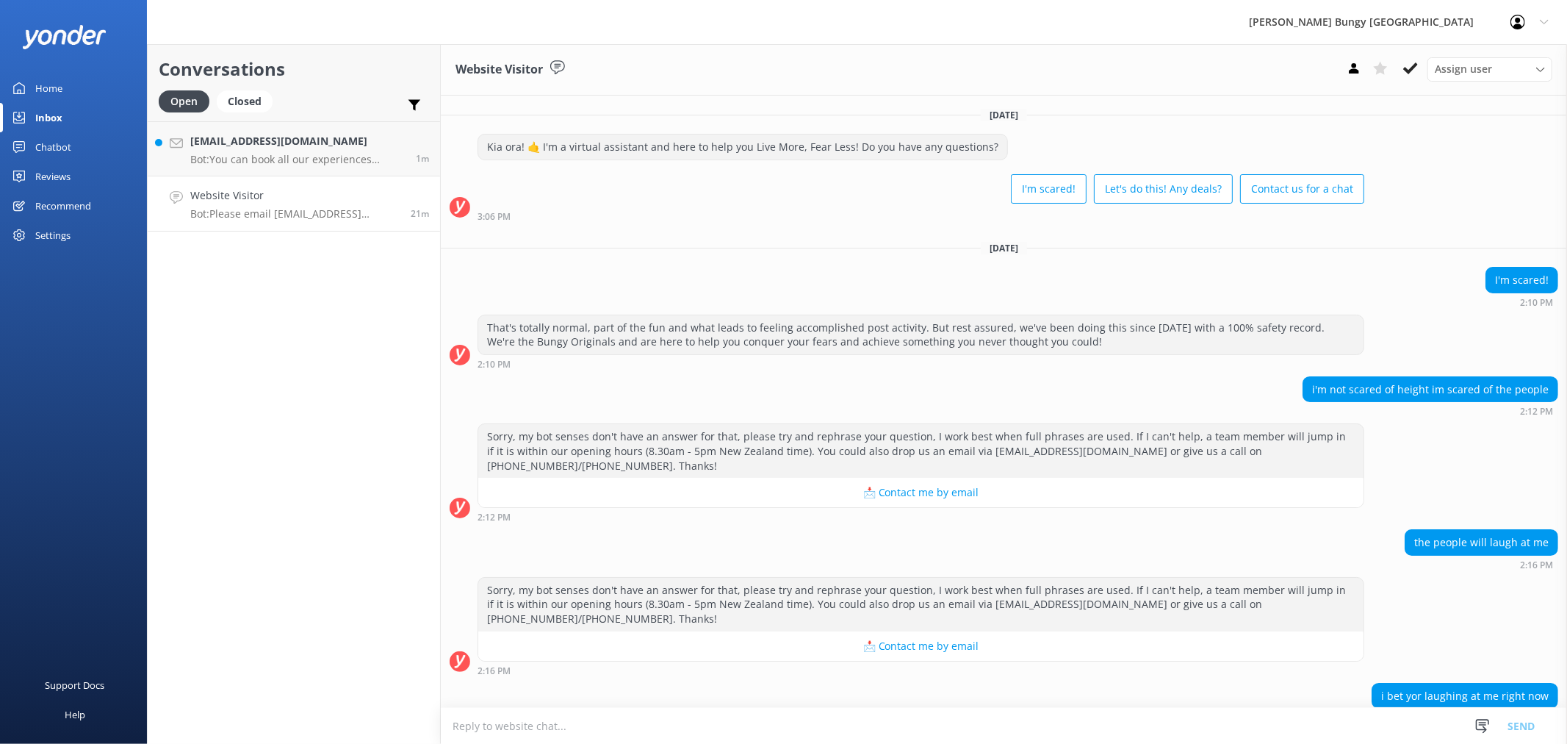
scroll to position [195, 0]
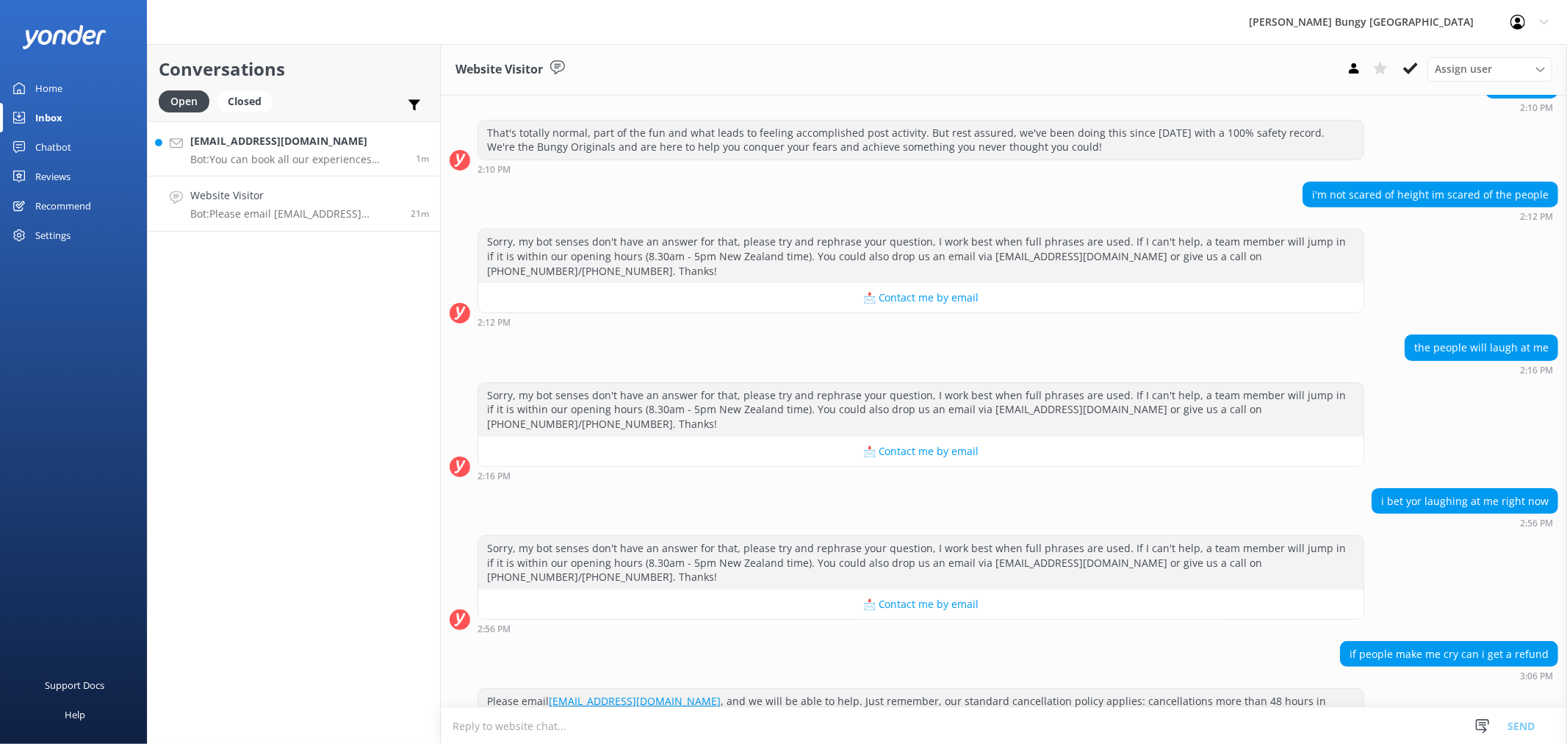
click at [343, 147] on h4 "[EMAIL_ADDRESS][DOMAIN_NAME]" at bounding box center [297, 141] width 215 height 16
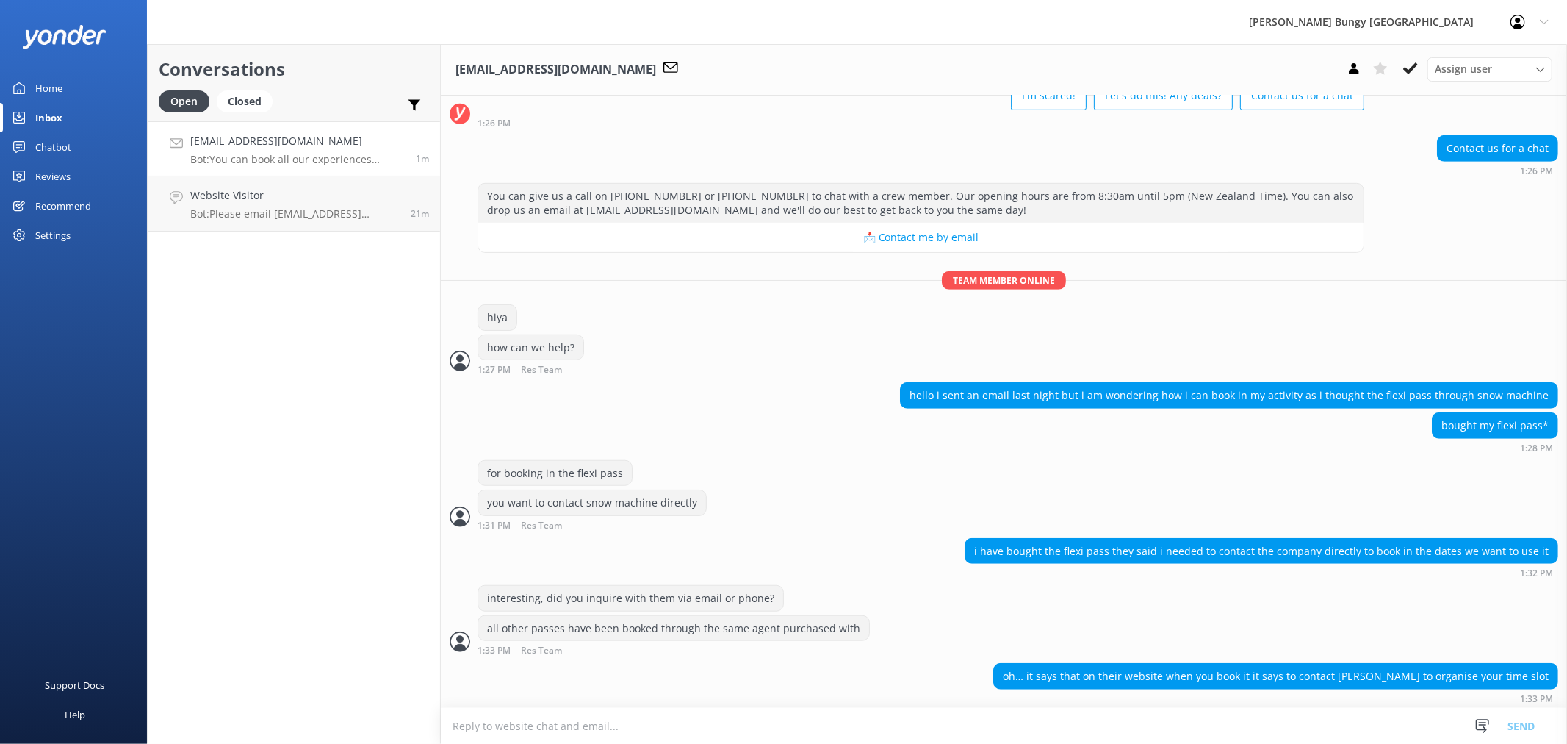
click at [913, 721] on textarea at bounding box center [1004, 726] width 1126 height 36
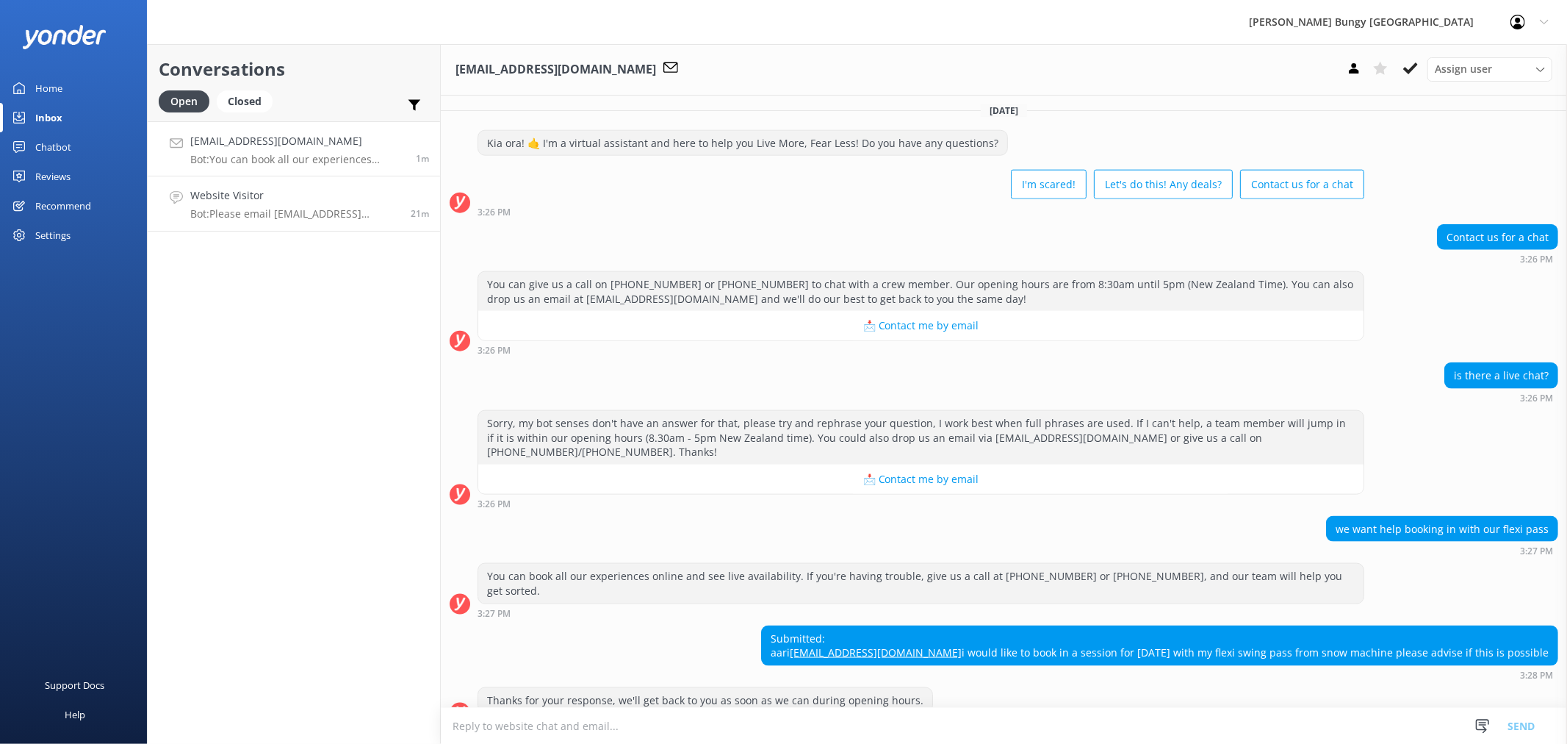
scroll to position [1480, 0]
click at [200, 181] on link "Website Visitor Bot: Please email [EMAIL_ADDRESS][DOMAIN_NAME], and we will be …" at bounding box center [294, 203] width 292 height 55
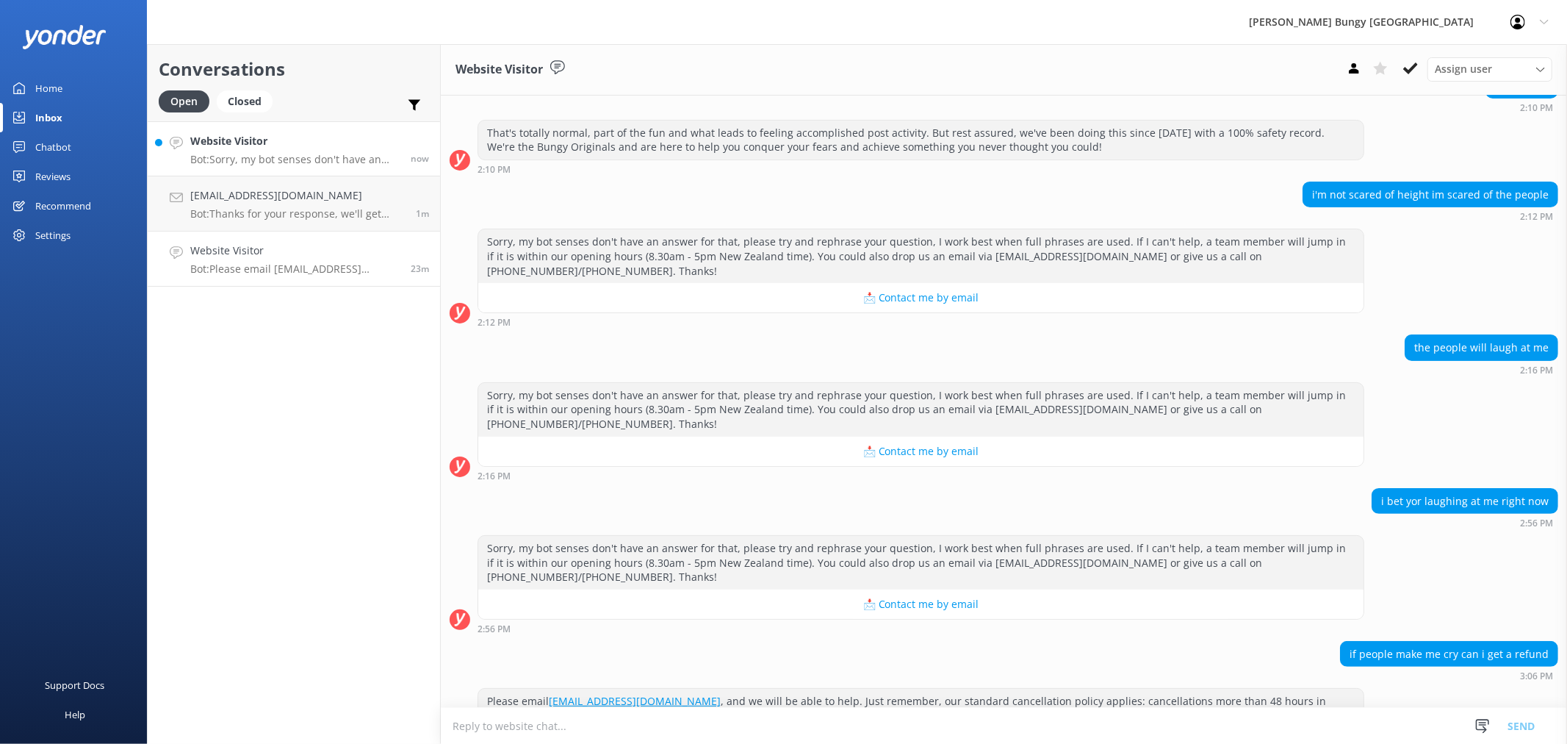
click at [290, 137] on h4 "Website Visitor" at bounding box center [294, 141] width 209 height 16
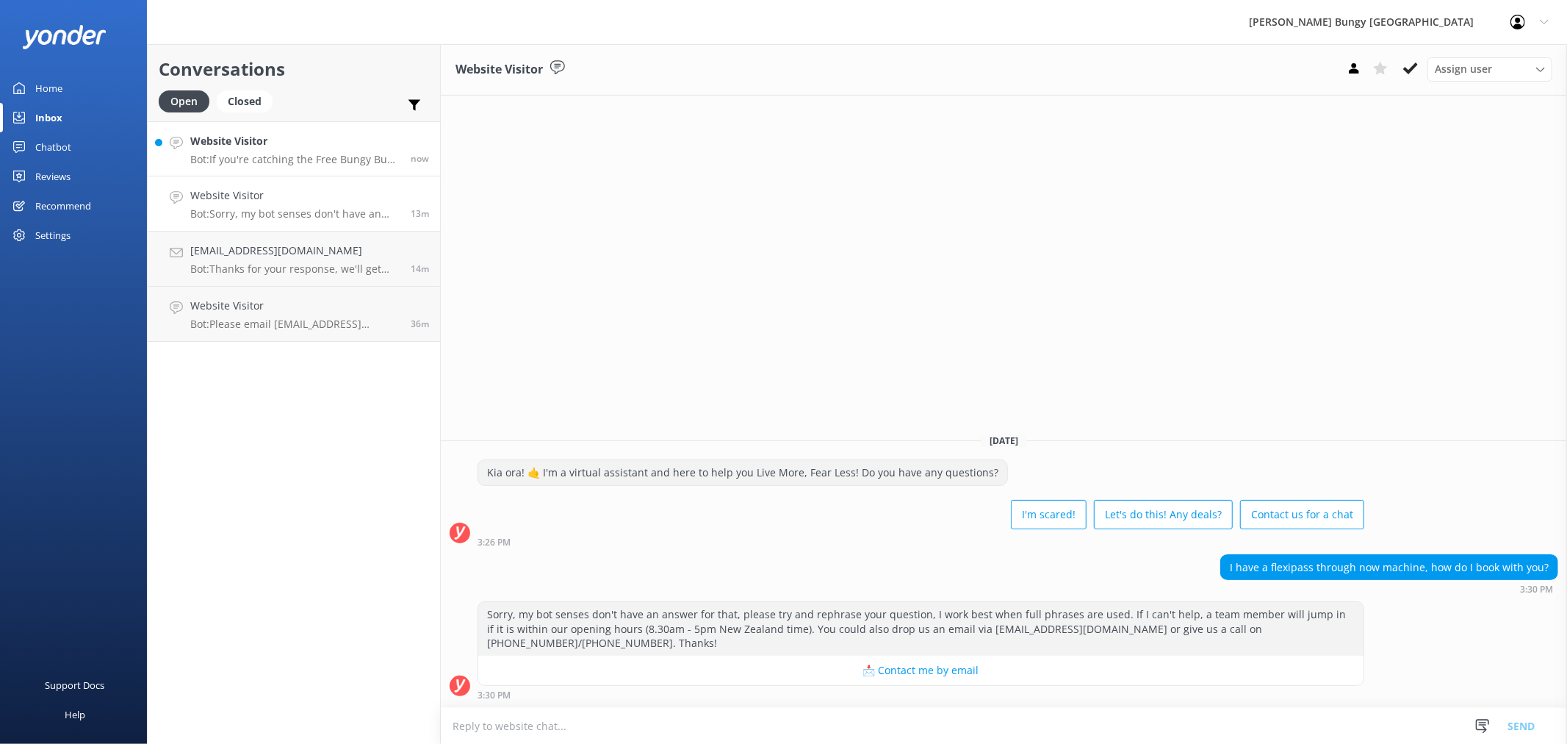
click at [284, 140] on h4 "Website Visitor" at bounding box center [294, 141] width 209 height 16
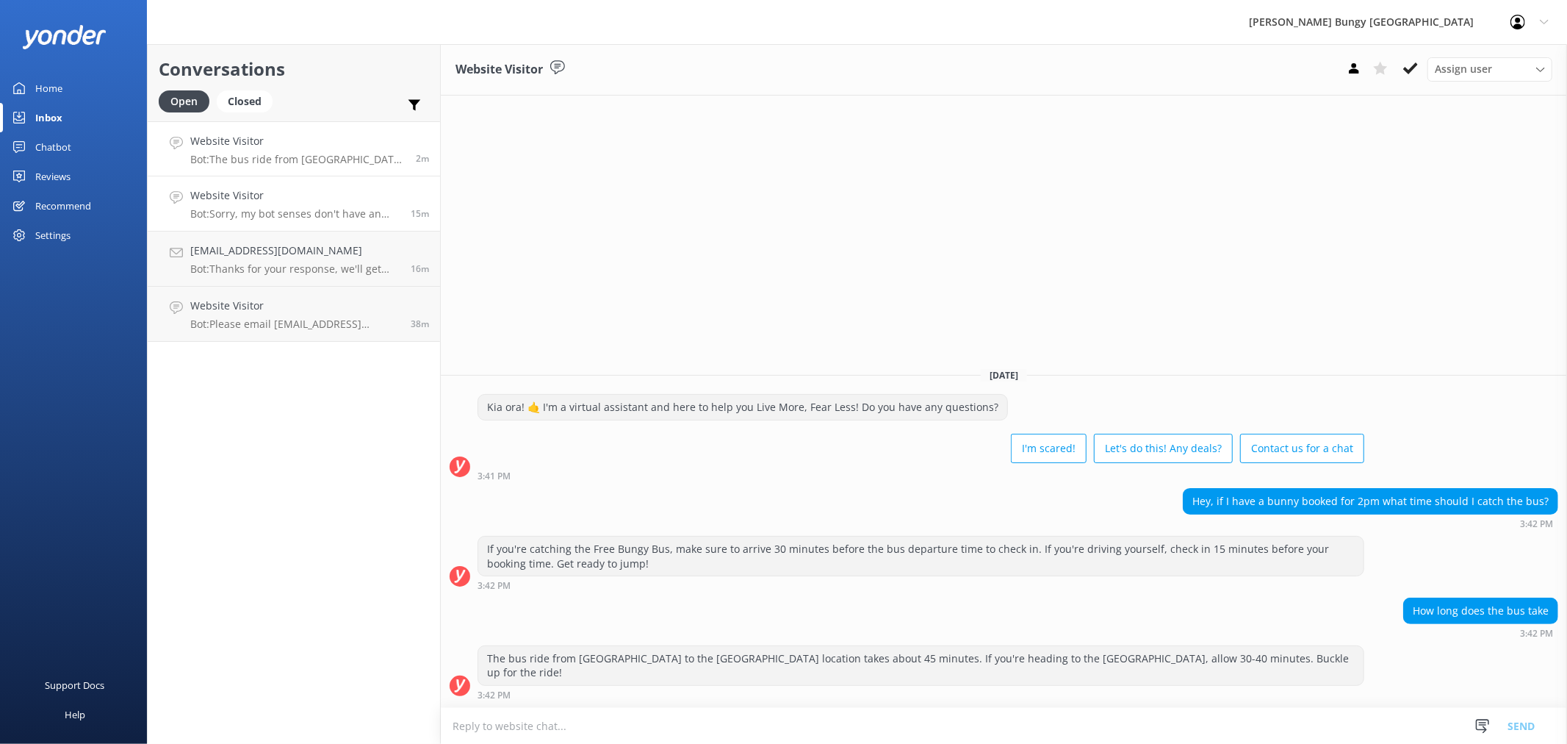
click at [319, 207] on p "Bot: Sorry, my bot senses don't have an answer for that, please try and rephras…" at bounding box center [294, 213] width 209 height 13
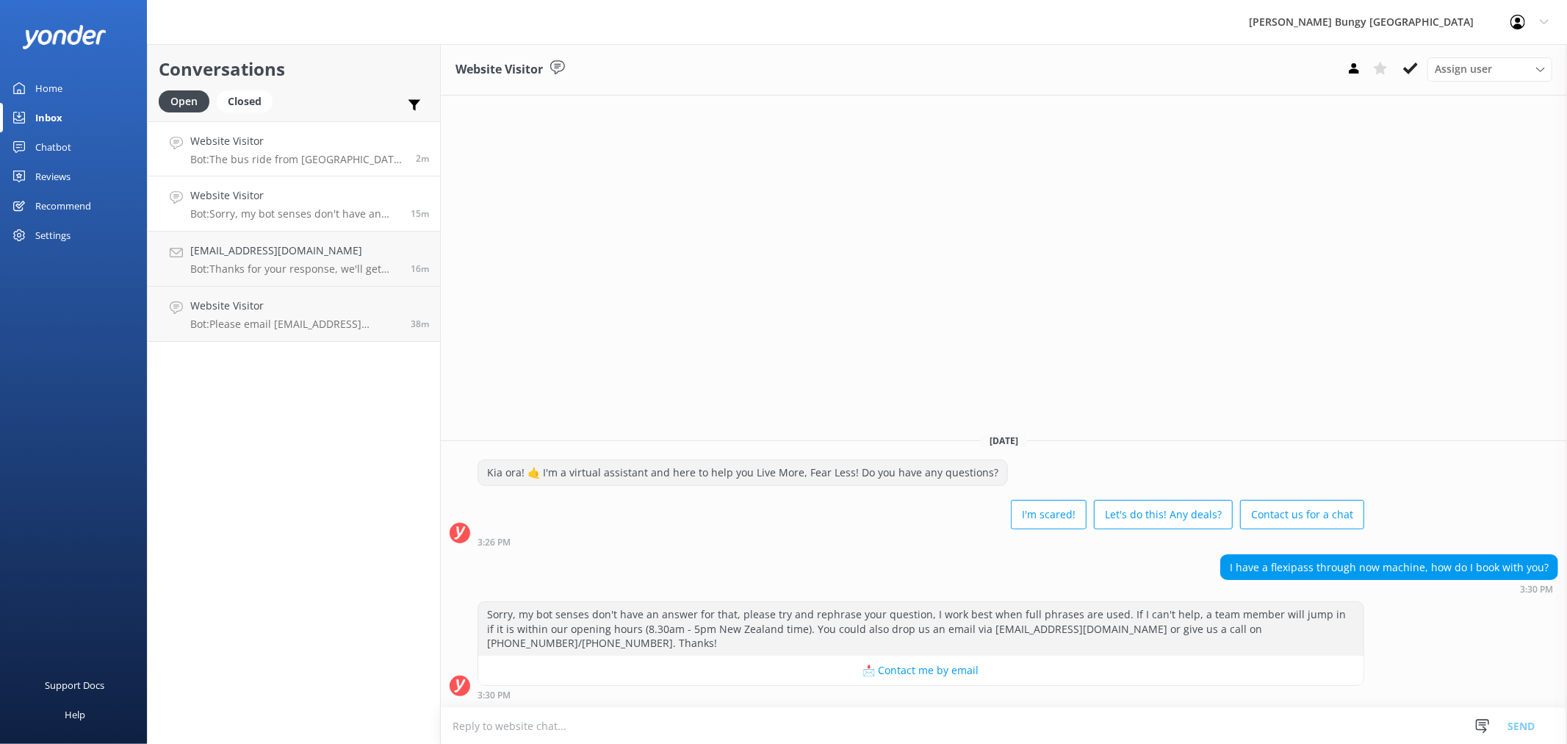
click at [303, 126] on link "Website Visitor Bot: The bus ride from [GEOGRAPHIC_DATA] to the [GEOGRAPHIC_DAT…" at bounding box center [294, 148] width 292 height 55
